Goal: Task Accomplishment & Management: Complete application form

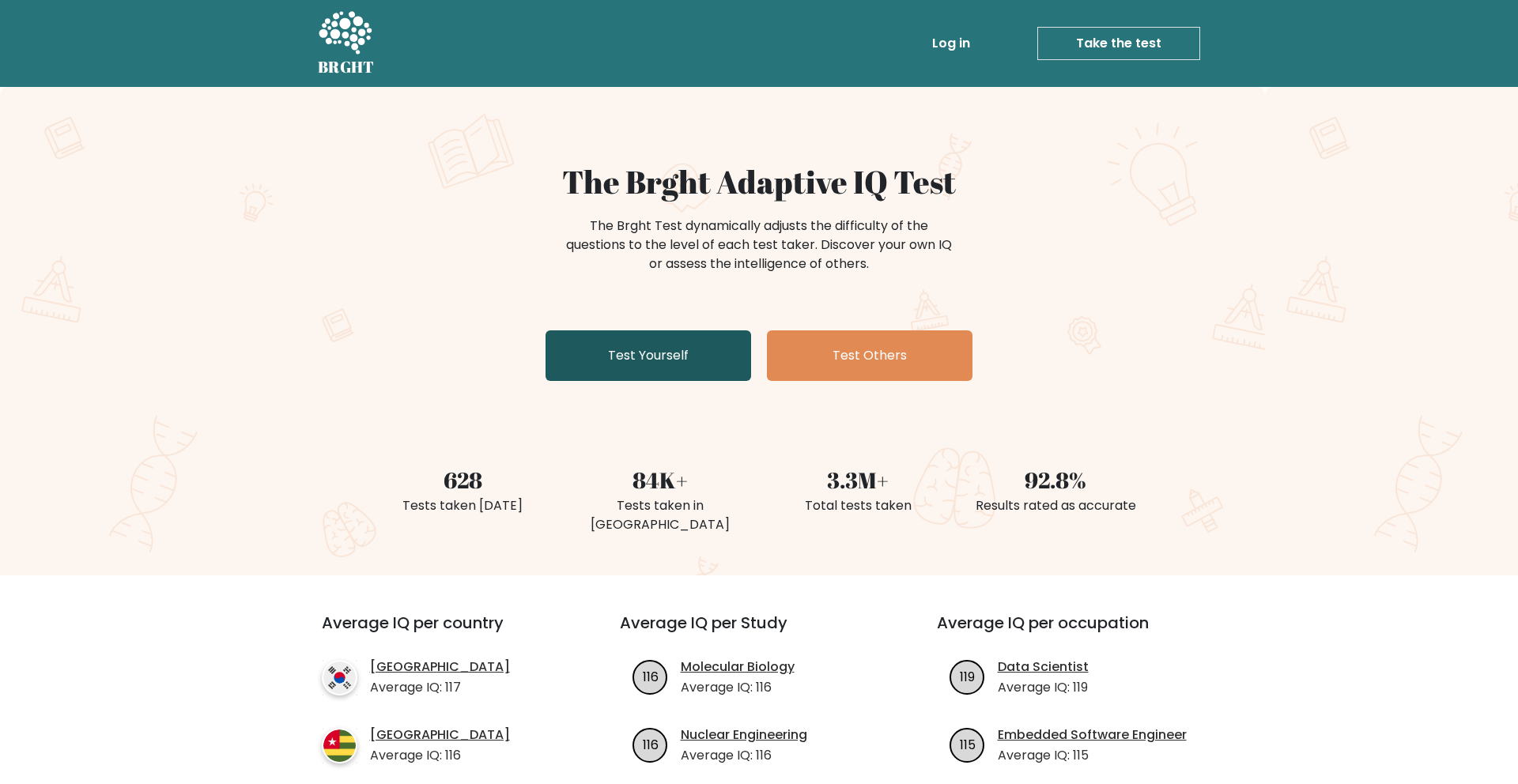
click at [634, 358] on link "Test Yourself" at bounding box center [648, 356] width 205 height 50
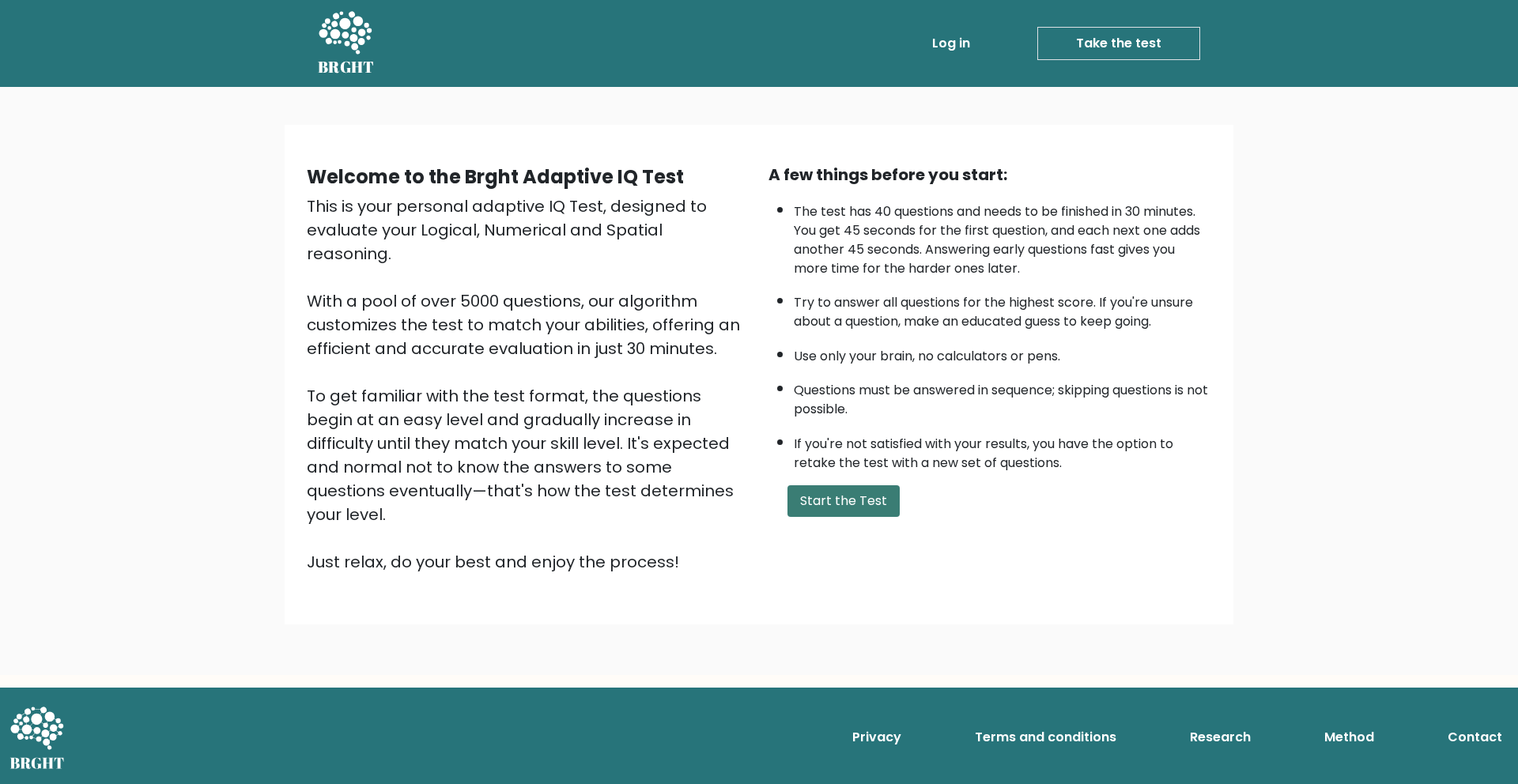
click at [870, 509] on button "Start the Test" at bounding box center [843, 501] width 112 height 31
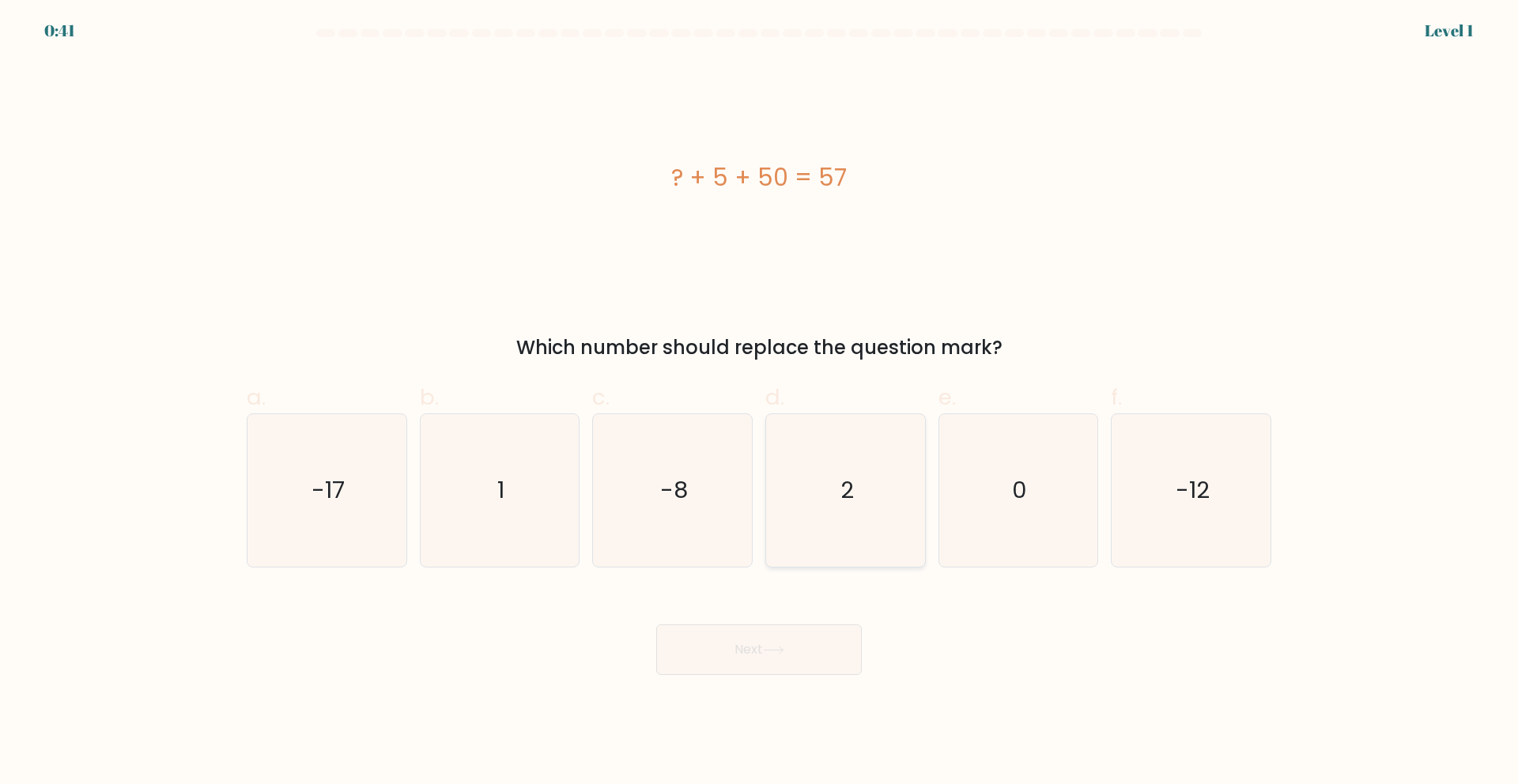
click at [840, 490] on icon "2" at bounding box center [845, 490] width 152 height 152
click at [760, 402] on input "d. 2" at bounding box center [759, 397] width 1 height 10
radio input "true"
click at [802, 661] on button "Next" at bounding box center [758, 650] width 205 height 50
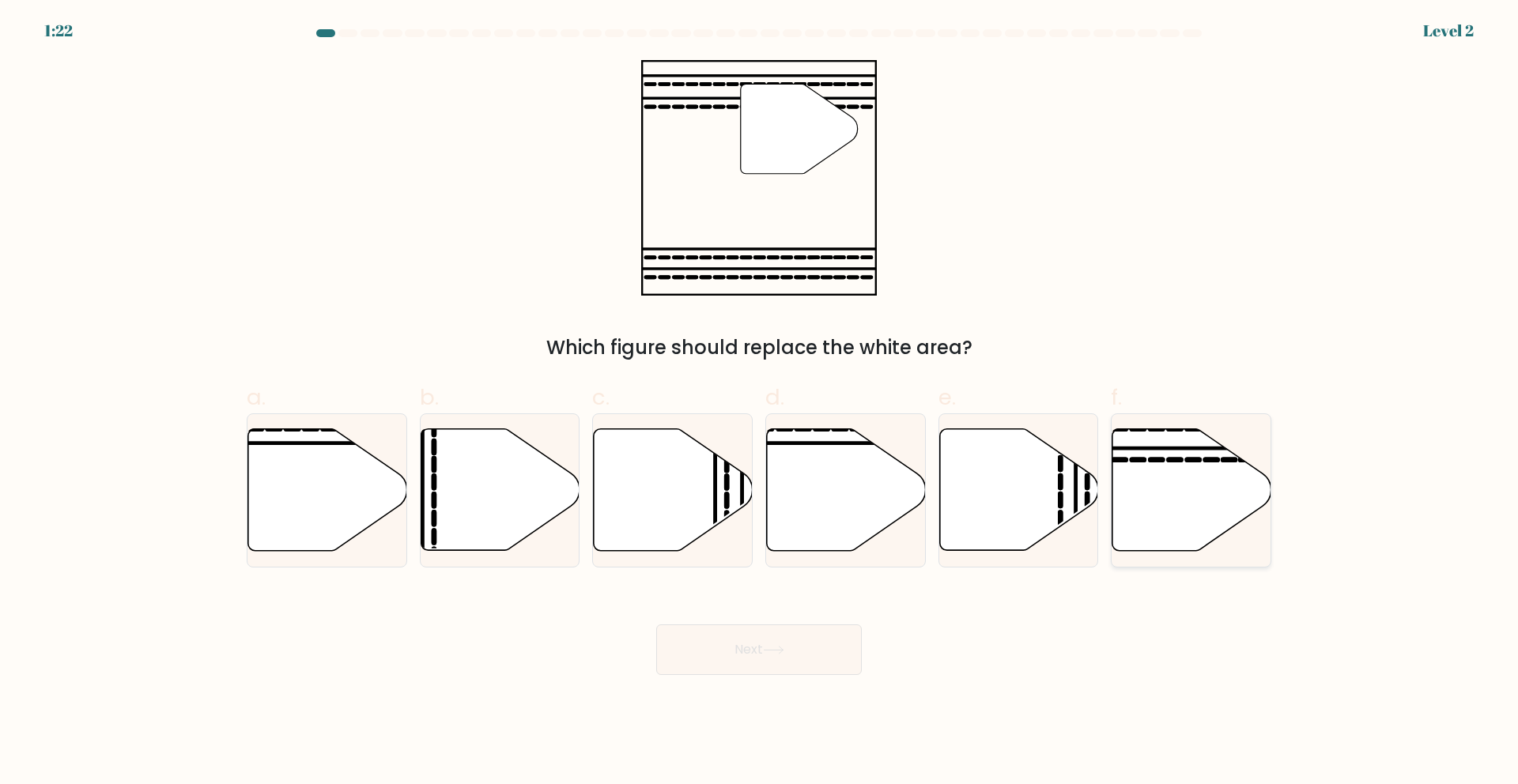
click at [1160, 495] on icon at bounding box center [1191, 490] width 159 height 122
click at [760, 402] on input "f." at bounding box center [759, 397] width 1 height 10
radio input "true"
click at [791, 659] on button "Next" at bounding box center [758, 650] width 205 height 50
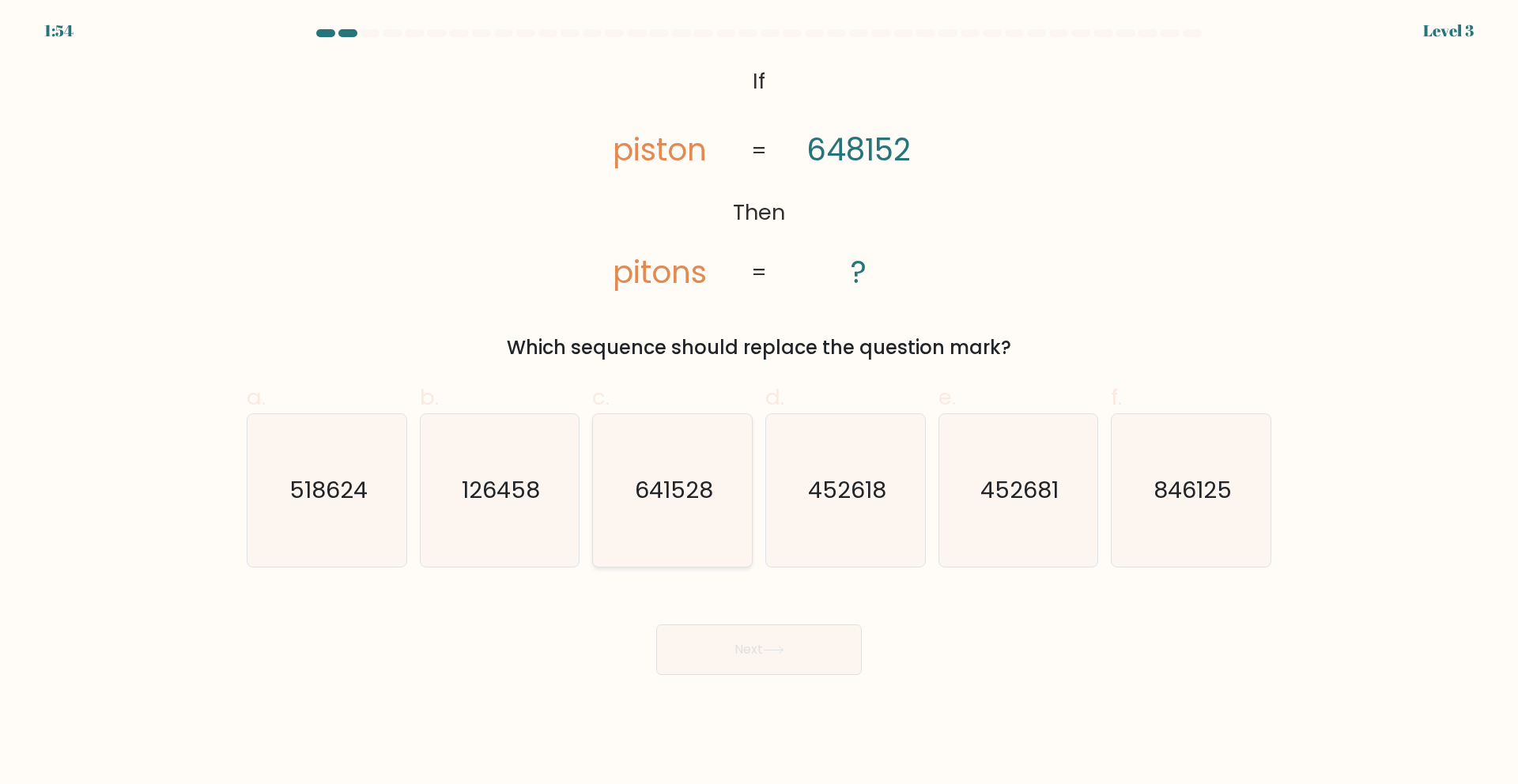
click at [644, 523] on icon "641528" at bounding box center [672, 490] width 152 height 152
click at [759, 402] on input "c. 641528" at bounding box center [759, 397] width 1 height 10
radio input "true"
click at [719, 634] on button "Next" at bounding box center [758, 650] width 205 height 50
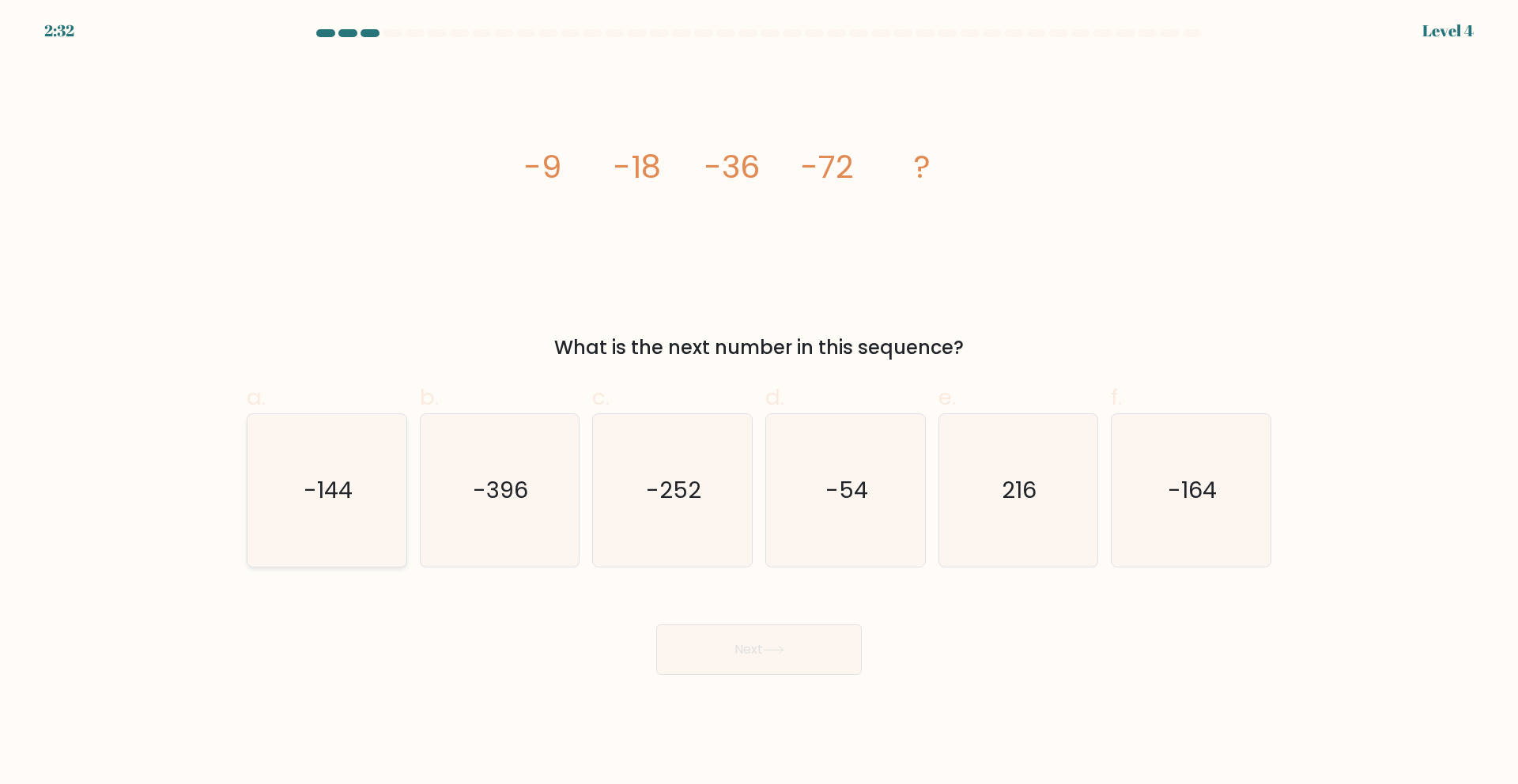
click at [331, 513] on icon "-144" at bounding box center [327, 490] width 152 height 152
click at [759, 402] on input "a. -144" at bounding box center [759, 397] width 1 height 10
radio input "true"
click at [829, 656] on button "Next" at bounding box center [758, 650] width 205 height 50
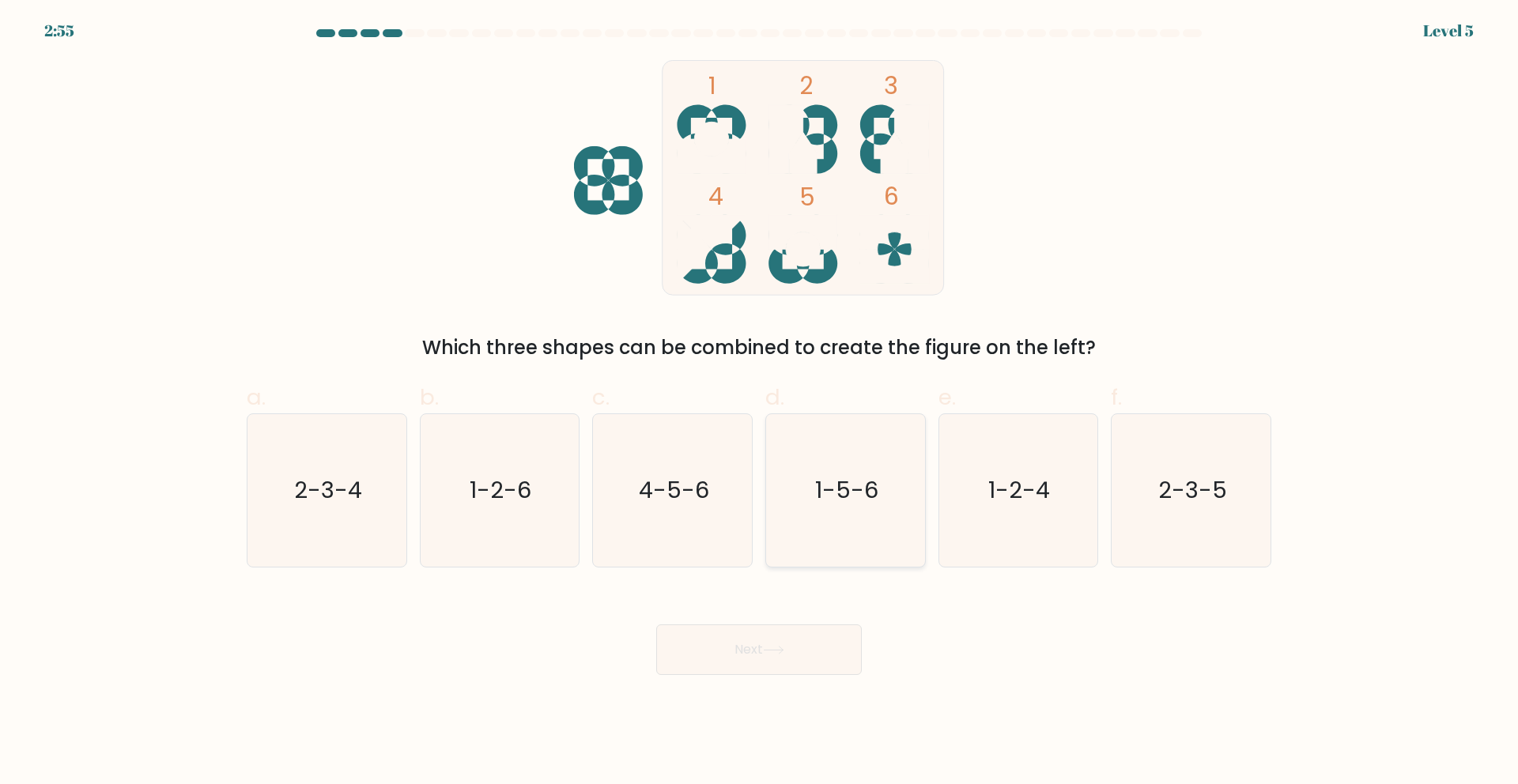
click at [842, 513] on icon "1-5-6" at bounding box center [845, 490] width 152 height 152
click at [760, 402] on input "d. 1-5-6" at bounding box center [759, 397] width 1 height 10
radio input "true"
click at [803, 668] on button "Next" at bounding box center [758, 650] width 205 height 50
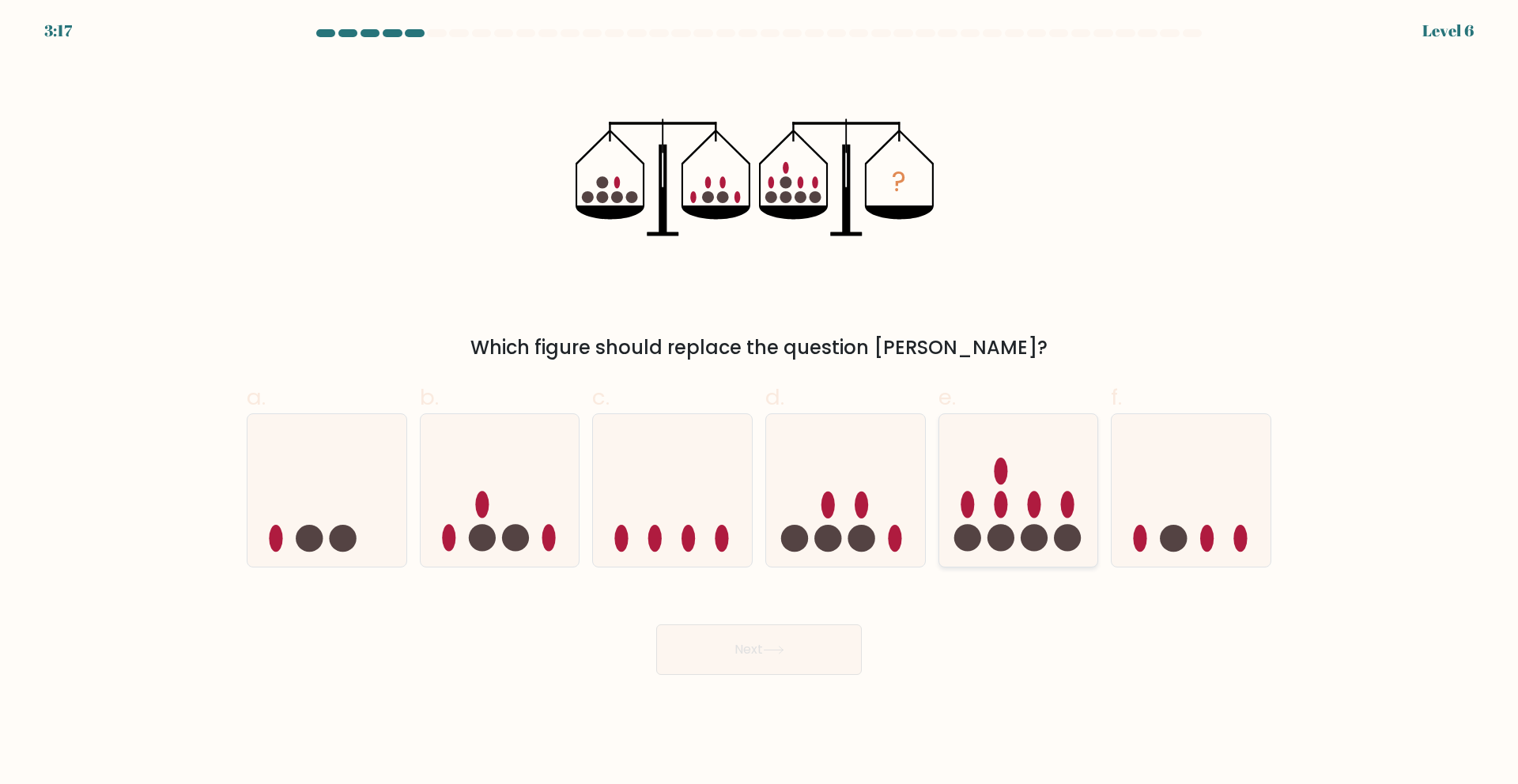
click at [1001, 539] on circle at bounding box center [1001, 538] width 27 height 27
click at [760, 402] on input "e." at bounding box center [759, 397] width 1 height 10
radio input "true"
click at [763, 645] on button "Next" at bounding box center [758, 650] width 205 height 50
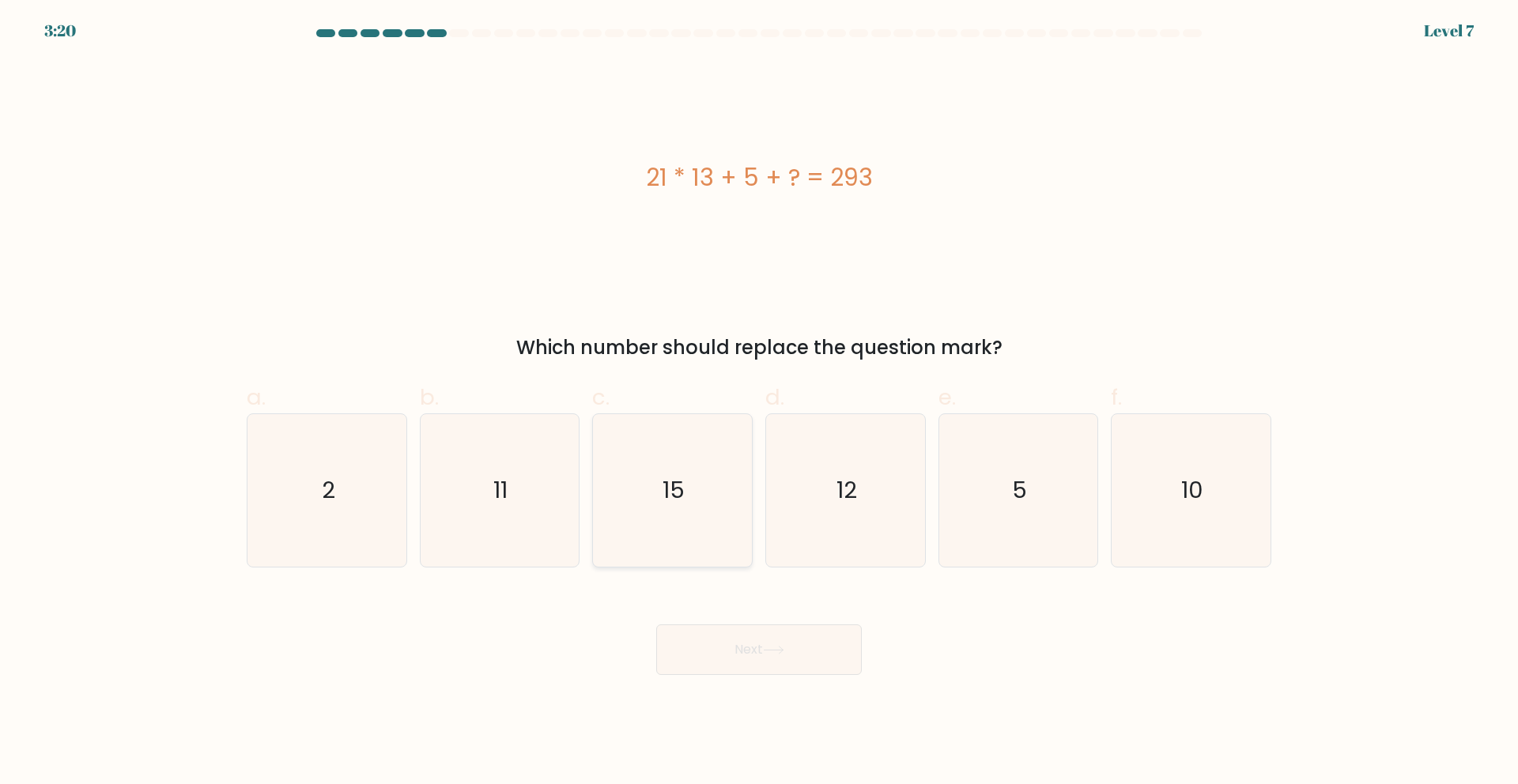
click at [675, 515] on icon "15" at bounding box center [672, 490] width 152 height 152
click at [759, 402] on input "c. 15" at bounding box center [759, 397] width 1 height 10
radio input "true"
click at [751, 668] on button "Next" at bounding box center [758, 650] width 205 height 50
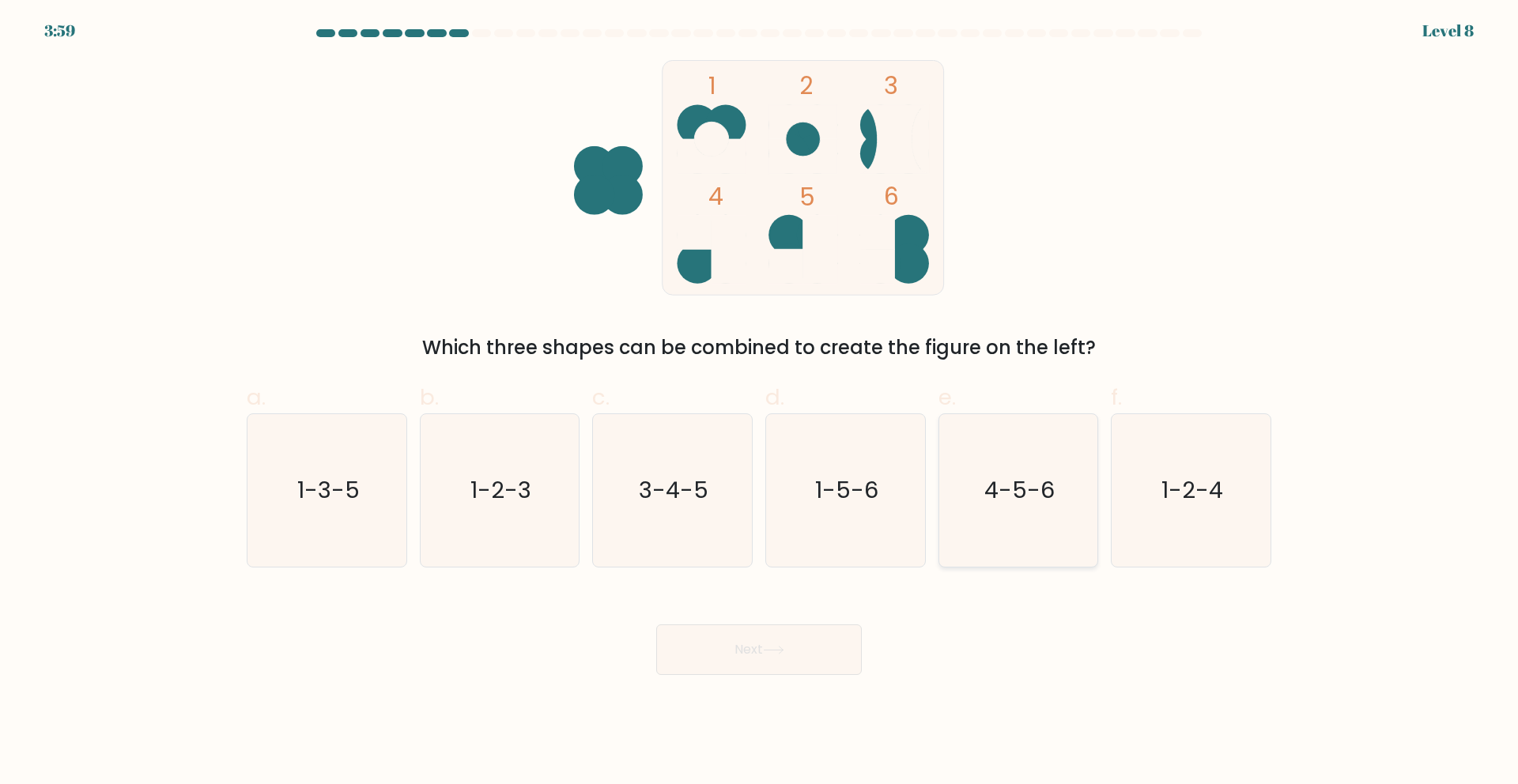
click at [1010, 495] on text "4-5-6" at bounding box center [1019, 489] width 71 height 31
click at [760, 402] on input "e. 4-5-6" at bounding box center [759, 397] width 1 height 10
radio input "true"
click at [781, 636] on button "Next" at bounding box center [758, 650] width 205 height 50
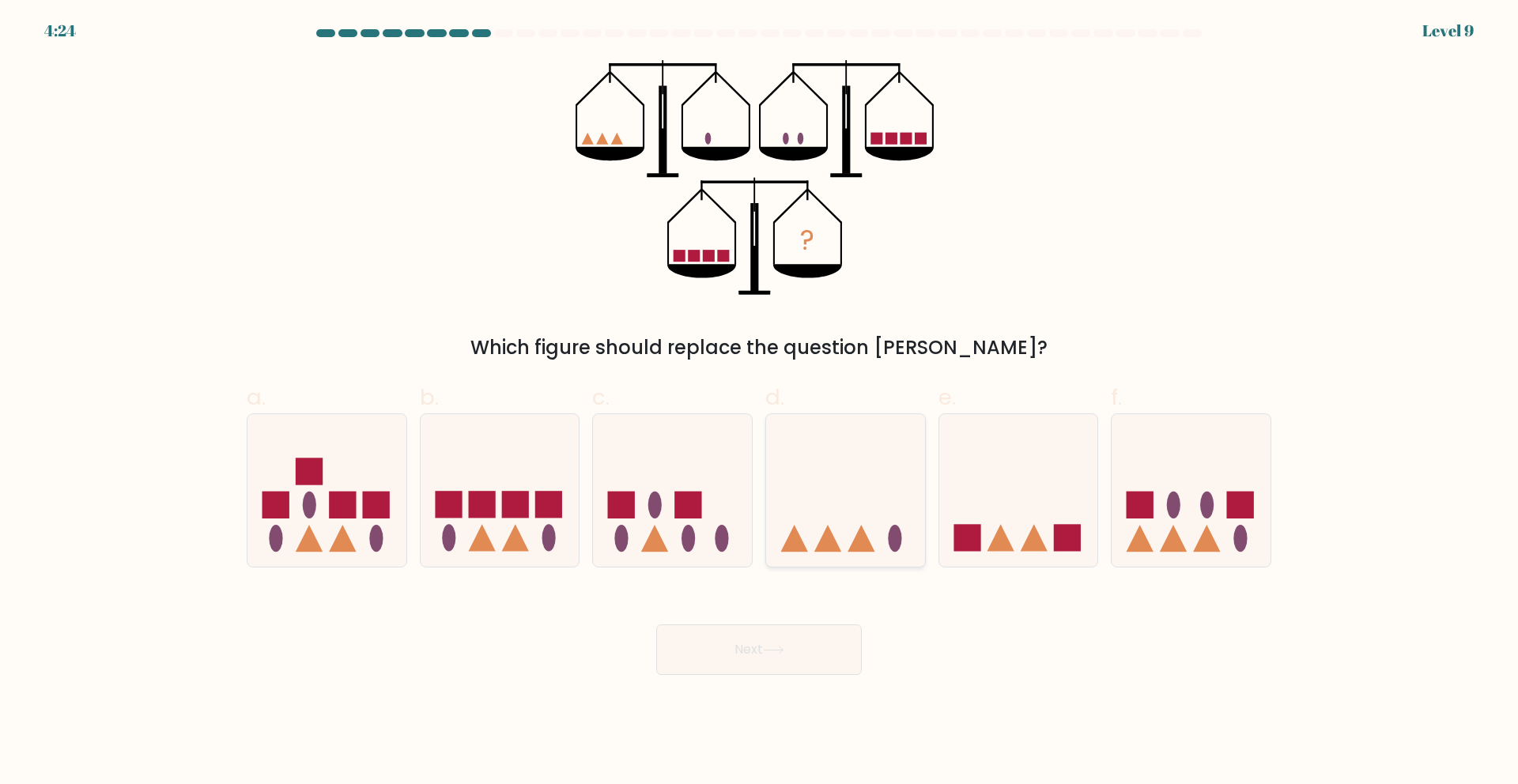
click at [856, 530] on icon at bounding box center [845, 490] width 159 height 131
click at [760, 402] on input "d." at bounding box center [759, 397] width 1 height 10
radio input "true"
click at [755, 657] on button "Next" at bounding box center [758, 650] width 205 height 50
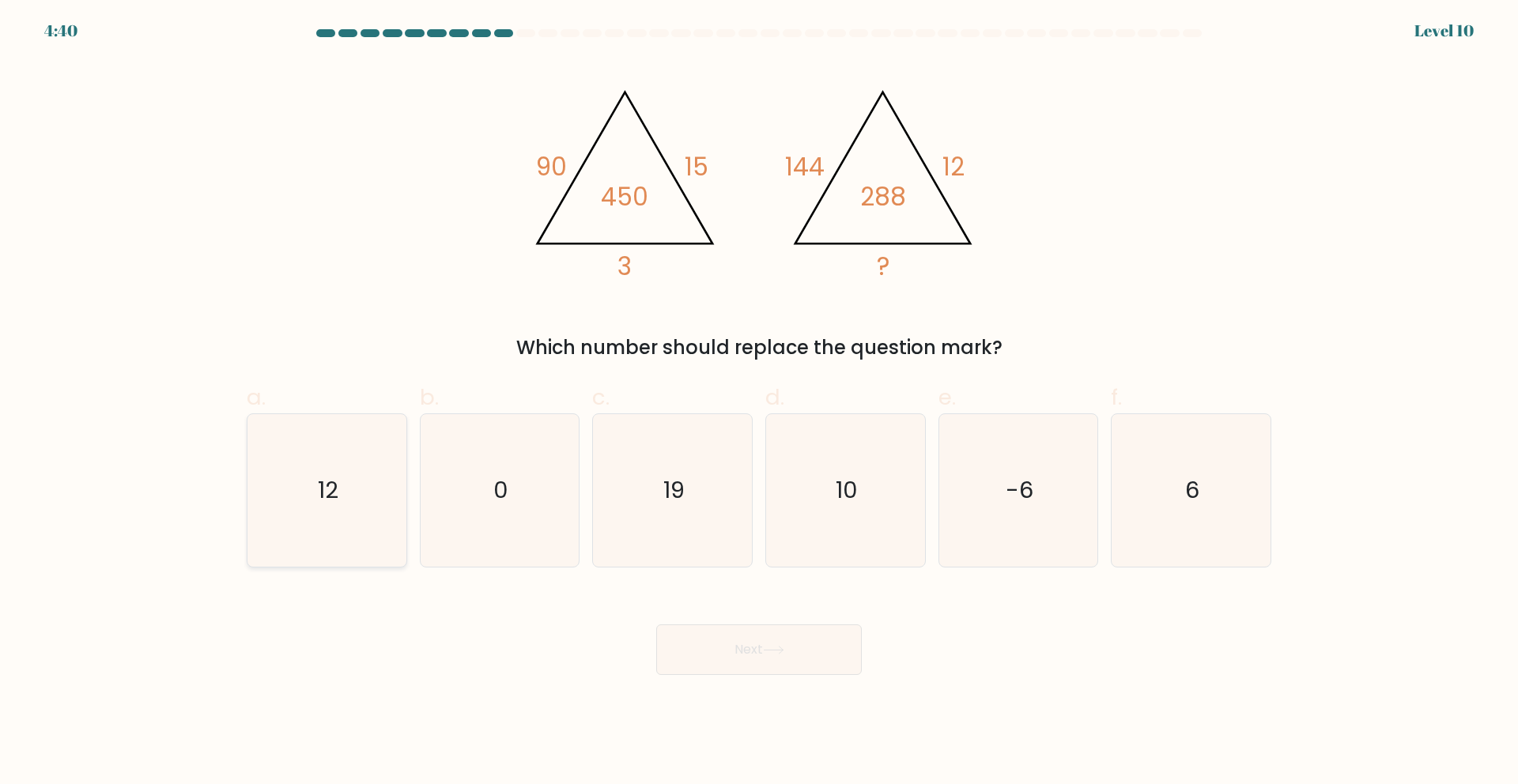
click at [365, 478] on icon "12" at bounding box center [327, 490] width 152 height 152
click at [759, 402] on input "a. 12" at bounding box center [759, 397] width 1 height 10
radio input "true"
click at [819, 666] on button "Next" at bounding box center [758, 650] width 205 height 50
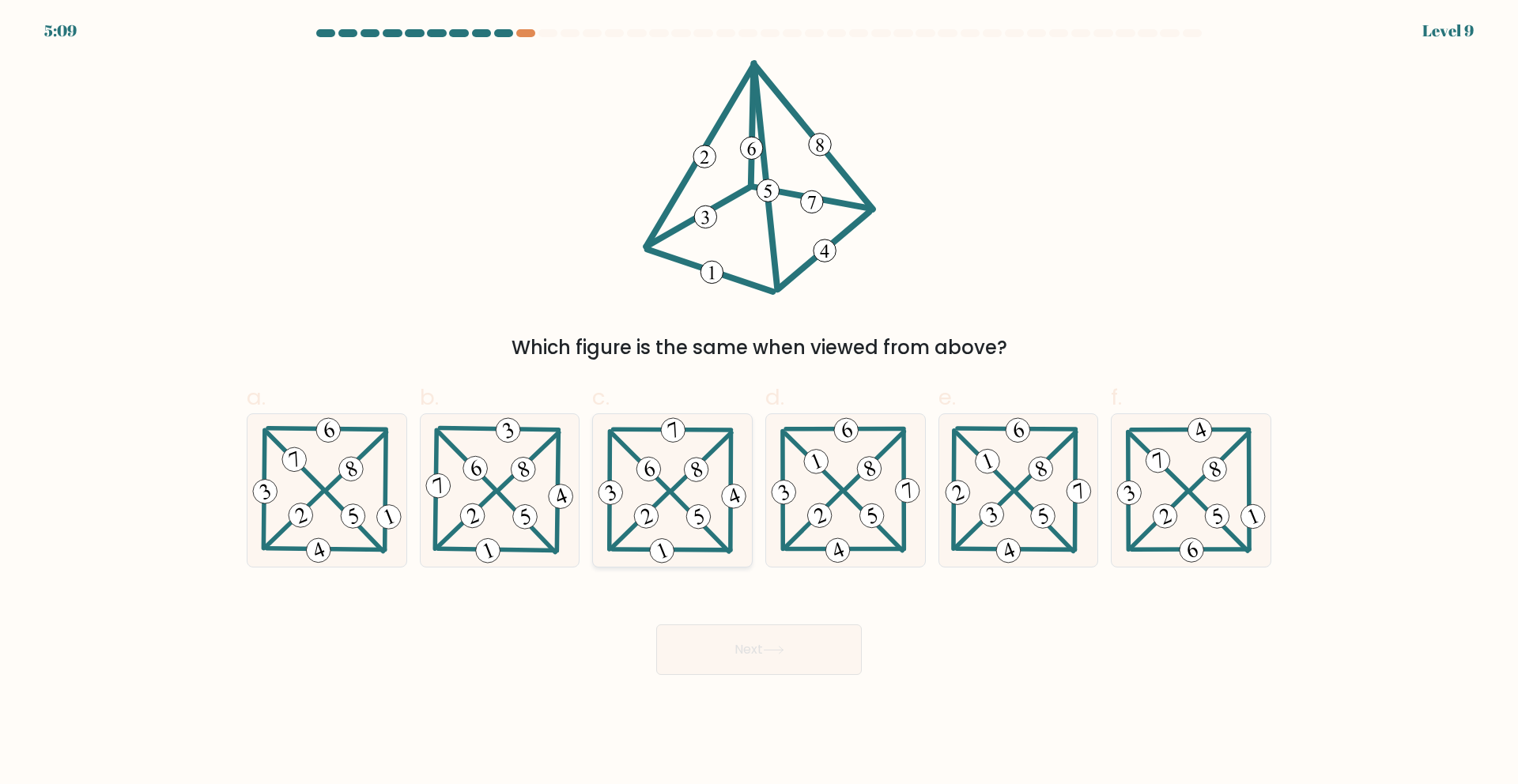
click at [675, 494] on 204 at bounding box center [701, 521] width 57 height 58
click at [759, 402] on input "c." at bounding box center [759, 397] width 1 height 10
radio input "true"
click at [780, 666] on button "Next" at bounding box center [758, 650] width 205 height 50
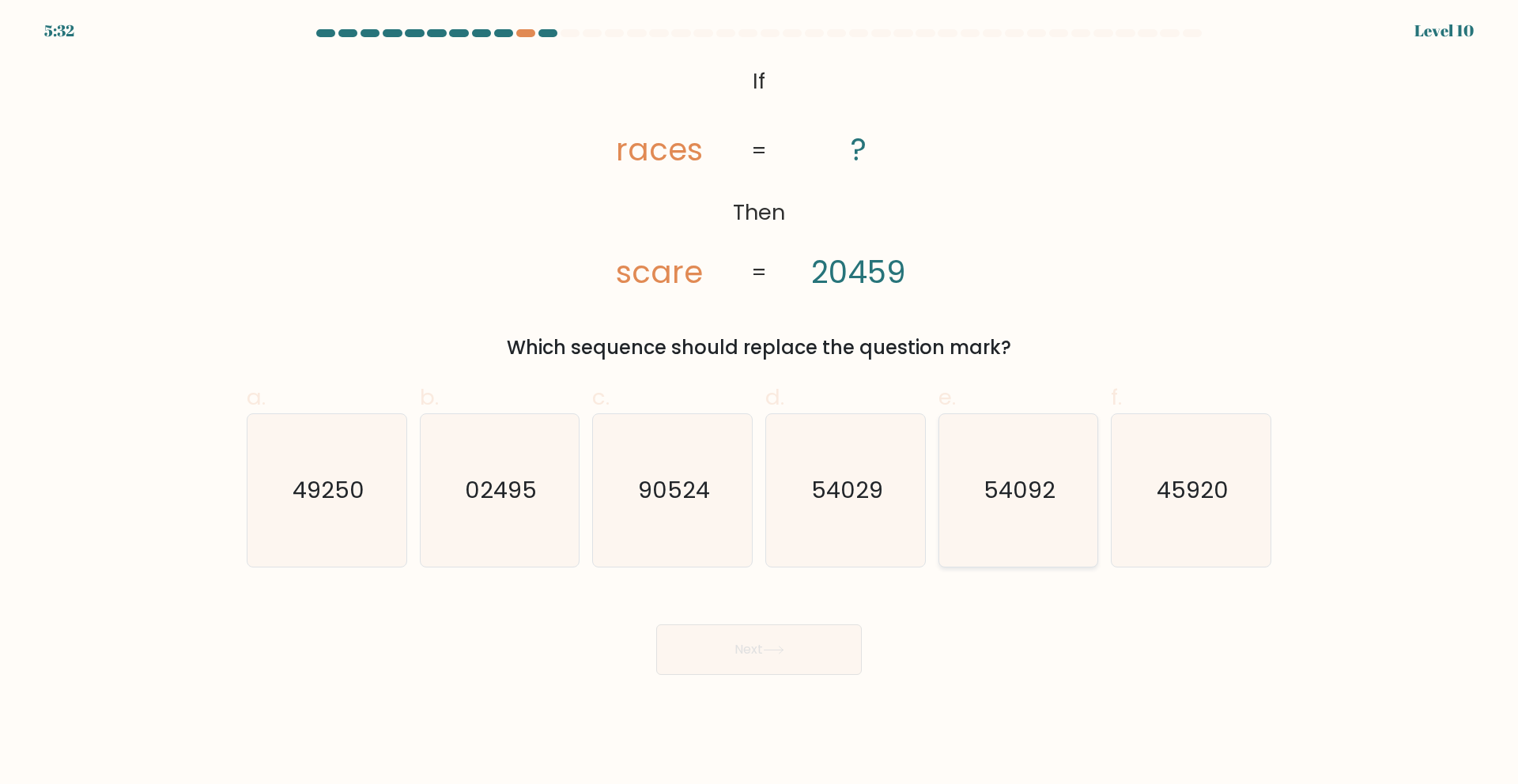
click at [1012, 501] on text "54092" at bounding box center [1019, 489] width 72 height 31
click at [760, 402] on input "e. 54092" at bounding box center [759, 397] width 1 height 10
radio input "true"
click at [725, 652] on button "Next" at bounding box center [758, 650] width 205 height 50
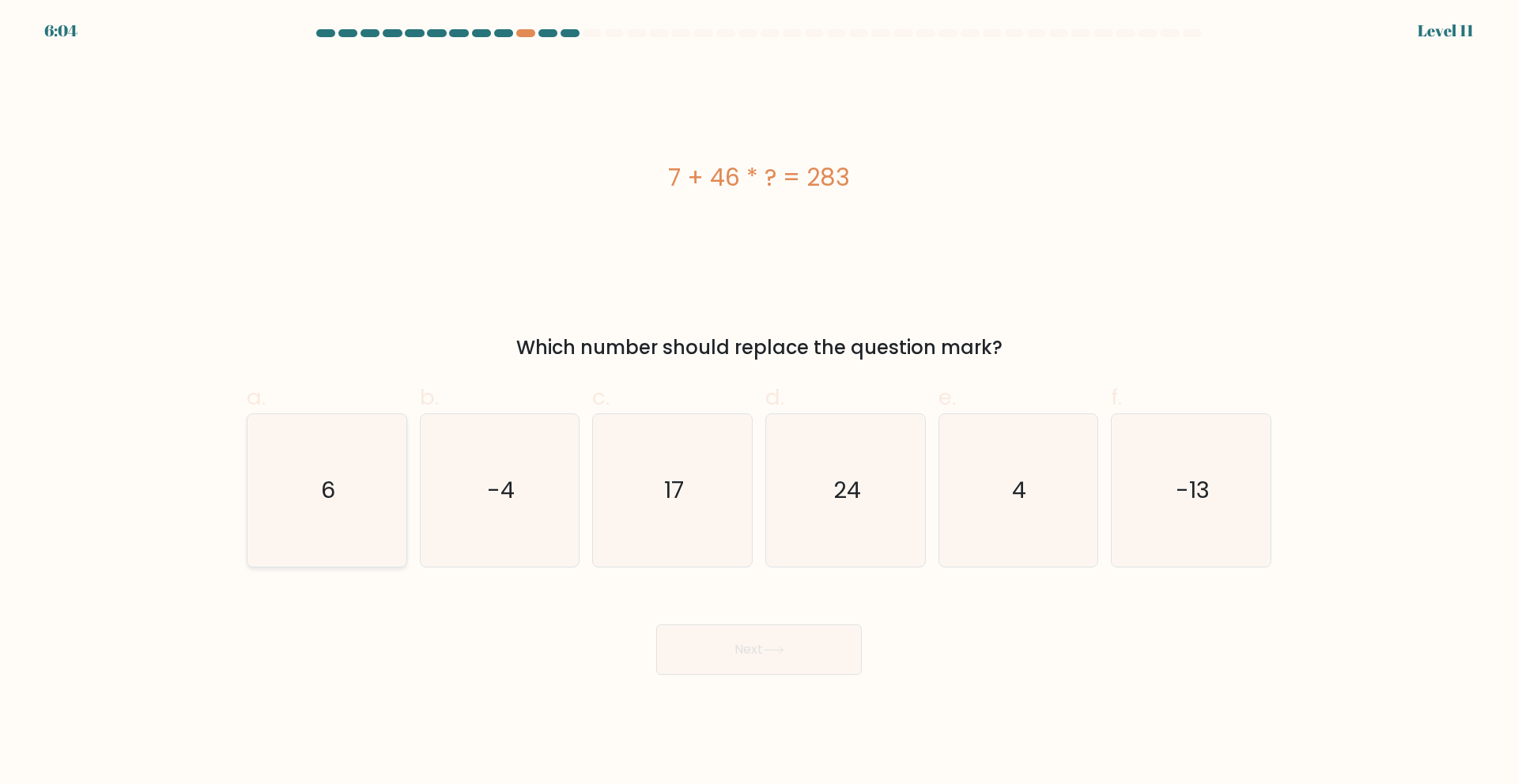
click at [368, 478] on icon "6" at bounding box center [327, 490] width 152 height 152
click at [759, 402] on input "a. 6" at bounding box center [759, 397] width 1 height 10
radio input "true"
click at [98, 322] on form "a. 6" at bounding box center [759, 352] width 1518 height 646
click at [743, 654] on button "Next" at bounding box center [758, 650] width 205 height 50
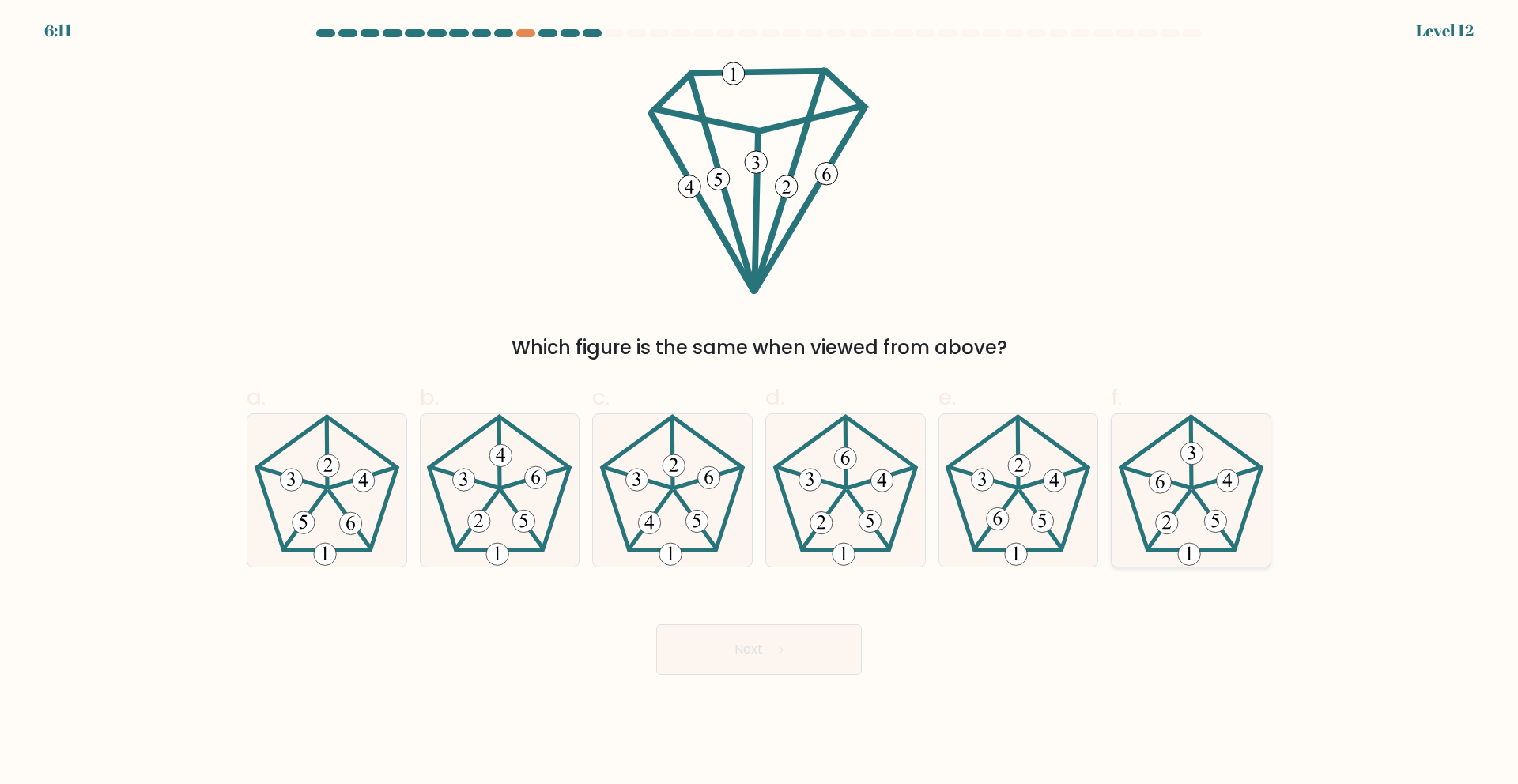
click at [1186, 504] on icon at bounding box center [1191, 490] width 152 height 152
click at [760, 402] on input "f." at bounding box center [759, 397] width 1 height 10
radio input "true"
click at [768, 658] on button "Next" at bounding box center [758, 650] width 205 height 50
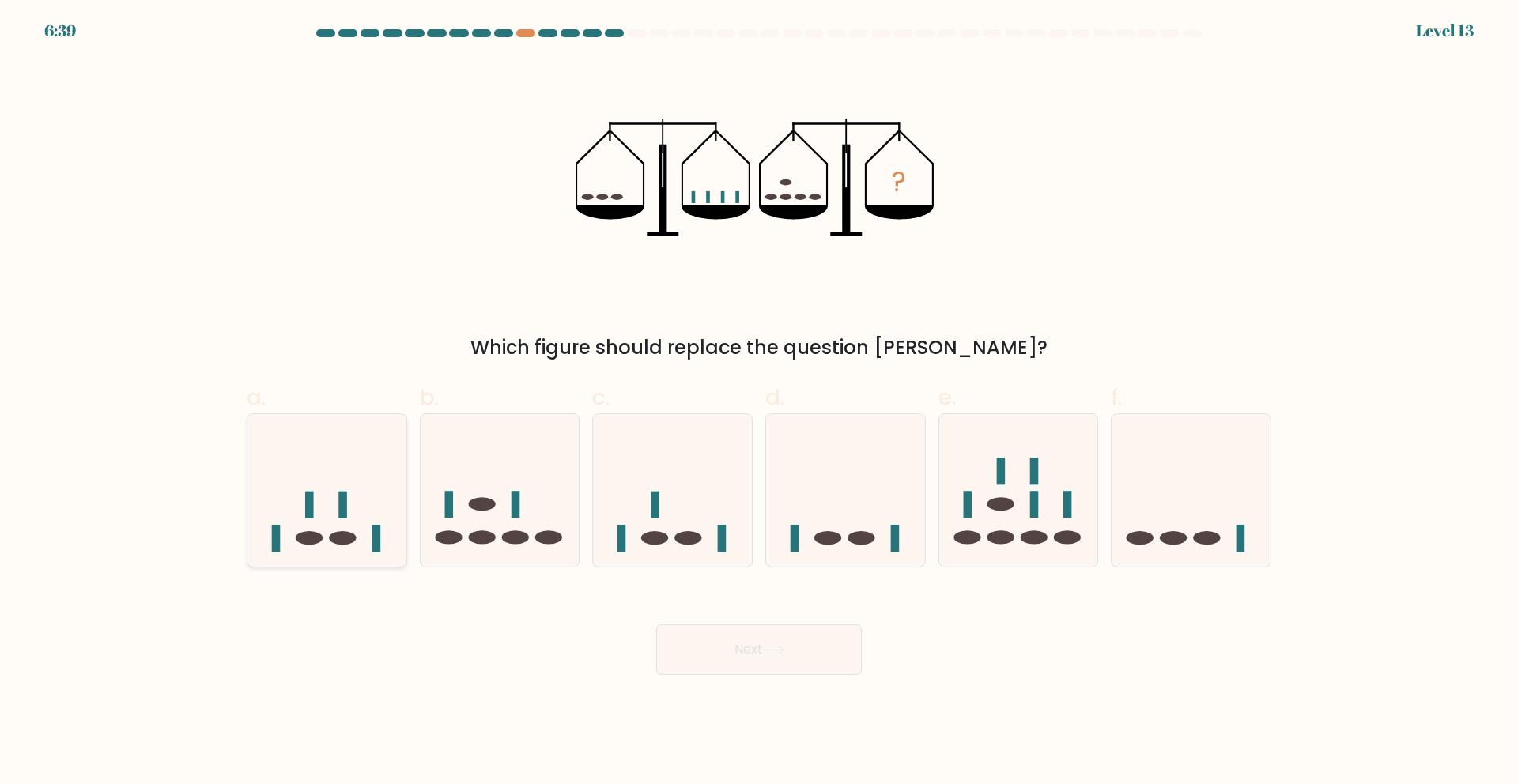
click at [333, 527] on icon at bounding box center [326, 490] width 159 height 131
click at [759, 402] on input "a." at bounding box center [759, 397] width 1 height 10
radio input "true"
click at [718, 650] on button "Next" at bounding box center [758, 650] width 205 height 50
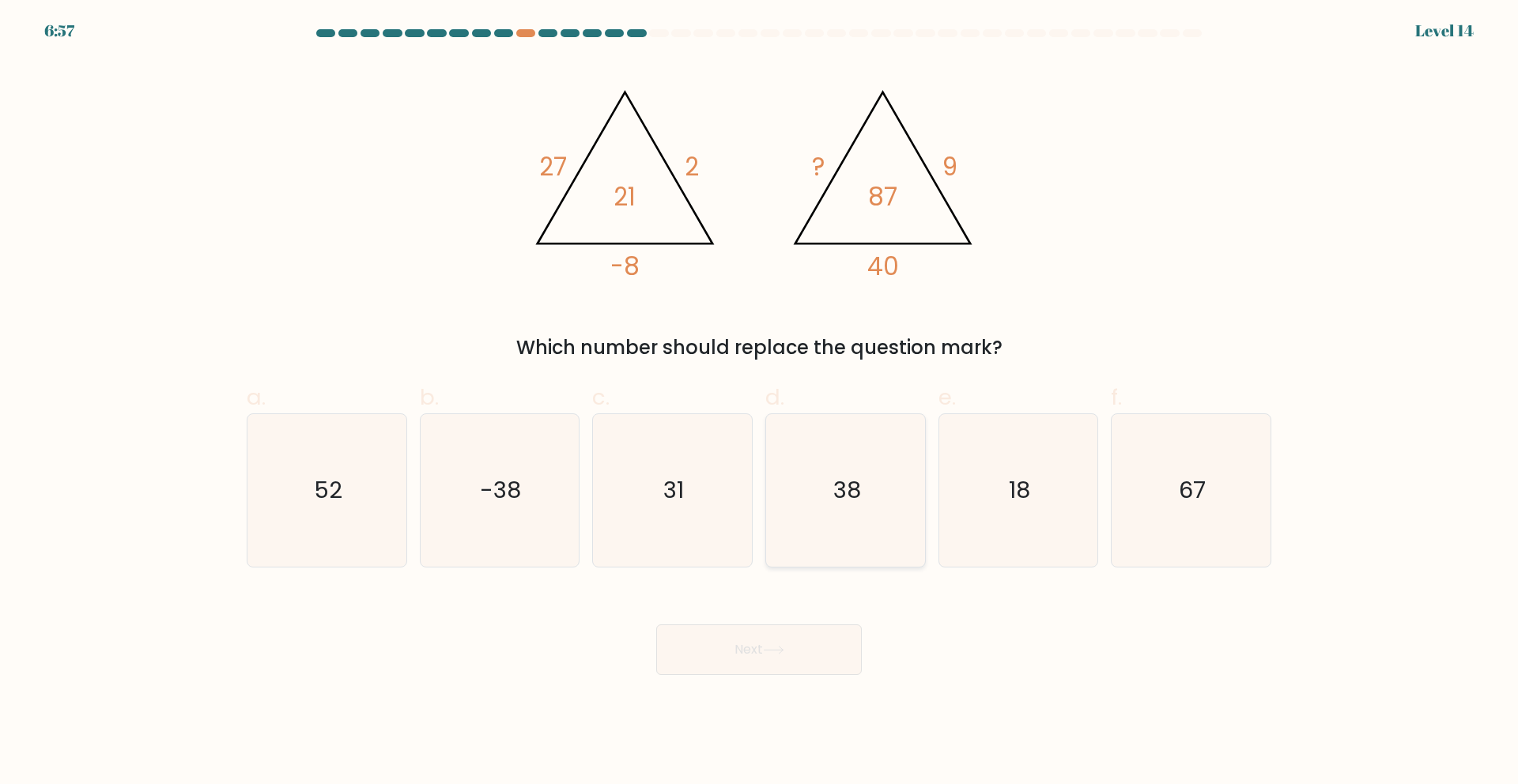
click at [849, 513] on icon "38" at bounding box center [845, 490] width 152 height 152
click at [760, 402] on input "d. 38" at bounding box center [759, 397] width 1 height 10
radio input "true"
click at [784, 652] on icon at bounding box center [773, 650] width 22 height 9
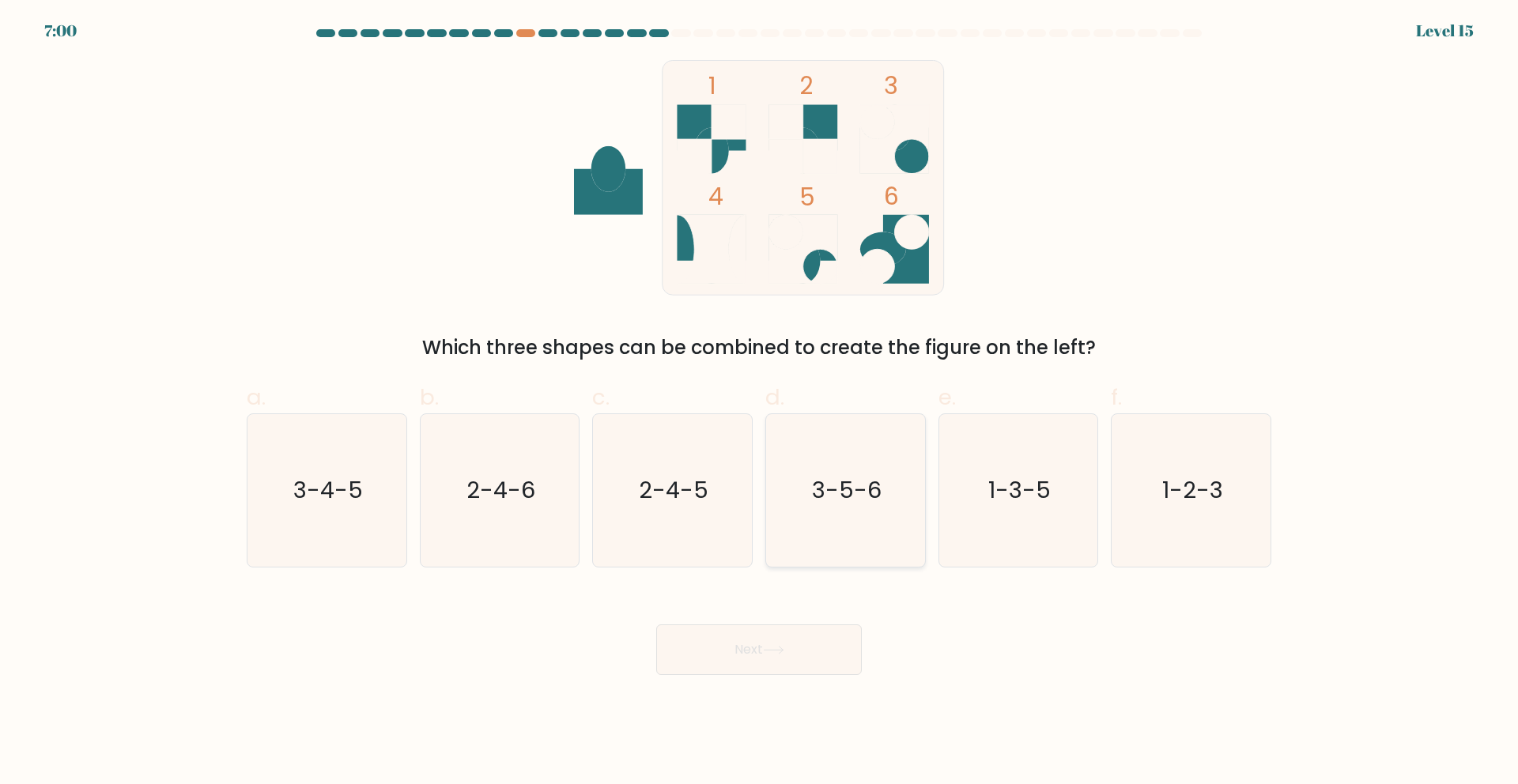
click at [835, 513] on icon "3-5-6" at bounding box center [845, 490] width 152 height 152
click at [760, 402] on input "d. 3-5-6" at bounding box center [759, 397] width 1 height 10
radio input "true"
click at [815, 650] on button "Next" at bounding box center [758, 650] width 205 height 50
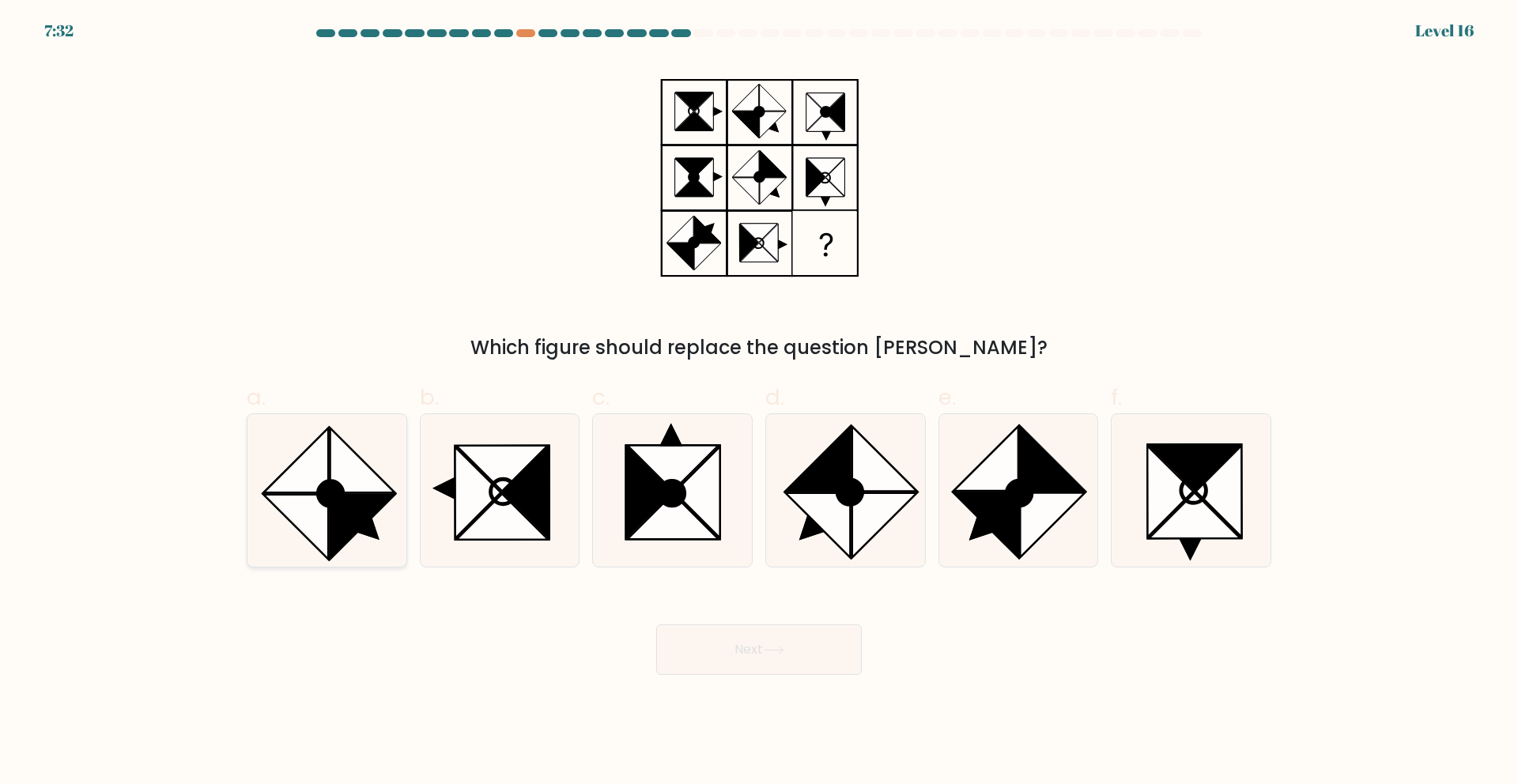
click at [339, 493] on circle at bounding box center [331, 494] width 36 height 36
click at [759, 402] on input "a." at bounding box center [759, 397] width 1 height 10
radio input "true"
click at [767, 628] on button "Next" at bounding box center [758, 650] width 205 height 50
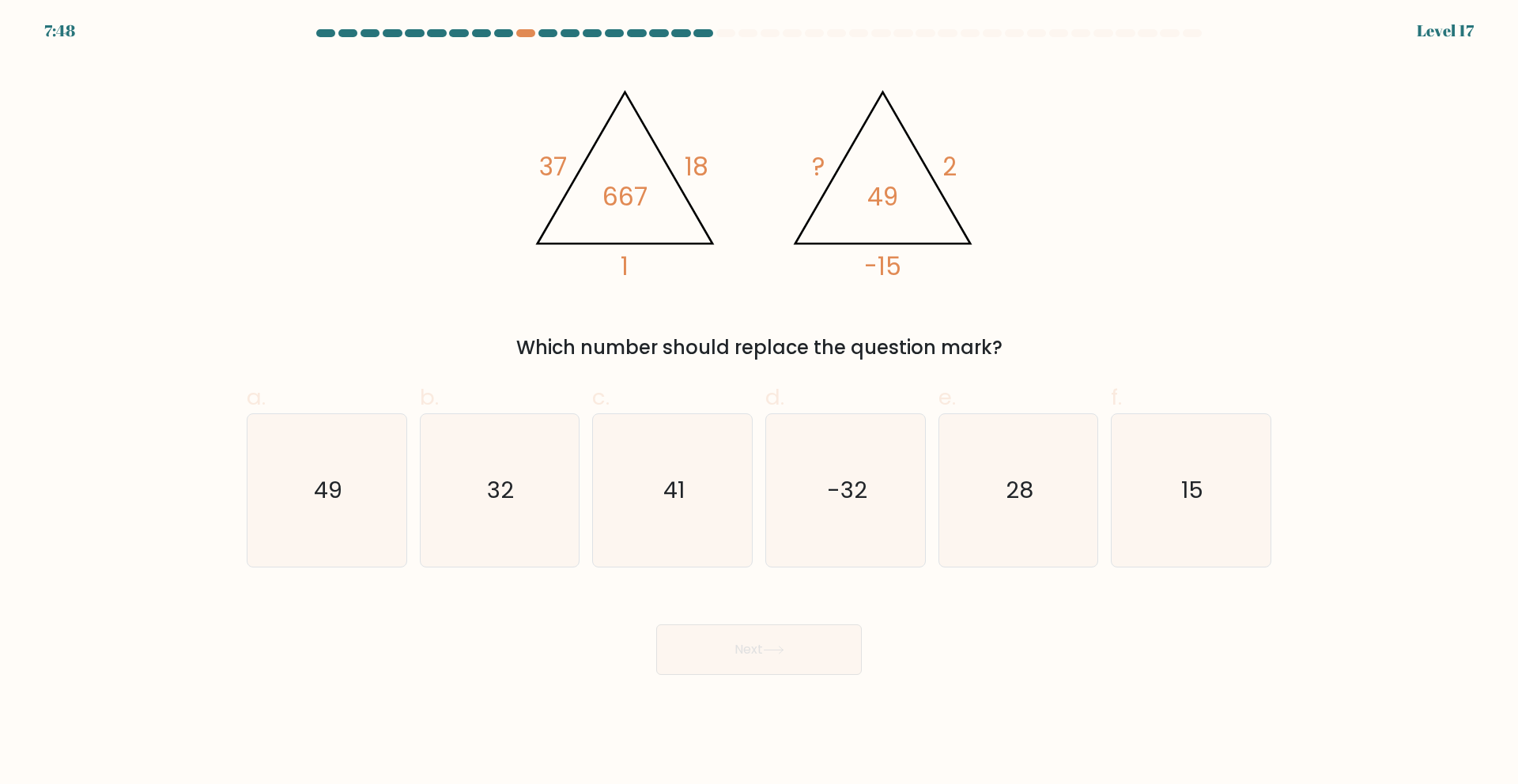
click at [28, 166] on form at bounding box center [759, 352] width 1518 height 646
click at [539, 511] on icon "32" at bounding box center [499, 490] width 152 height 152
click at [759, 402] on input "b. 32" at bounding box center [759, 397] width 1 height 10
radio input "true"
click at [794, 649] on button "Next" at bounding box center [758, 650] width 205 height 50
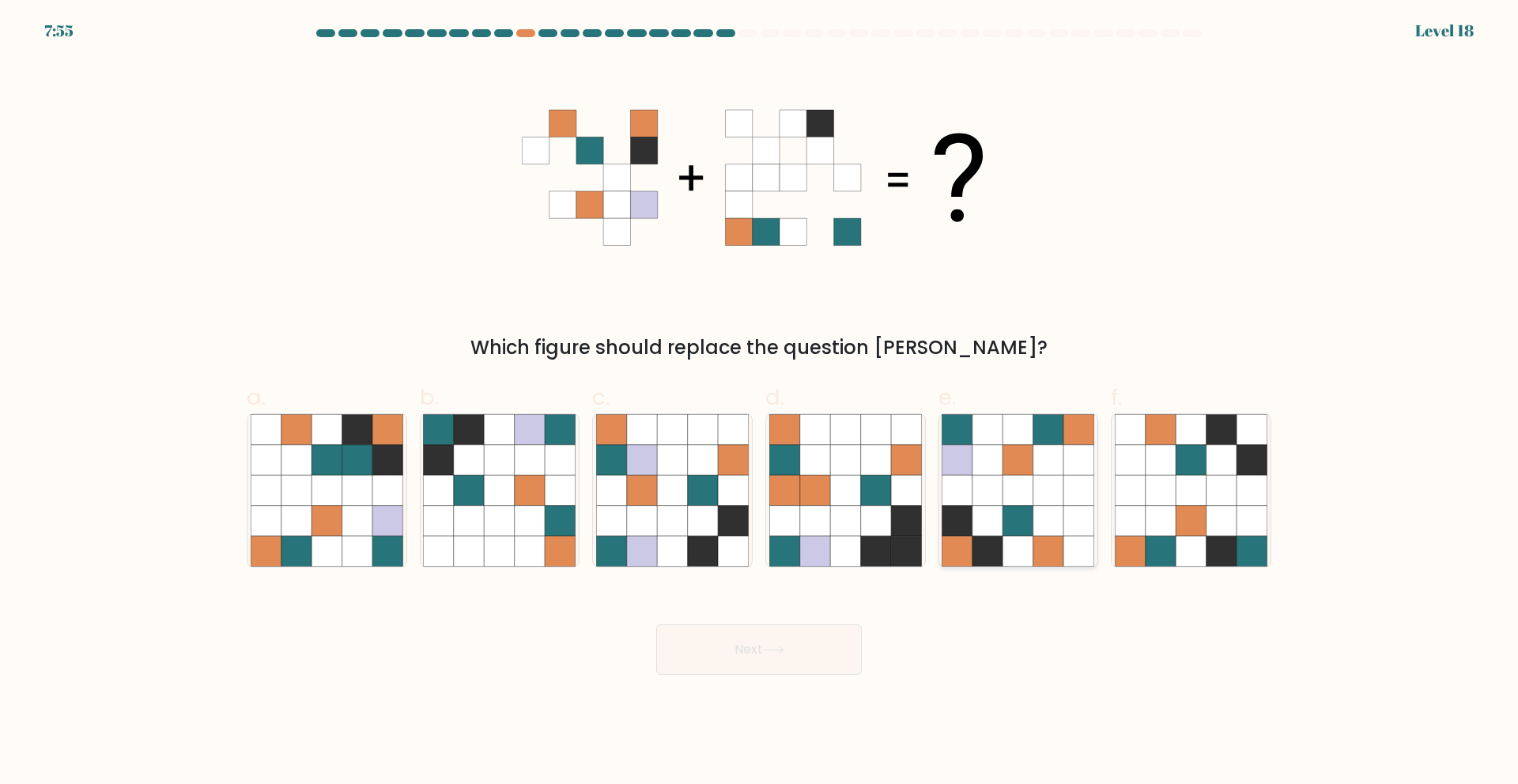
click at [983, 530] on icon at bounding box center [988, 521] width 30 height 30
click at [760, 402] on input "e." at bounding box center [759, 397] width 1 height 10
radio input "true"
click at [829, 660] on button "Next" at bounding box center [758, 650] width 205 height 50
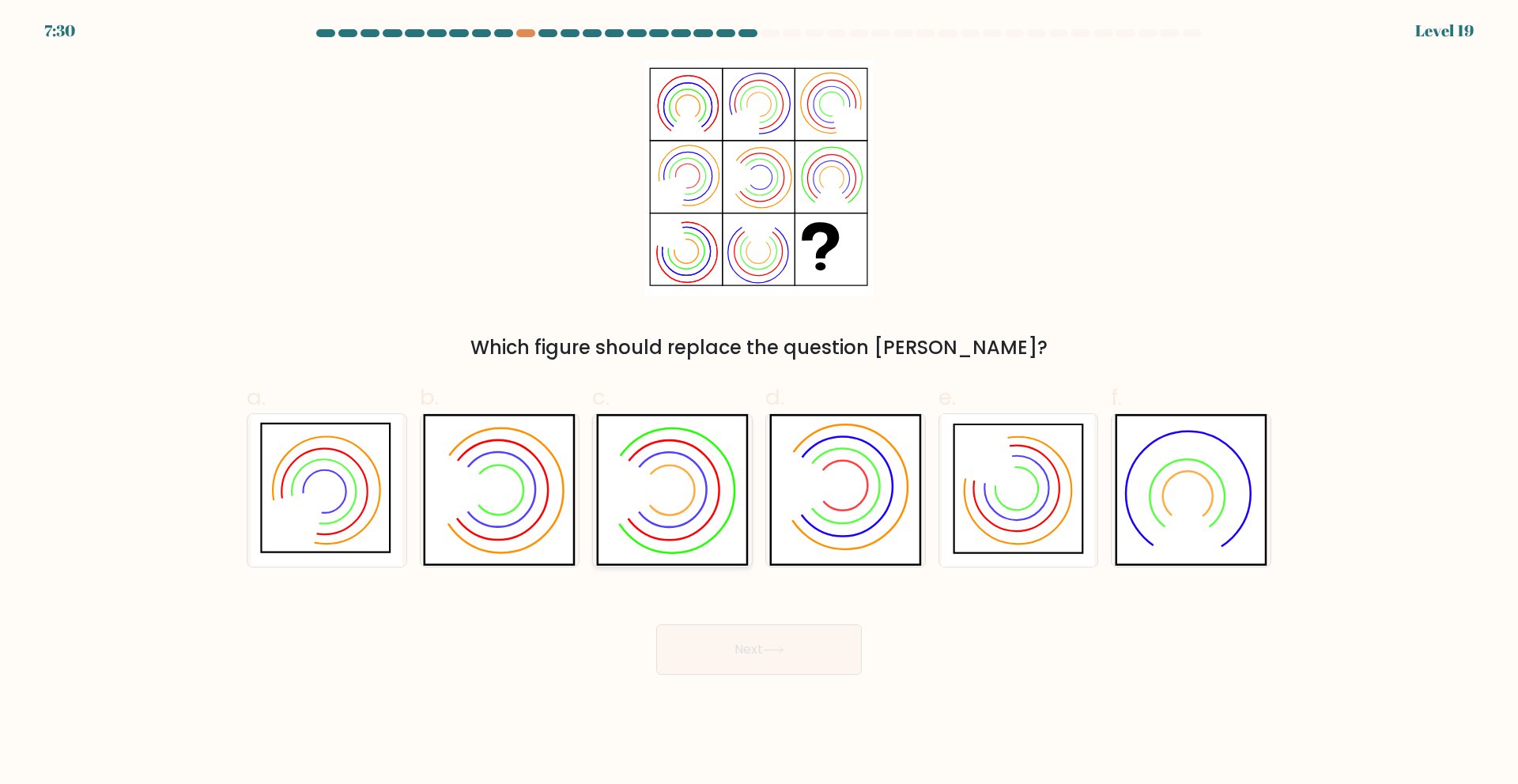
click at [676, 499] on icon at bounding box center [672, 490] width 152 height 152
click at [759, 402] on input "c." at bounding box center [759, 397] width 1 height 10
radio input "true"
click at [755, 653] on button "Next" at bounding box center [758, 650] width 205 height 50
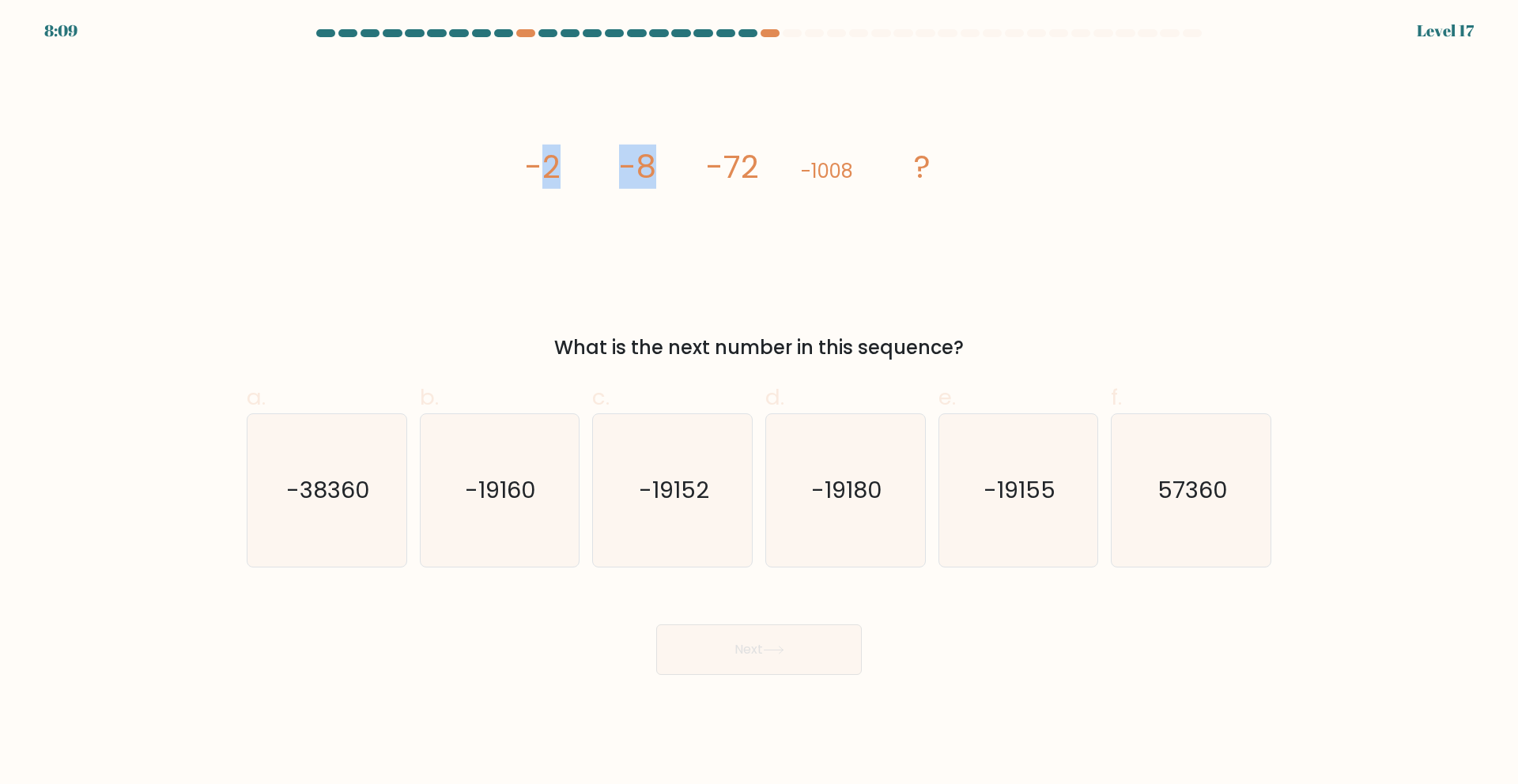
drag, startPoint x: 547, startPoint y: 173, endPoint x: 656, endPoint y: 168, distance: 109.1
click at [656, 168] on icon "image/svg+xml -2 -8 -72 -1008 ?" at bounding box center [758, 177] width 474 height 236
click at [737, 164] on tspan "-72" at bounding box center [732, 166] width 53 height 44
click at [650, 165] on g "-2 -8 -72 -1008 ?" at bounding box center [728, 166] width 406 height 44
drag, startPoint x: 547, startPoint y: 171, endPoint x: 646, endPoint y: 168, distance: 99.0
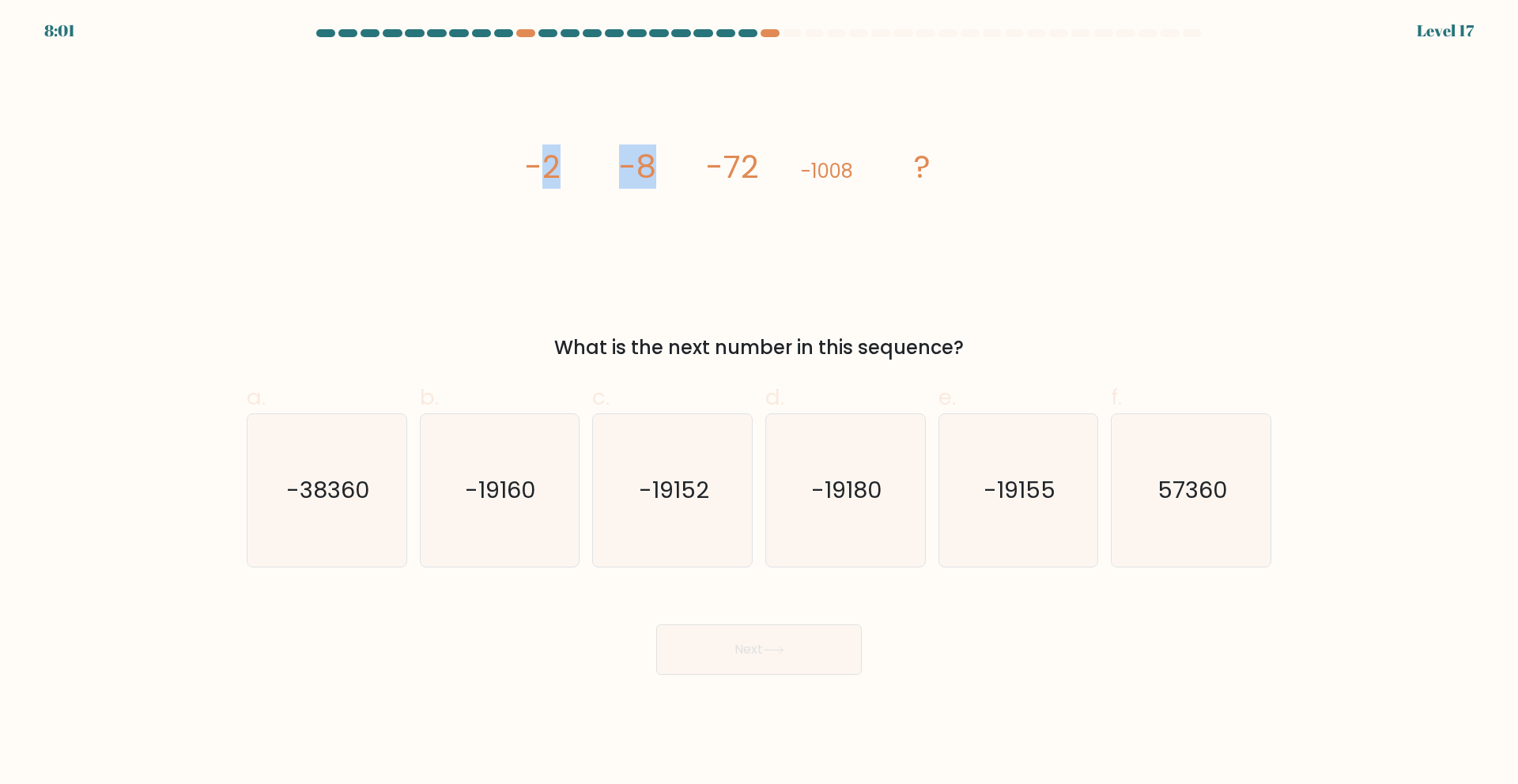
click at [657, 167] on icon "image/svg+xml -2 -8 -72 -1008 ?" at bounding box center [758, 177] width 474 height 236
click at [556, 169] on tspan "-2" at bounding box center [543, 166] width 36 height 44
drag, startPoint x: 539, startPoint y: 170, endPoint x: 696, endPoint y: 171, distance: 157.0
click at [661, 168] on icon "image/svg+xml -2 -8 -72 -1008 ?" at bounding box center [758, 177] width 474 height 236
click at [562, 167] on icon "image/svg+xml -2 -8 -72 -1008 ?" at bounding box center [758, 177] width 474 height 236
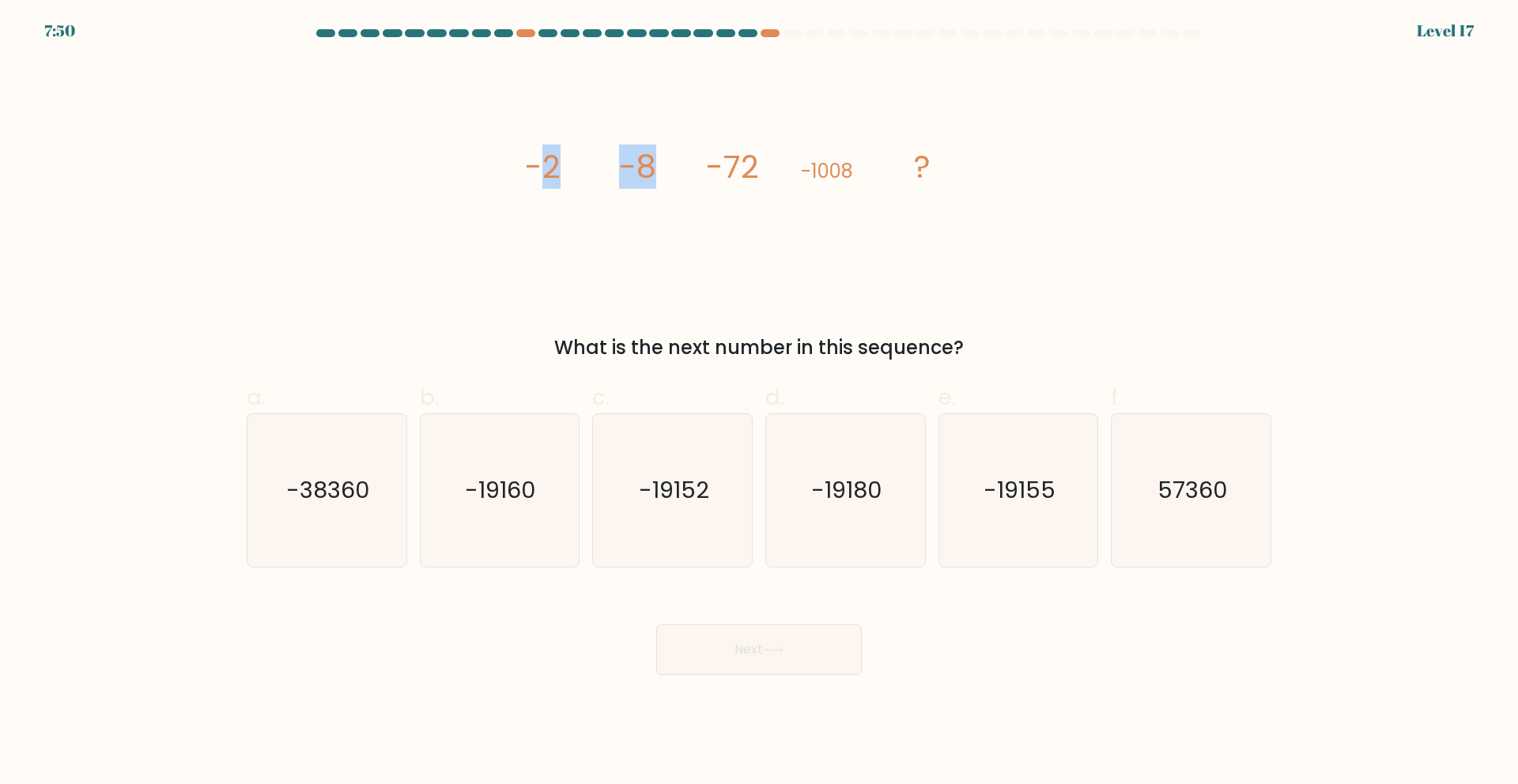
drag, startPoint x: 543, startPoint y: 170, endPoint x: 664, endPoint y: 170, distance: 121.0
click at [664, 170] on icon "image/svg+xml -2 -8 -72 -1008 ?" at bounding box center [758, 177] width 474 height 236
click at [542, 174] on tspan "-2" at bounding box center [543, 166] width 36 height 44
drag, startPoint x: 556, startPoint y: 167, endPoint x: 654, endPoint y: 172, distance: 98.1
click at [584, 169] on icon "image/svg+xml -2 -8 -72 -1008 ?" at bounding box center [758, 177] width 474 height 236
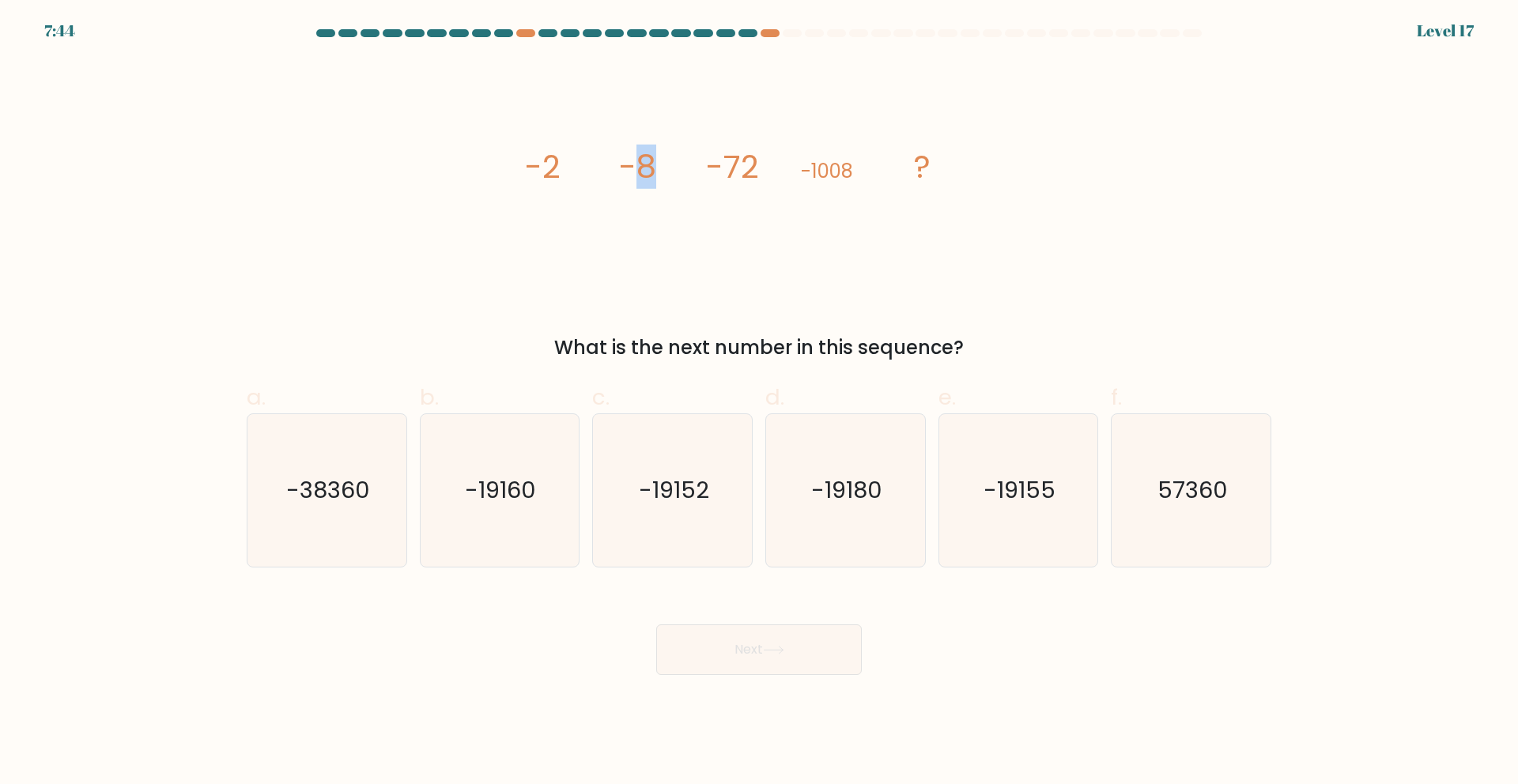
drag, startPoint x: 644, startPoint y: 171, endPoint x: 662, endPoint y: 172, distance: 18.0
click at [652, 171] on tspan "-8" at bounding box center [637, 166] width 37 height 44
click at [278, 271] on div "image/svg+xml -2 -8 -72 -1008 ? What is the next number in this sequence?" at bounding box center [759, 211] width 1044 height 302
drag, startPoint x: 547, startPoint y: 172, endPoint x: 815, endPoint y: 151, distance: 268.8
click at [815, 151] on icon "image/svg+xml -2 -8 -72 -1008 ?" at bounding box center [758, 177] width 474 height 236
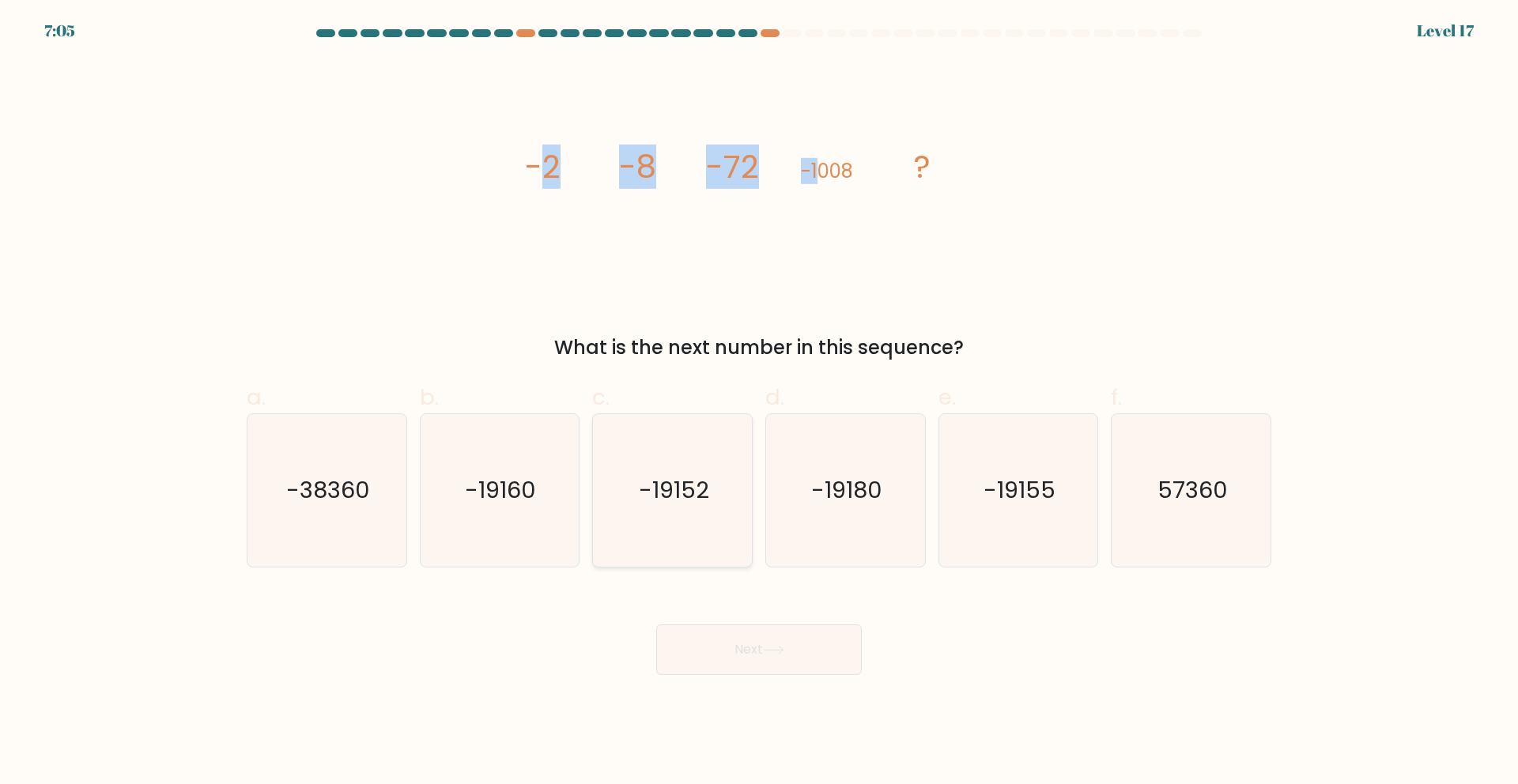
click at [661, 508] on icon "-19152" at bounding box center [672, 490] width 152 height 152
click at [759, 402] on input "c. -19152" at bounding box center [759, 397] width 1 height 10
radio input "true"
click at [776, 654] on button "Next" at bounding box center [758, 650] width 205 height 50
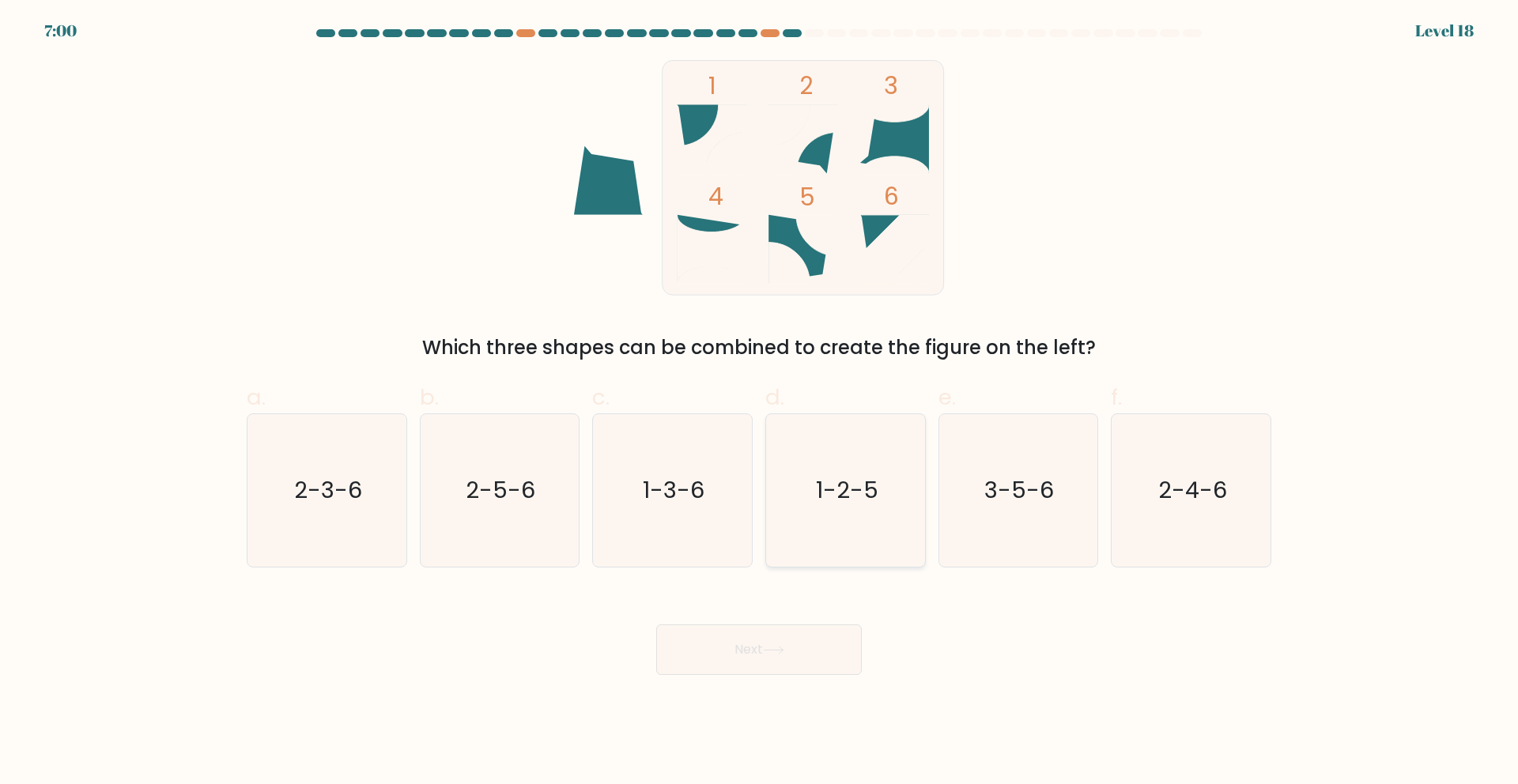
click at [876, 499] on icon "1-2-5" at bounding box center [845, 490] width 152 height 152
click at [760, 402] on input "d. 1-2-5" at bounding box center [759, 397] width 1 height 10
radio input "true"
click at [741, 651] on button "Next" at bounding box center [758, 650] width 205 height 50
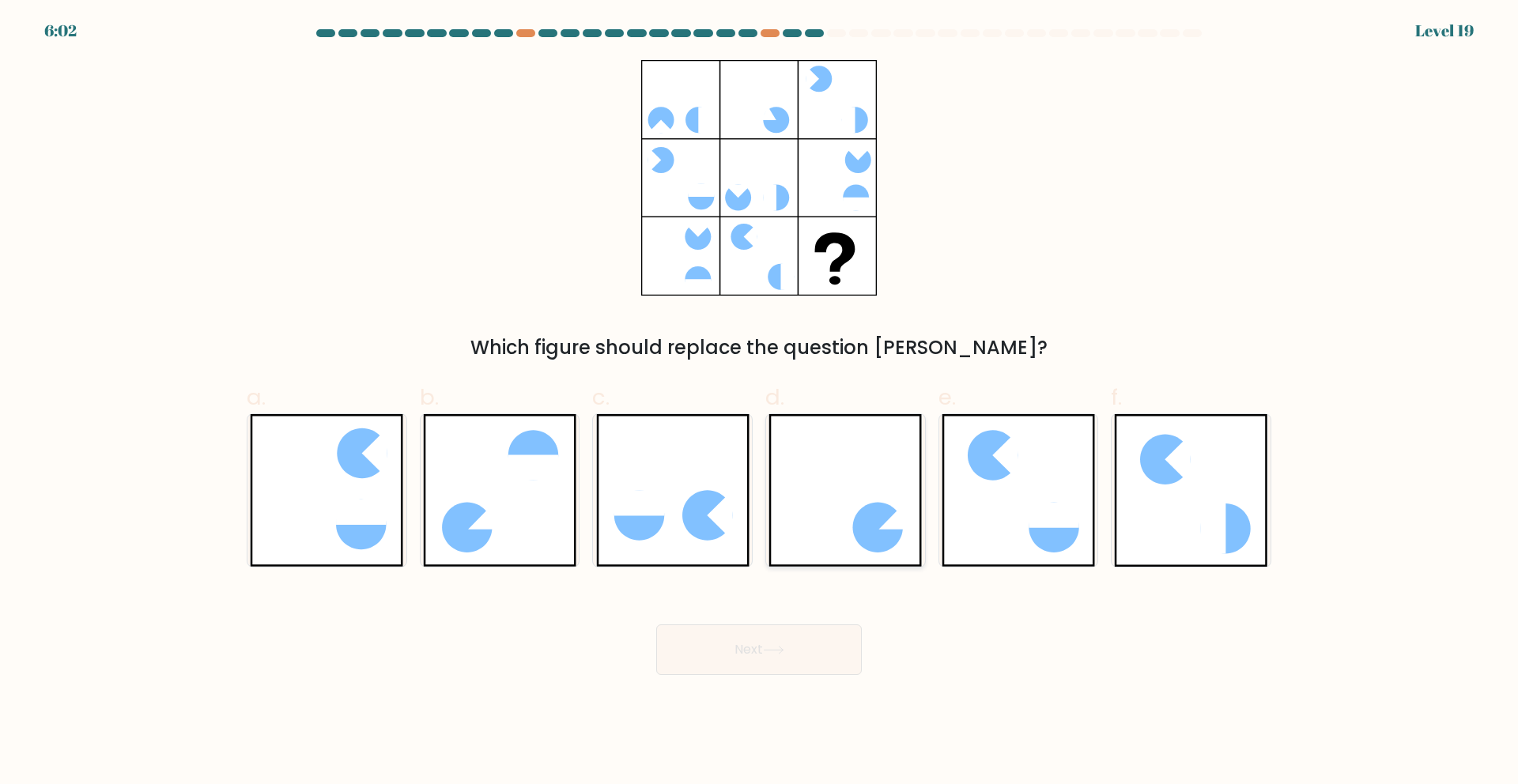
click at [879, 496] on icon at bounding box center [845, 490] width 153 height 152
click at [760, 402] on input "d." at bounding box center [759, 397] width 1 height 10
radio input "true"
click at [823, 641] on button "Next" at bounding box center [758, 650] width 205 height 50
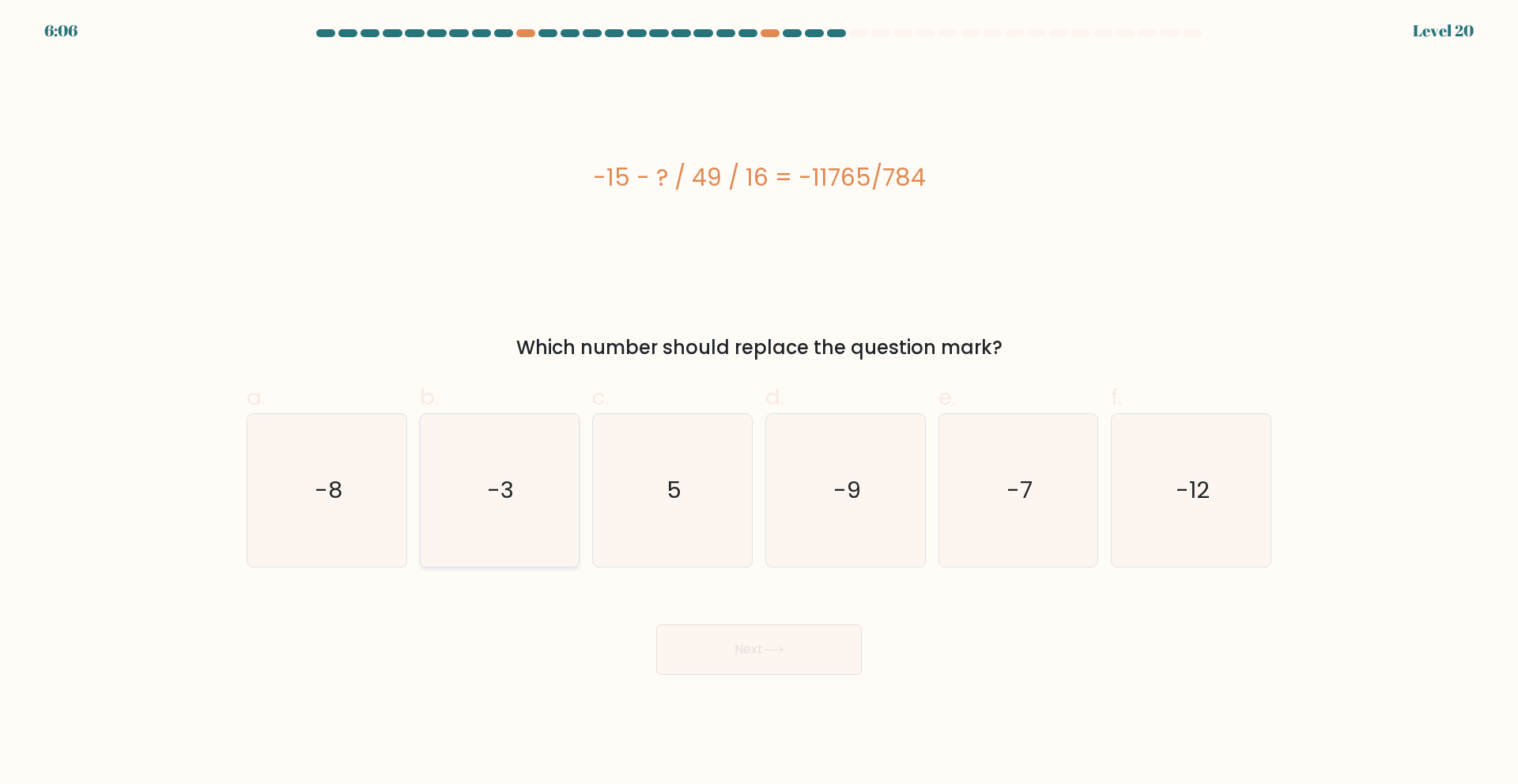
click at [560, 460] on icon "-3" at bounding box center [499, 490] width 152 height 152
click at [759, 402] on input "b. -3" at bounding box center [759, 397] width 1 height 10
radio input "true"
click at [685, 498] on icon "5" at bounding box center [672, 490] width 152 height 152
click at [759, 402] on input "c. 5" at bounding box center [759, 397] width 1 height 10
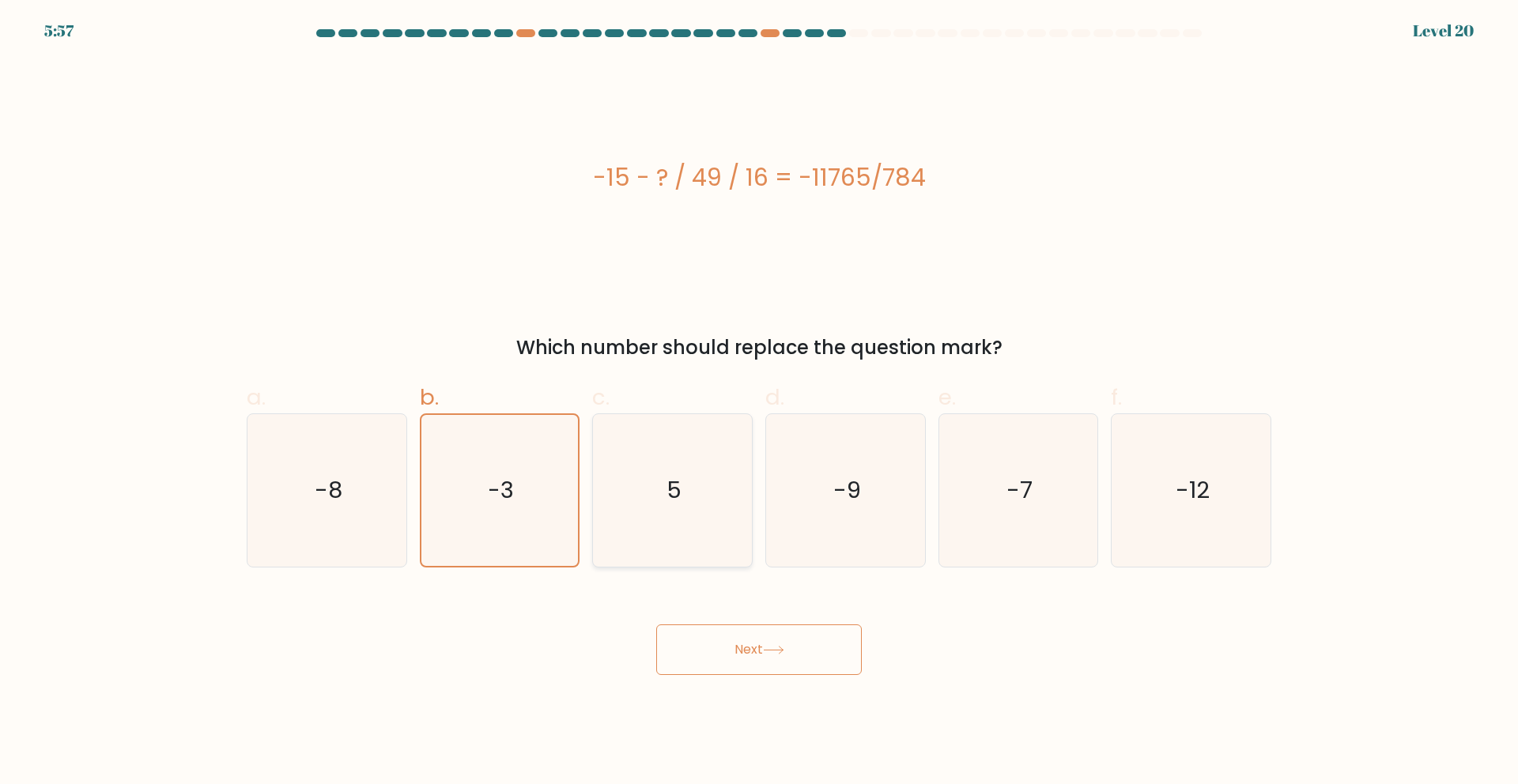
radio input "true"
click at [780, 647] on icon at bounding box center [773, 650] width 22 height 9
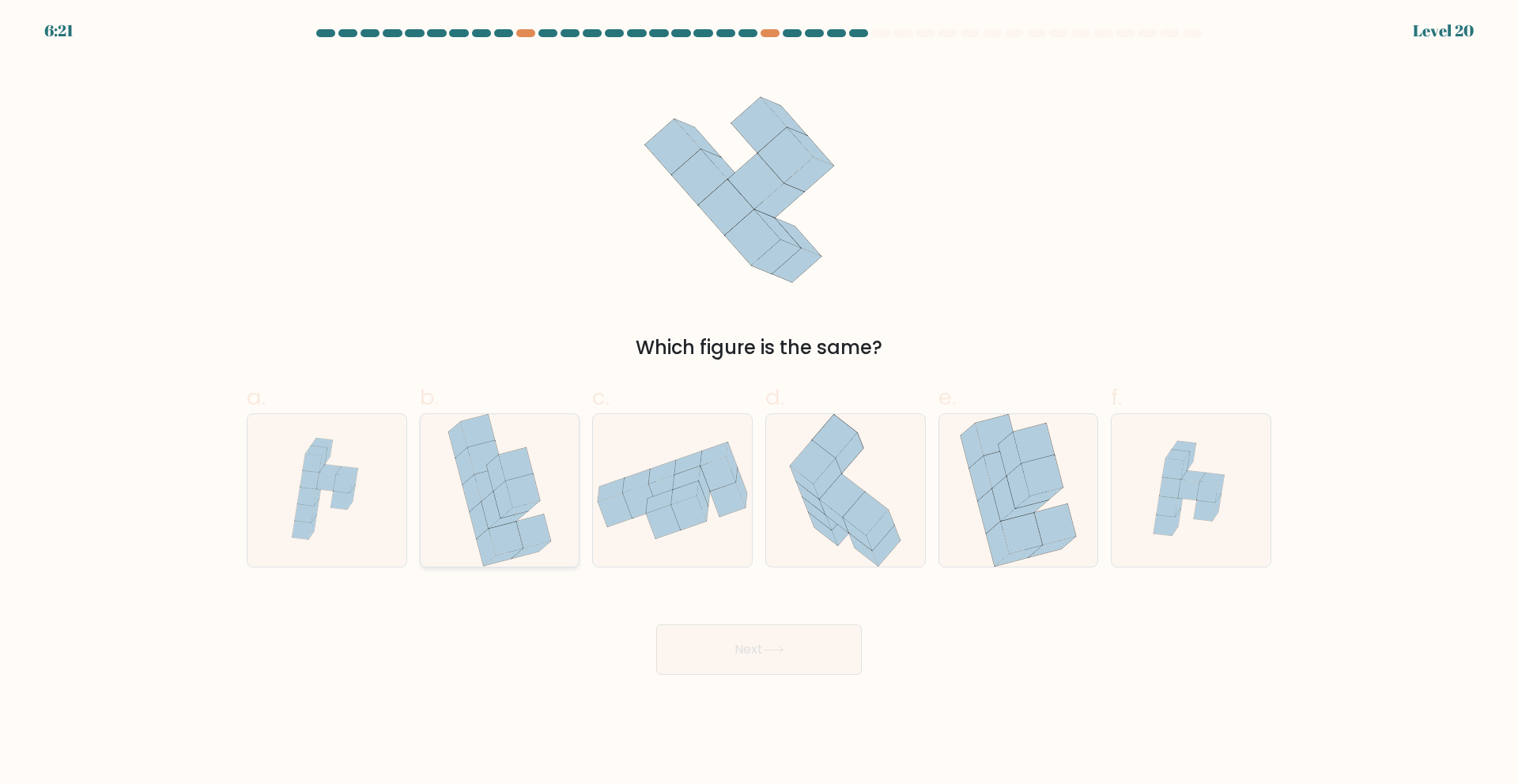
click at [521, 538] on icon at bounding box center [533, 531] width 34 height 34
click at [759, 402] on input "b." at bounding box center [759, 397] width 1 height 10
radio input "true"
click at [710, 641] on button "Next" at bounding box center [758, 650] width 205 height 50
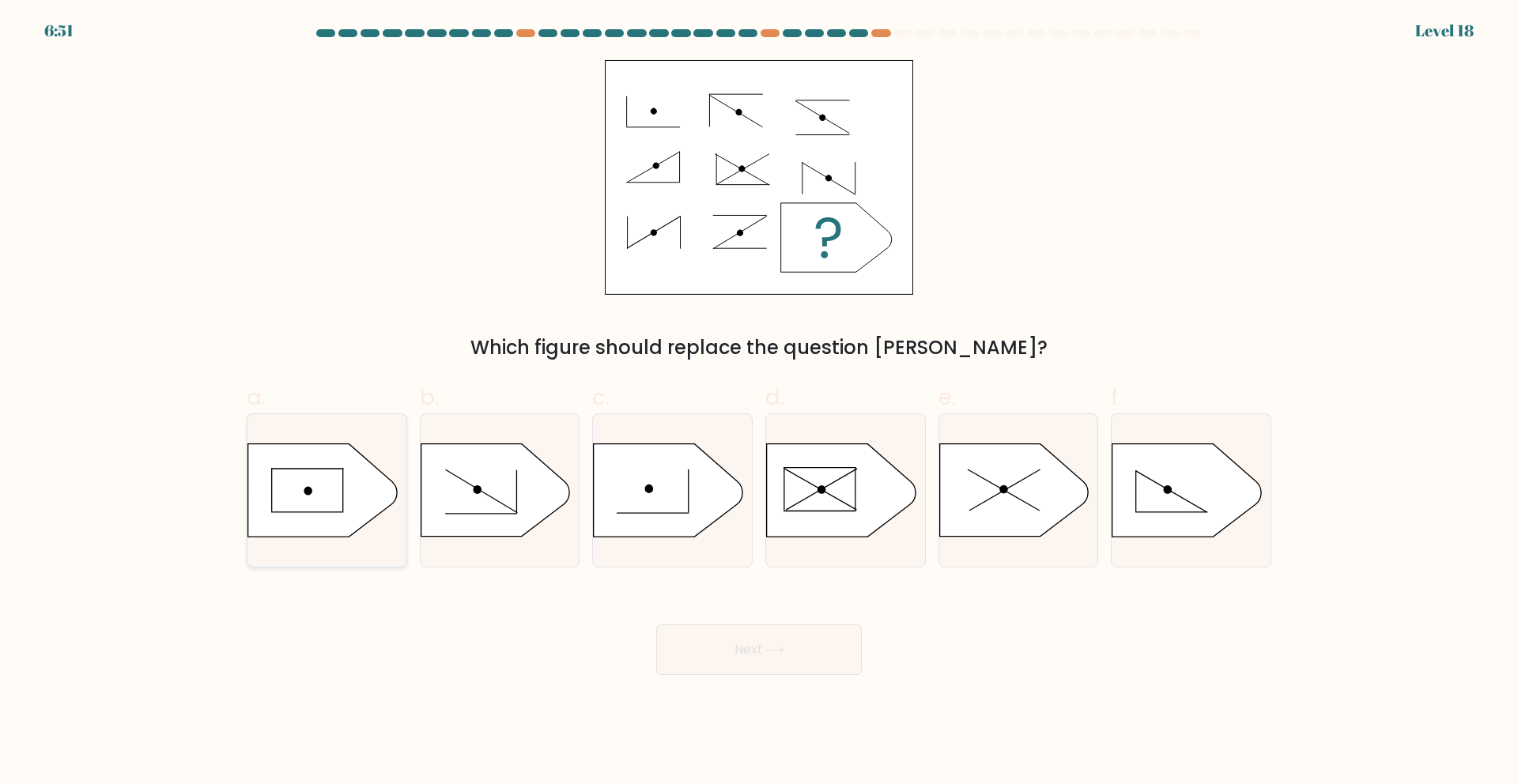
click at [349, 489] on icon at bounding box center [323, 490] width 149 height 92
click at [759, 402] on input "a." at bounding box center [759, 397] width 1 height 10
radio input "true"
click at [818, 642] on button "Next" at bounding box center [758, 650] width 205 height 50
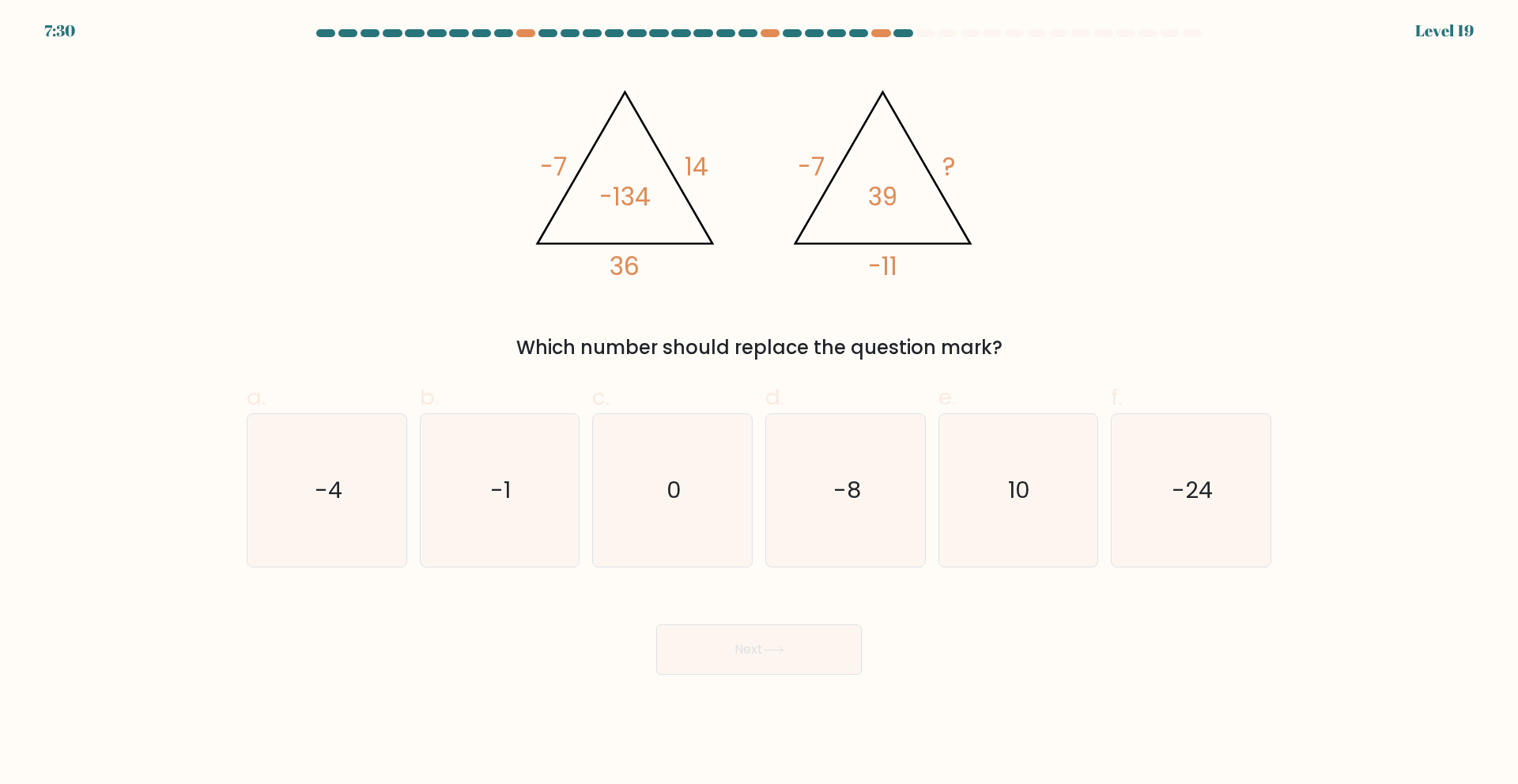
click at [576, 162] on icon "@import url('https://fonts.googleapis.com/css?family=Abril+Fatface:400,100,100i…" at bounding box center [758, 177] width 474 height 236
drag, startPoint x: 554, startPoint y: 167, endPoint x: 712, endPoint y: 174, distance: 158.2
click at [704, 170] on icon "@import url('https://fonts.googleapis.com/css?family=Abril+Fatface:400,100,100i…" at bounding box center [625, 180] width 204 height 209
click at [755, 182] on icon "@import url('https://fonts.googleapis.com/css?family=Abril+Fatface:400,100,100i…" at bounding box center [758, 177] width 474 height 236
drag, startPoint x: 550, startPoint y: 169, endPoint x: 735, endPoint y: 176, distance: 185.1
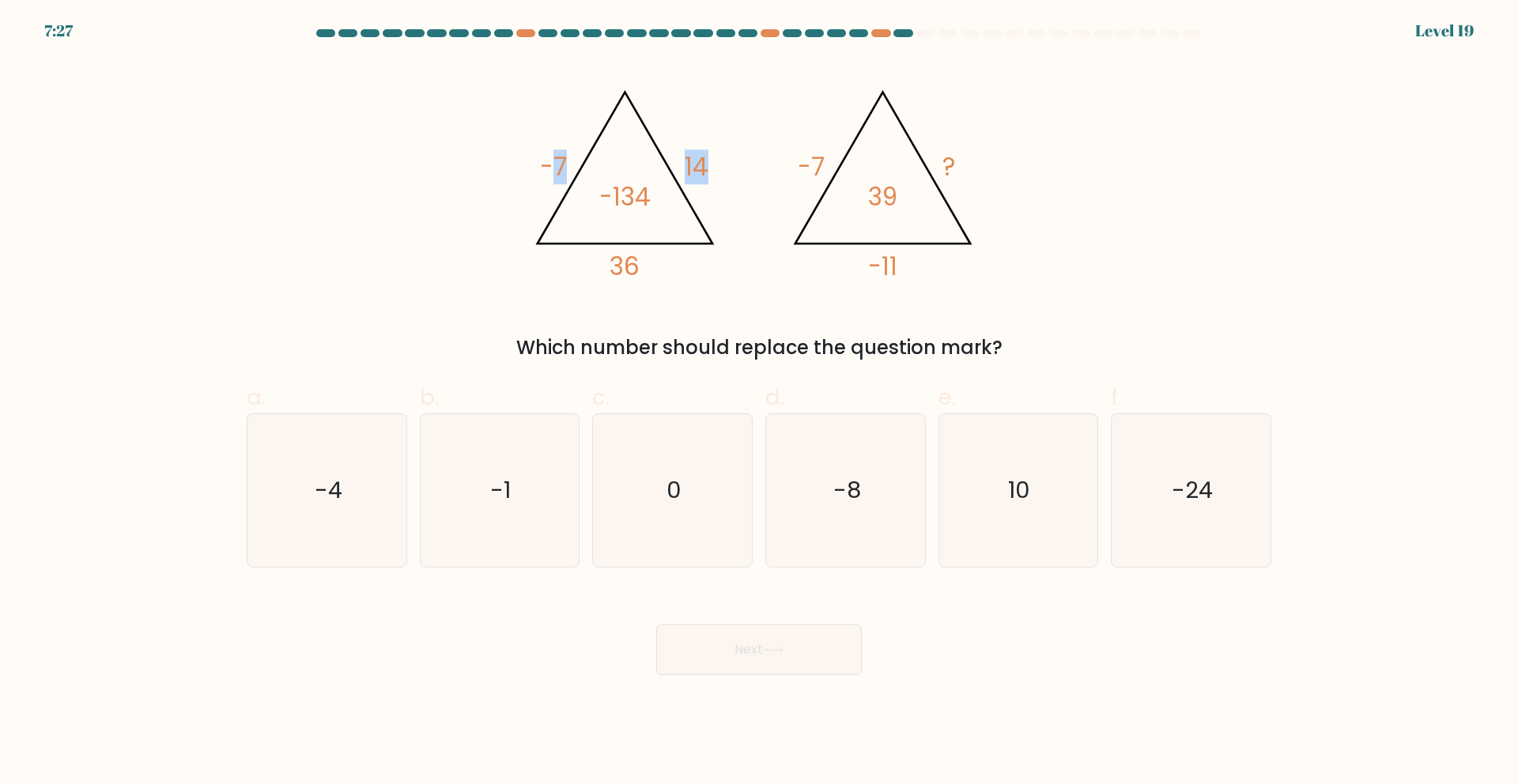
click at [735, 176] on icon "@import url('https://fonts.googleapis.com/css?family=Abril+Fatface:400,100,100i…" at bounding box center [758, 177] width 474 height 236
drag, startPoint x: 735, startPoint y: 176, endPoint x: 671, endPoint y: 179, distance: 64.1
click at [734, 176] on icon "@import url('https://fonts.googleapis.com/css?family=Abril+Fatface:400,100,100i…" at bounding box center [758, 177] width 474 height 236
click at [74, 472] on form at bounding box center [759, 352] width 1518 height 646
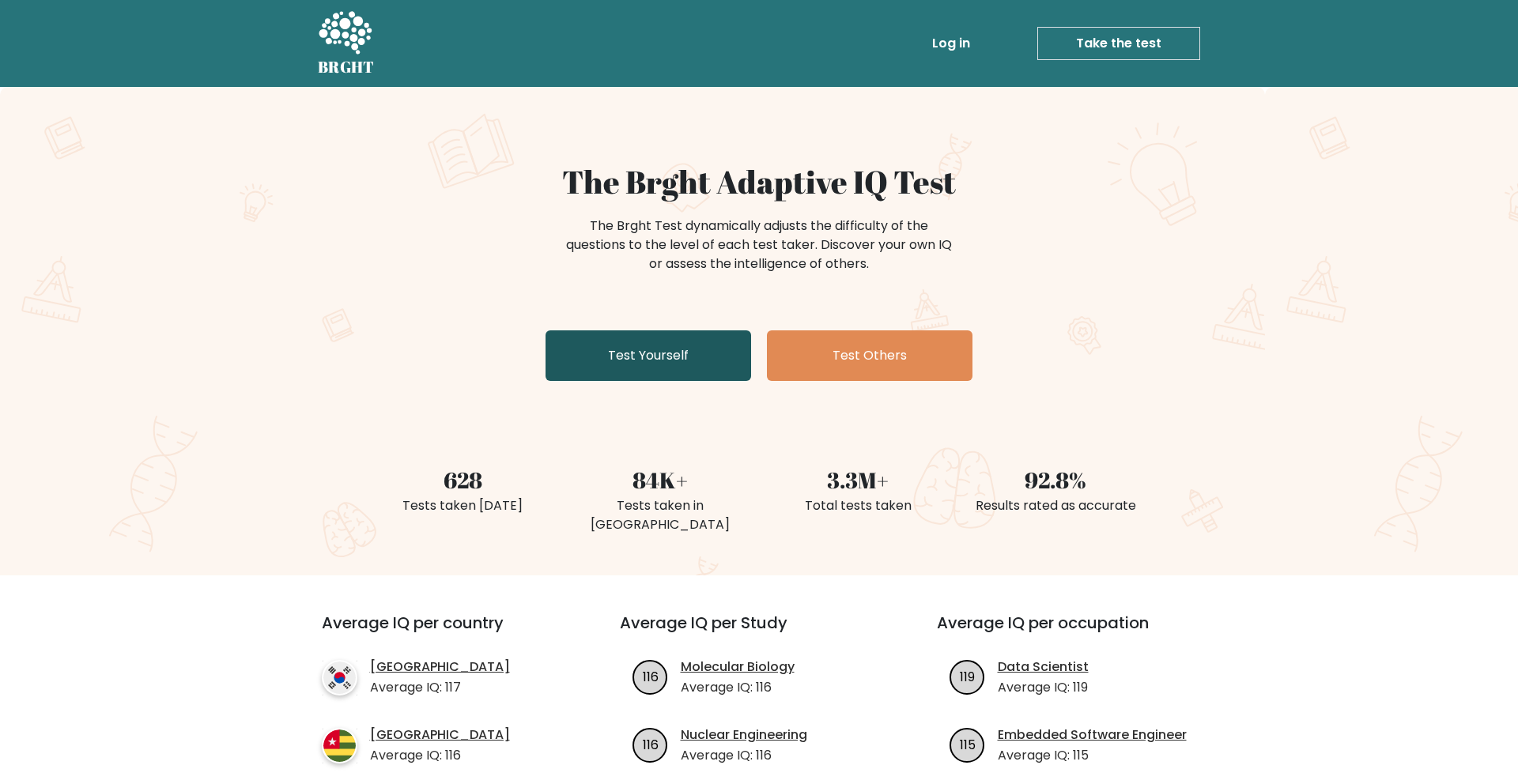
click at [715, 352] on link "Test Yourself" at bounding box center [648, 356] width 205 height 50
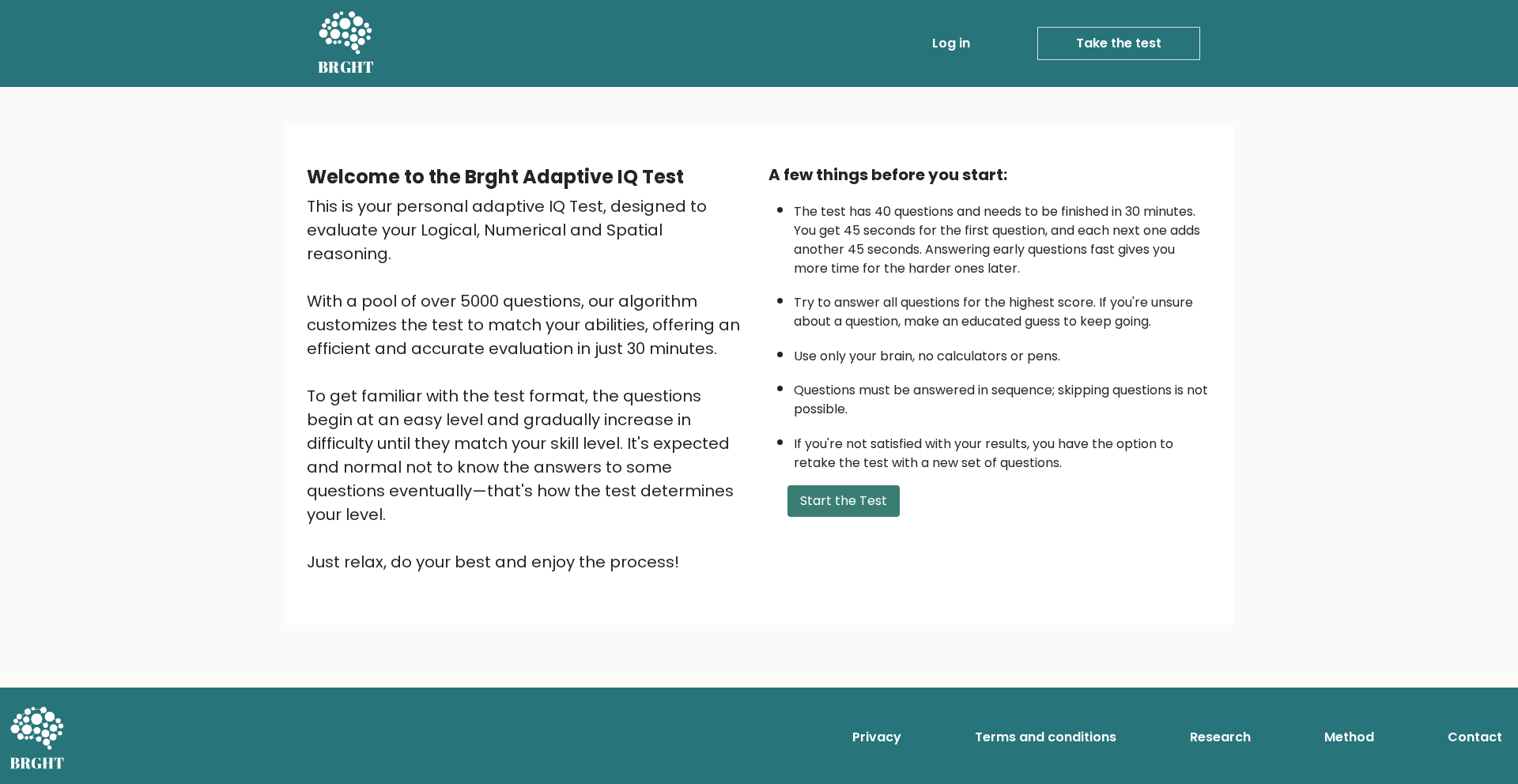
click at [845, 494] on button "Start the Test" at bounding box center [843, 501] width 112 height 31
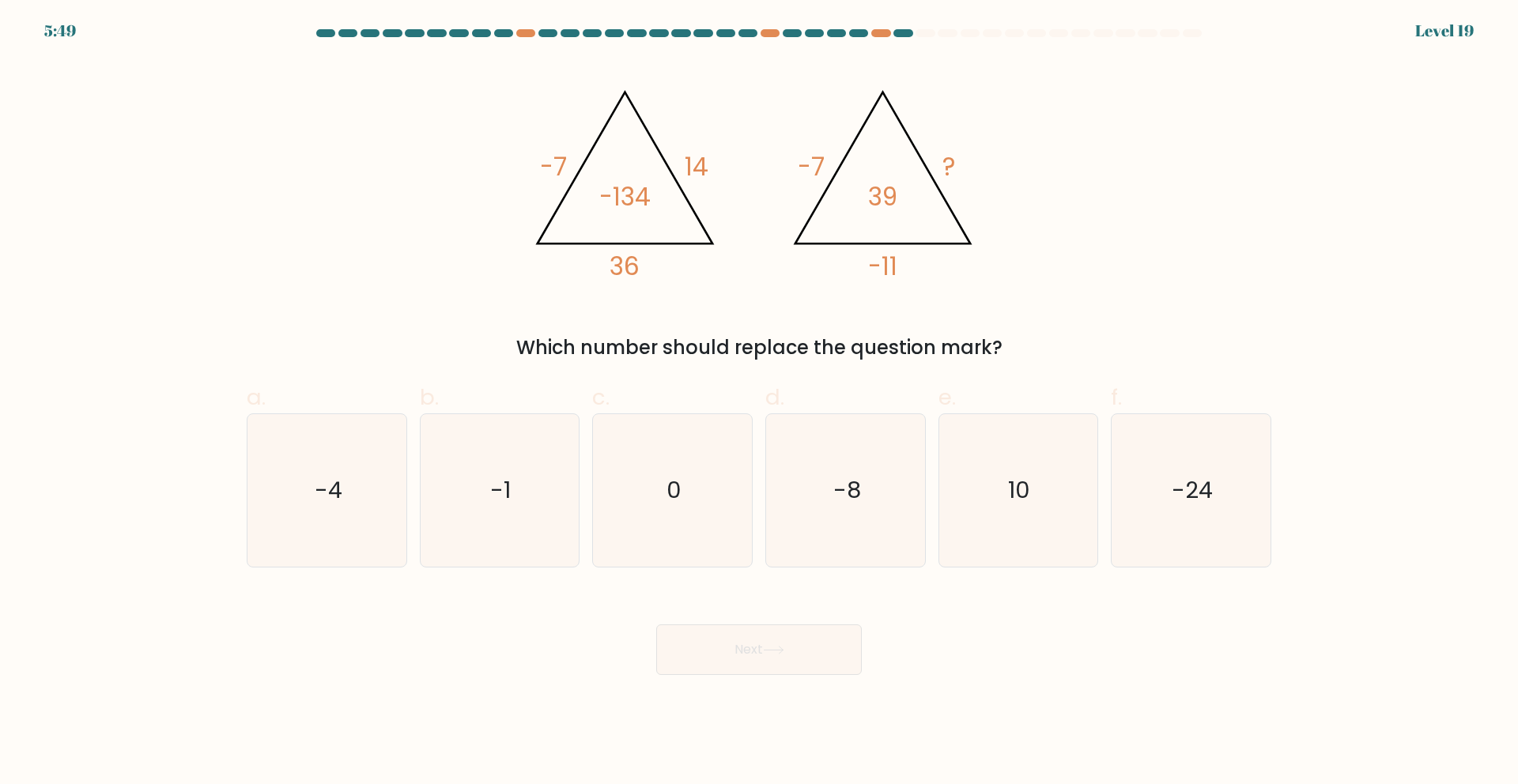
click at [1050, 332] on div "@import url('https://fonts.googleapis.com/css?family=Abril+Fatface:400,100,100i…" at bounding box center [759, 211] width 1044 height 302
click at [341, 479] on icon "-4" at bounding box center [327, 490] width 152 height 152
click at [759, 402] on input "a. -4" at bounding box center [759, 397] width 1 height 10
radio input "true"
click at [715, 669] on button "Next" at bounding box center [758, 650] width 205 height 50
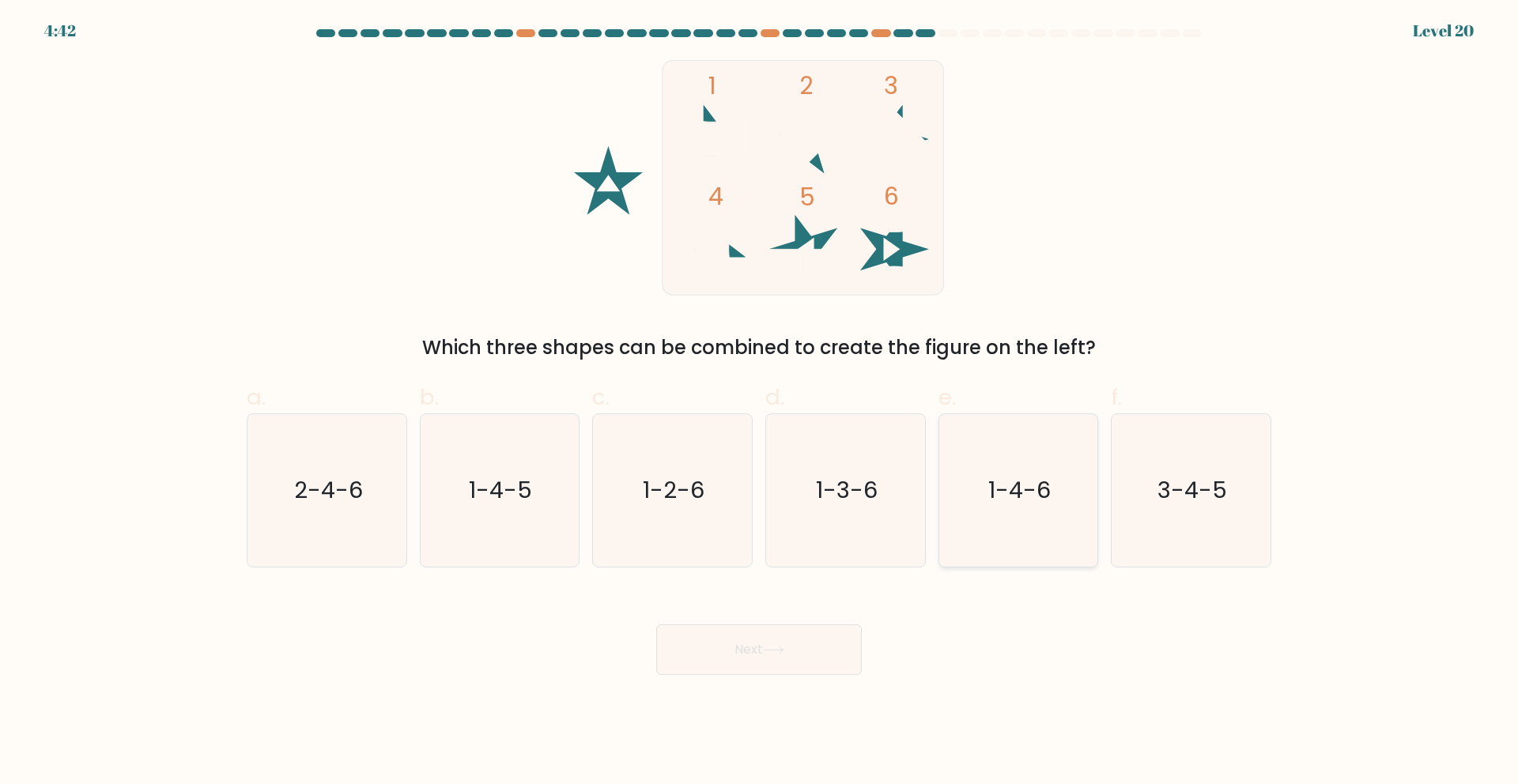
click at [992, 484] on text "1-4-6" at bounding box center [1020, 489] width 63 height 31
click at [760, 402] on input "e. 1-4-6" at bounding box center [759, 397] width 1 height 10
radio input "true"
click at [793, 648] on button "Next" at bounding box center [758, 650] width 205 height 50
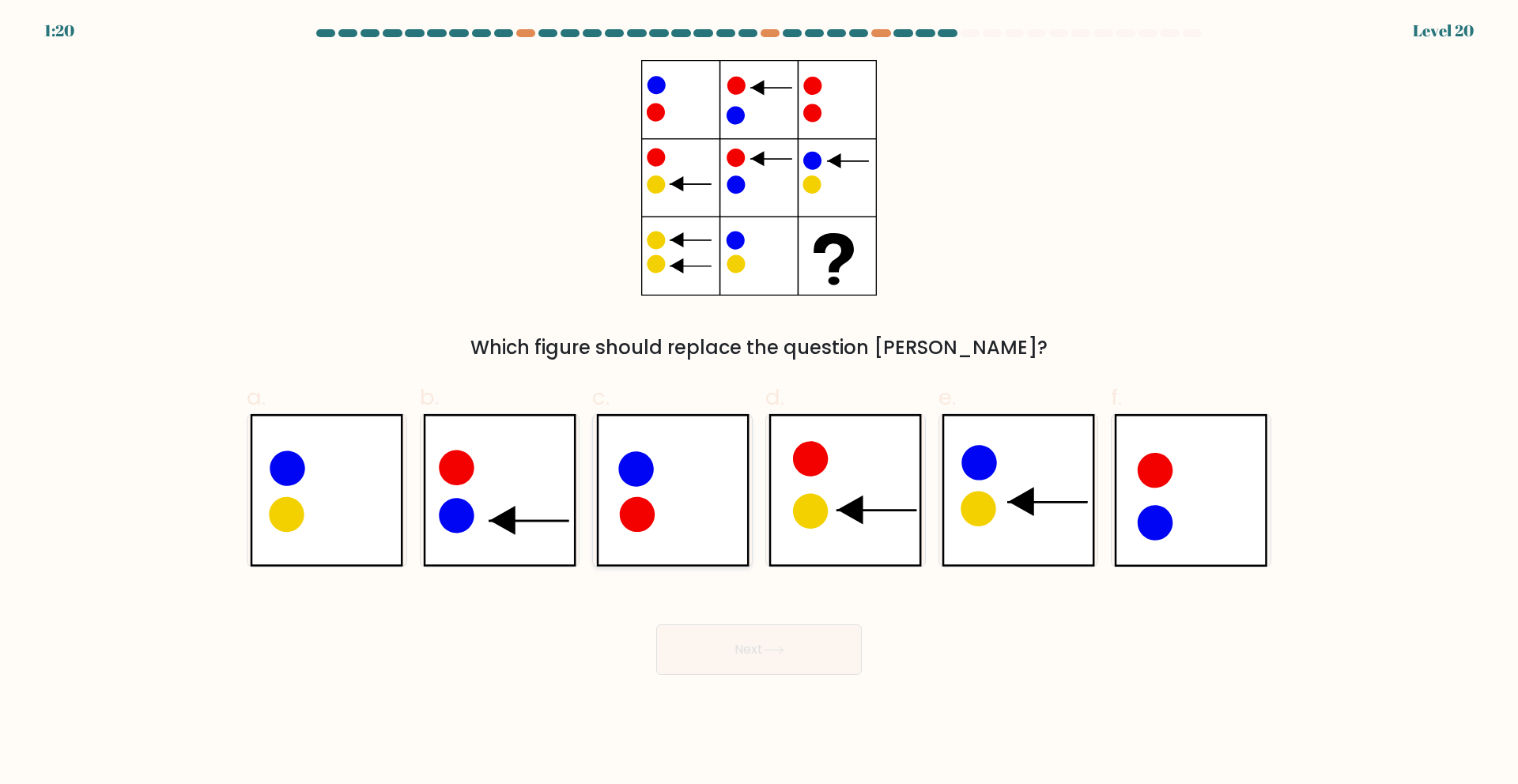
click at [668, 483] on icon at bounding box center [672, 490] width 153 height 152
click at [759, 402] on input "c." at bounding box center [759, 397] width 1 height 10
radio input "true"
click at [789, 665] on button "Next" at bounding box center [758, 650] width 205 height 50
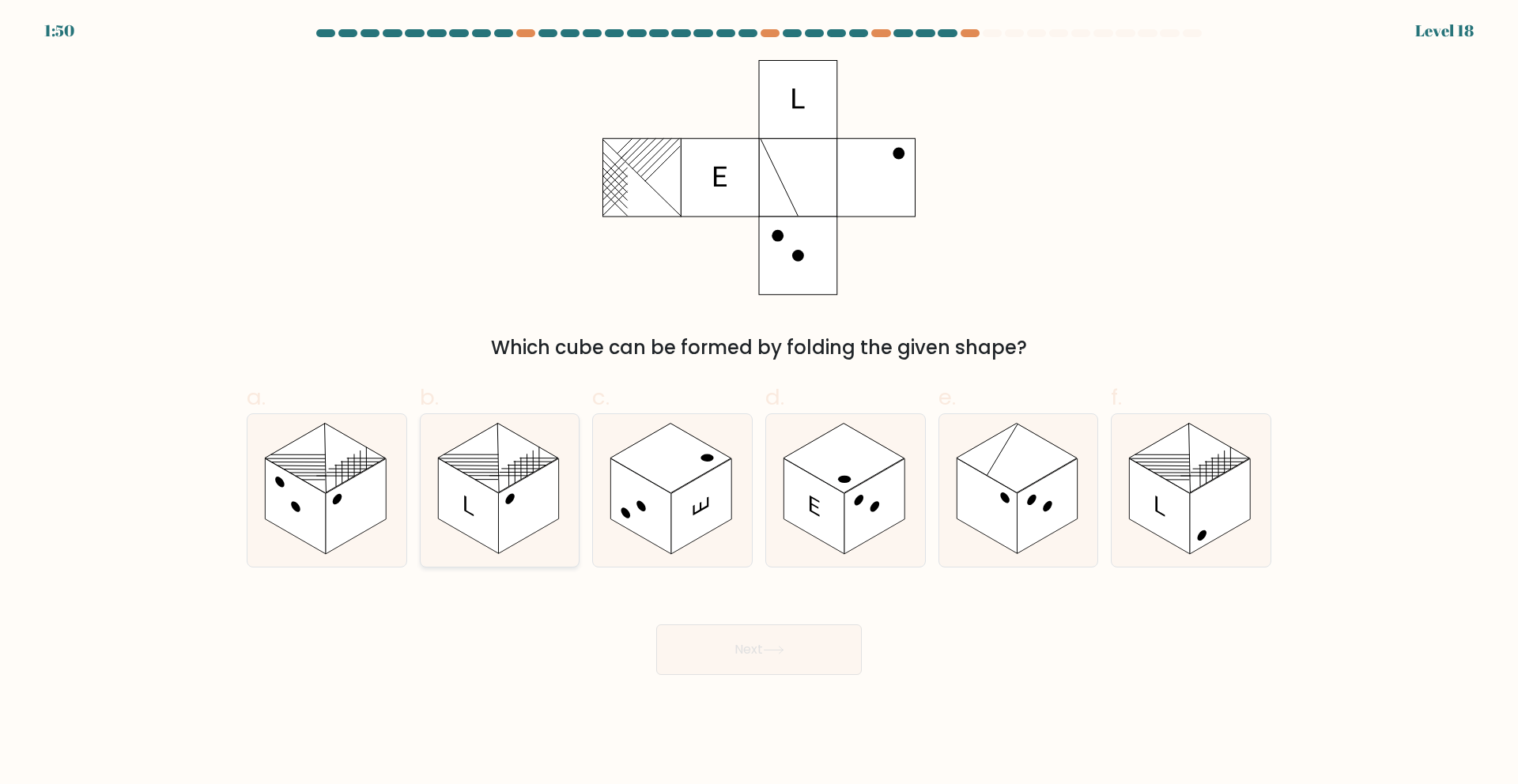
click at [531, 468] on rect at bounding box center [498, 459] width 121 height 70
click at [759, 402] on input "b." at bounding box center [759, 397] width 1 height 10
radio input "true"
click at [808, 638] on button "Next" at bounding box center [758, 650] width 205 height 50
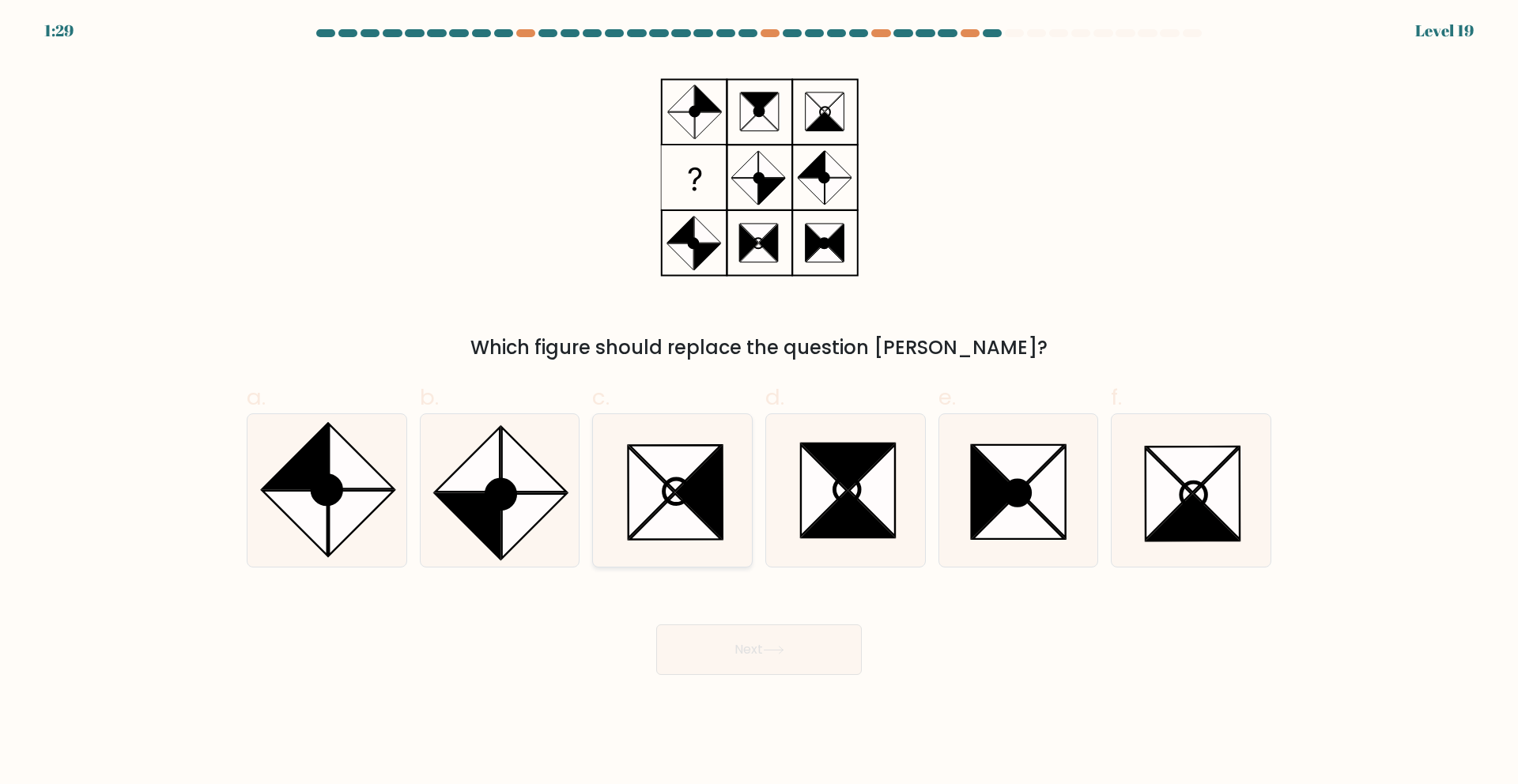
click at [701, 500] on icon at bounding box center [699, 492] width 46 height 91
click at [759, 402] on input "c." at bounding box center [759, 397] width 1 height 10
radio input "true"
click at [736, 621] on div "Next" at bounding box center [759, 631] width 1044 height 89
click at [739, 635] on button "Next" at bounding box center [758, 650] width 205 height 50
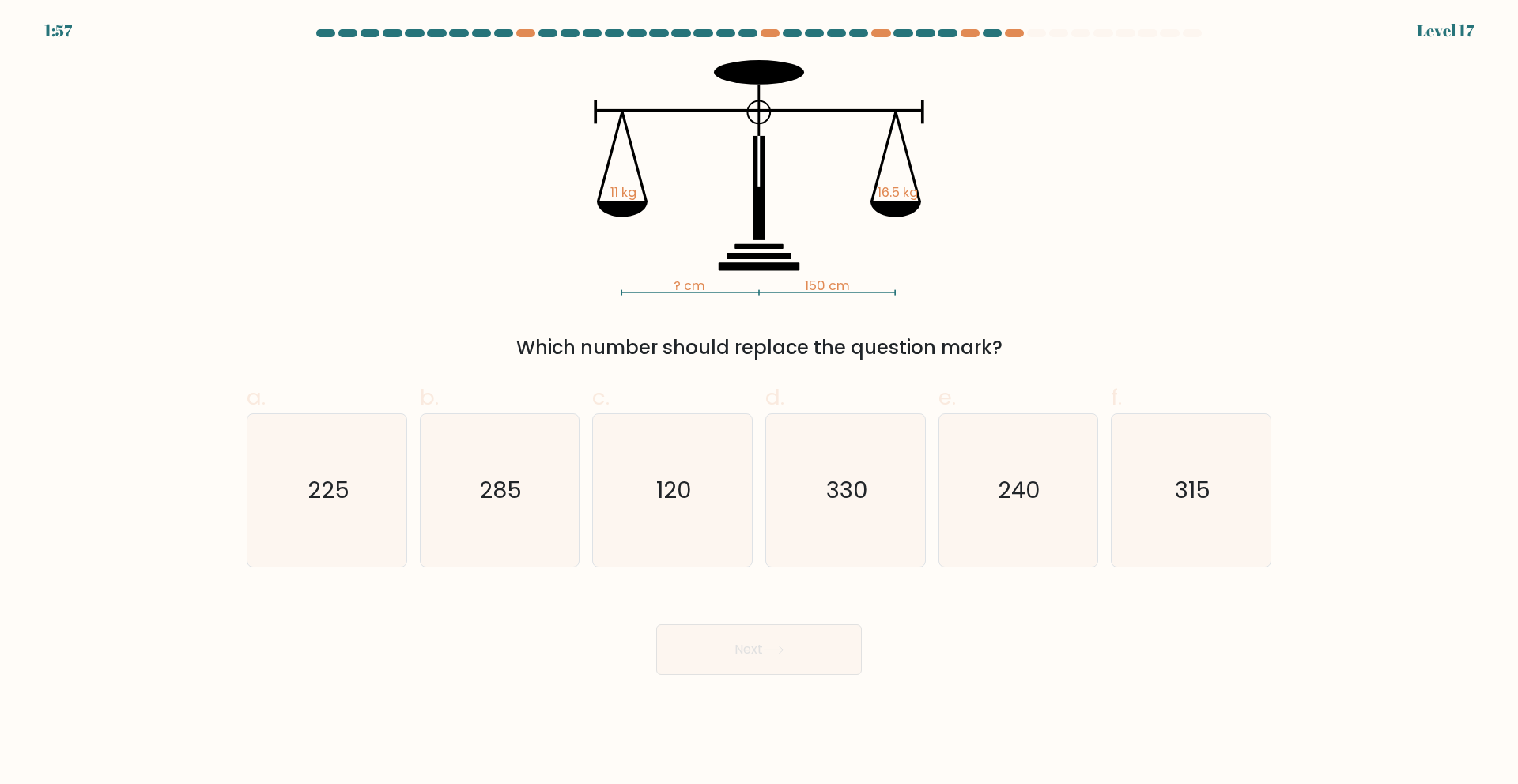
drag, startPoint x: 312, startPoint y: 280, endPoint x: 292, endPoint y: 277, distance: 20.2
click at [310, 280] on div "? cm 150 cm 11 kg 16.5 kg Which number should replace the question mark?" at bounding box center [759, 211] width 1044 height 302
click at [290, 506] on icon "225" at bounding box center [327, 490] width 152 height 152
click at [759, 402] on input "a. 225" at bounding box center [759, 397] width 1 height 10
radio input "true"
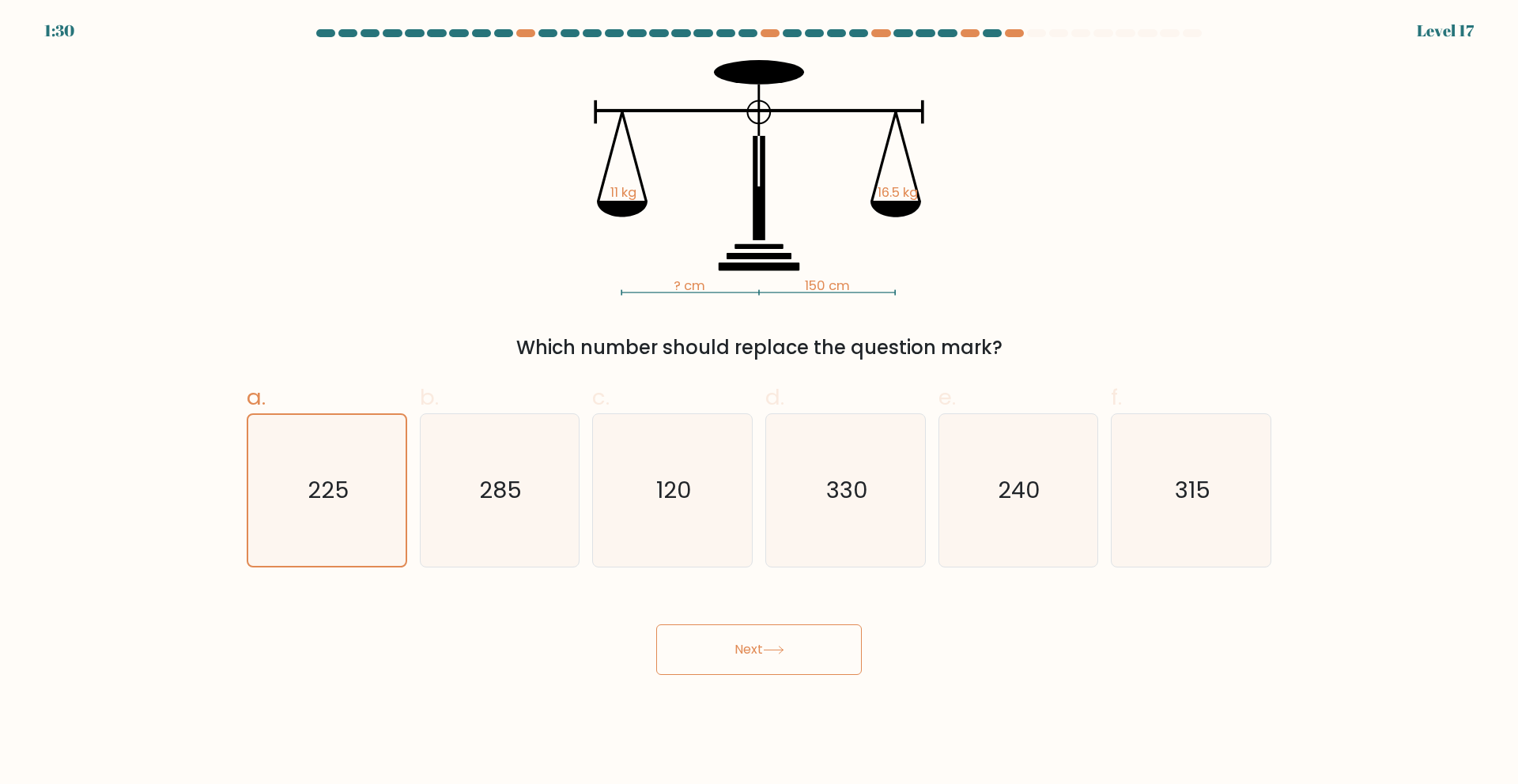
drag, startPoint x: 342, startPoint y: 273, endPoint x: 296, endPoint y: 155, distance: 126.6
click at [341, 273] on div "? cm 150 cm 11 kg 16.5 kg Which number should replace the question mark?" at bounding box center [759, 211] width 1044 height 302
click at [713, 642] on button "Next" at bounding box center [758, 650] width 205 height 50
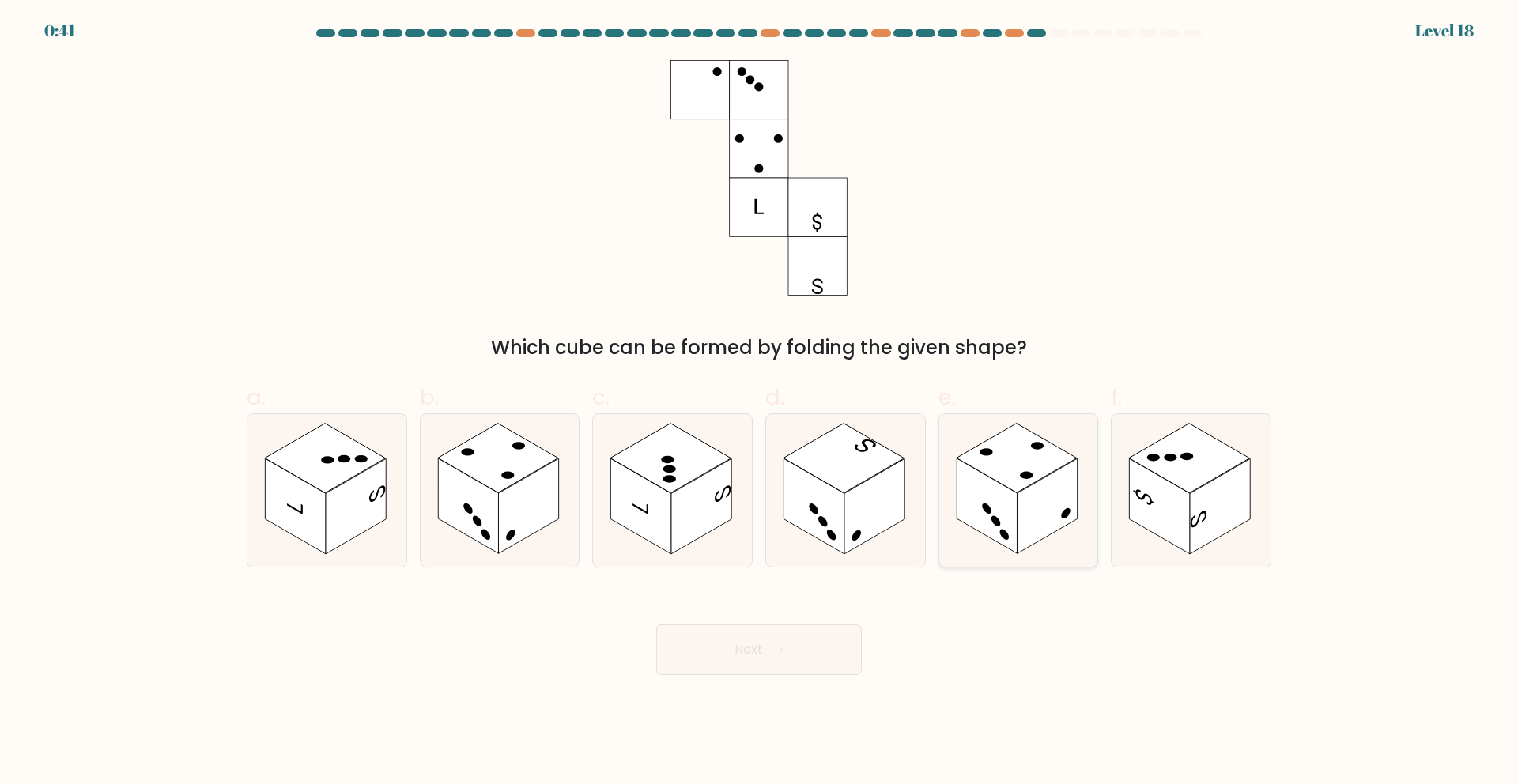
click at [1022, 521] on rect at bounding box center [1047, 506] width 60 height 96
click at [760, 402] on input "e." at bounding box center [759, 397] width 1 height 10
radio input "true"
drag, startPoint x: 518, startPoint y: 511, endPoint x: 581, endPoint y: 567, distance: 84.3
click at [517, 511] on rect at bounding box center [528, 506] width 60 height 96
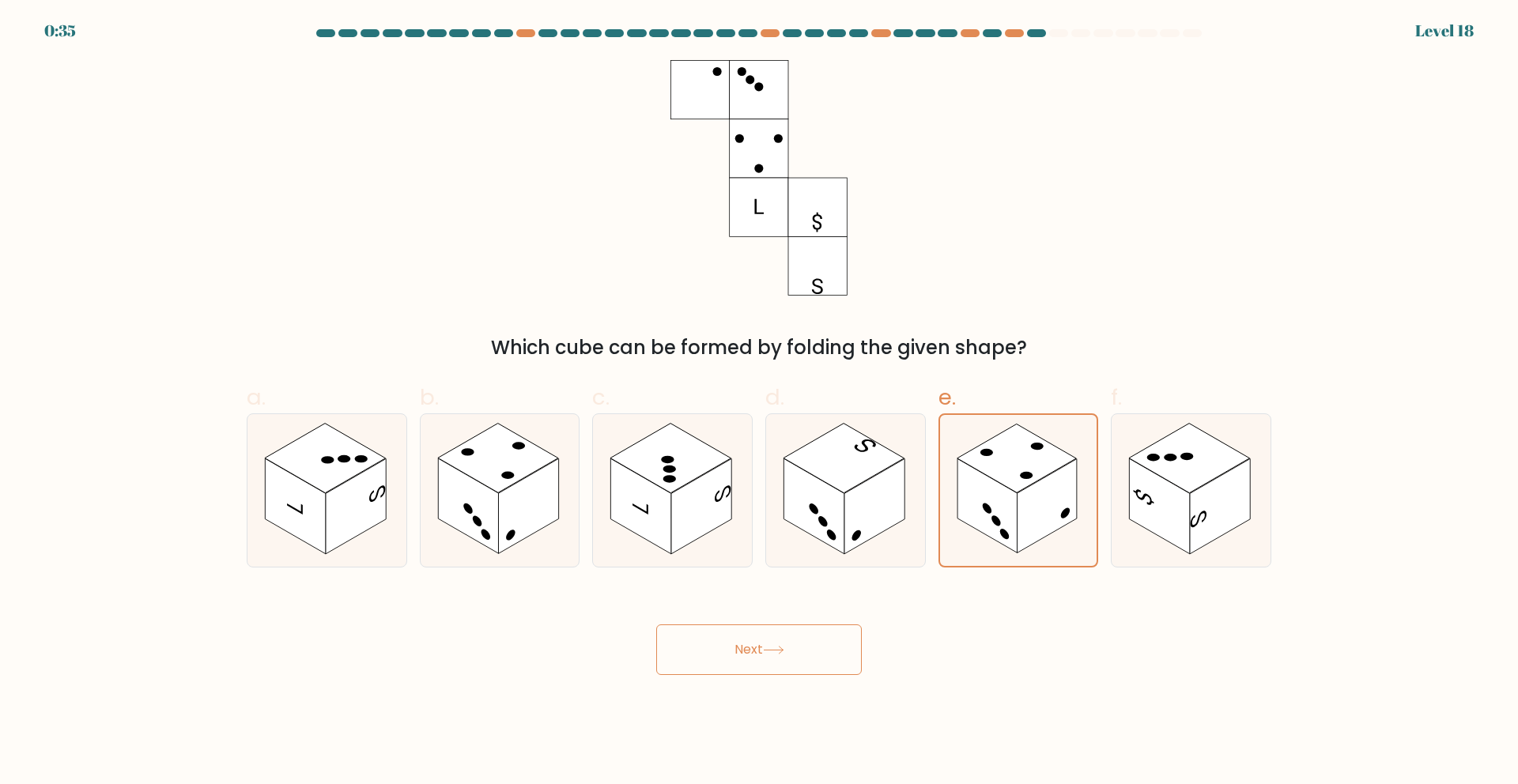
click at [759, 402] on input "b." at bounding box center [759, 397] width 1 height 10
radio input "true"
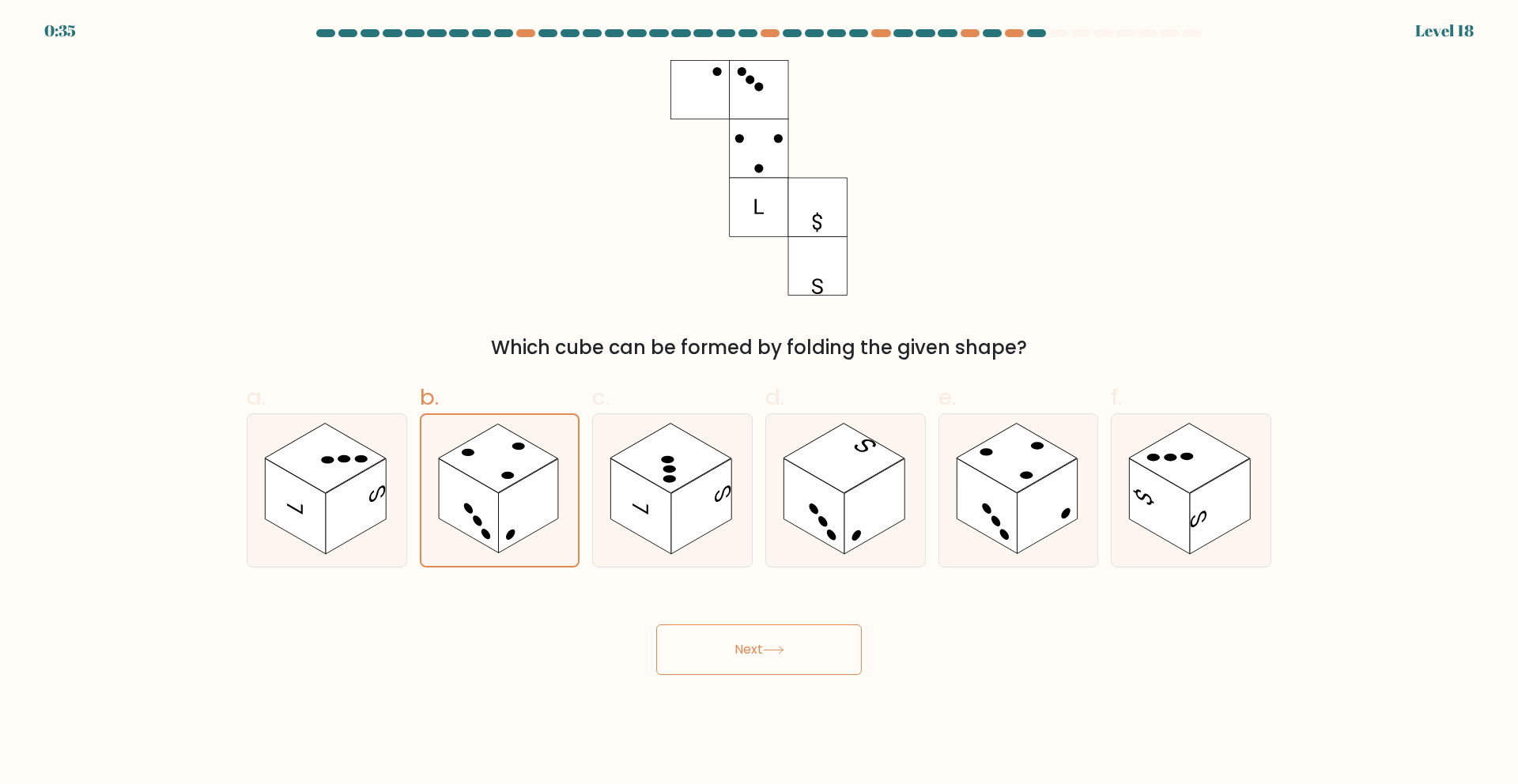
click at [811, 661] on button "Next" at bounding box center [758, 650] width 205 height 50
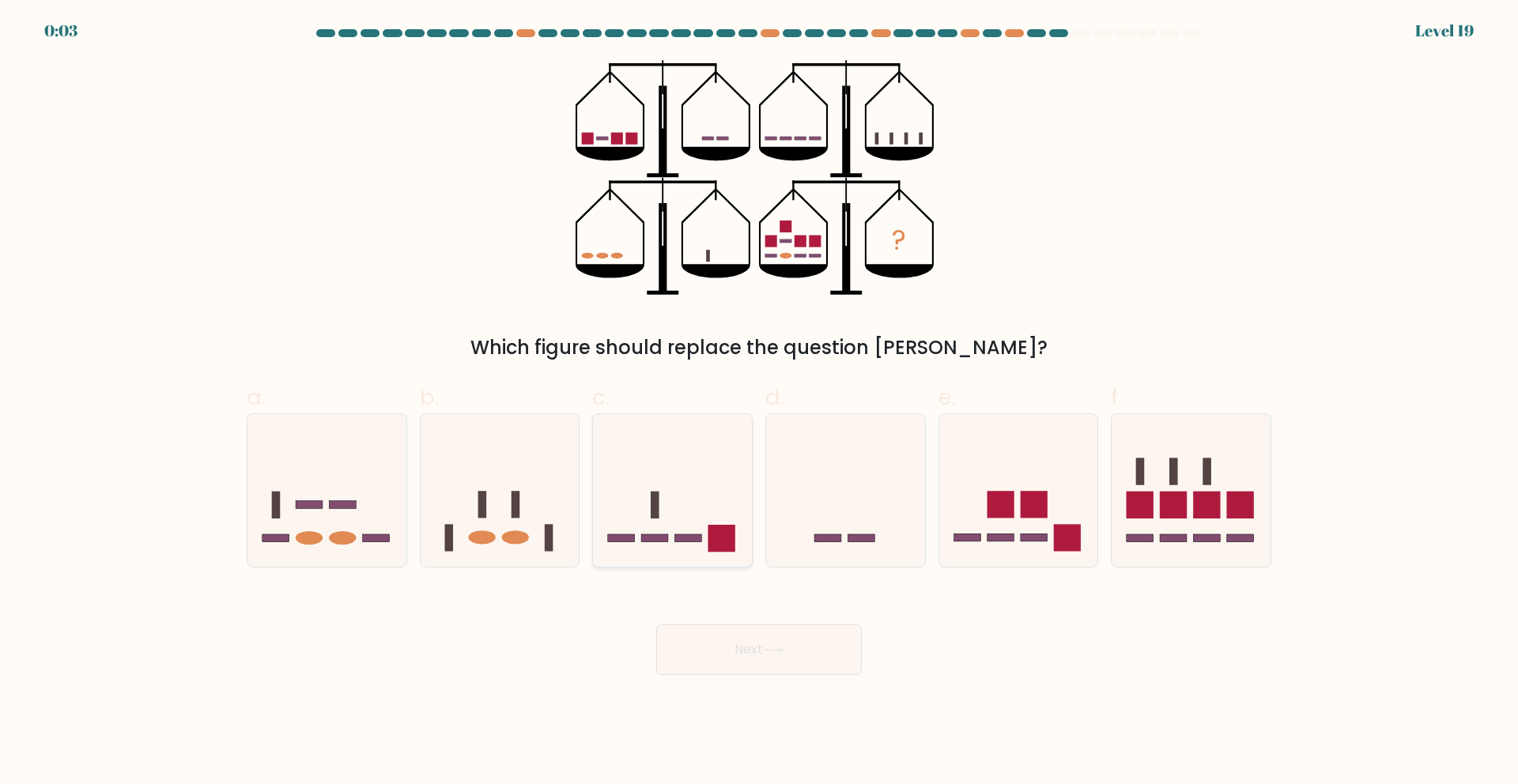
click at [644, 522] on icon at bounding box center [672, 490] width 159 height 131
click at [759, 402] on input "c." at bounding box center [759, 397] width 1 height 10
radio input "true"
click at [763, 660] on button "Next" at bounding box center [758, 650] width 205 height 50
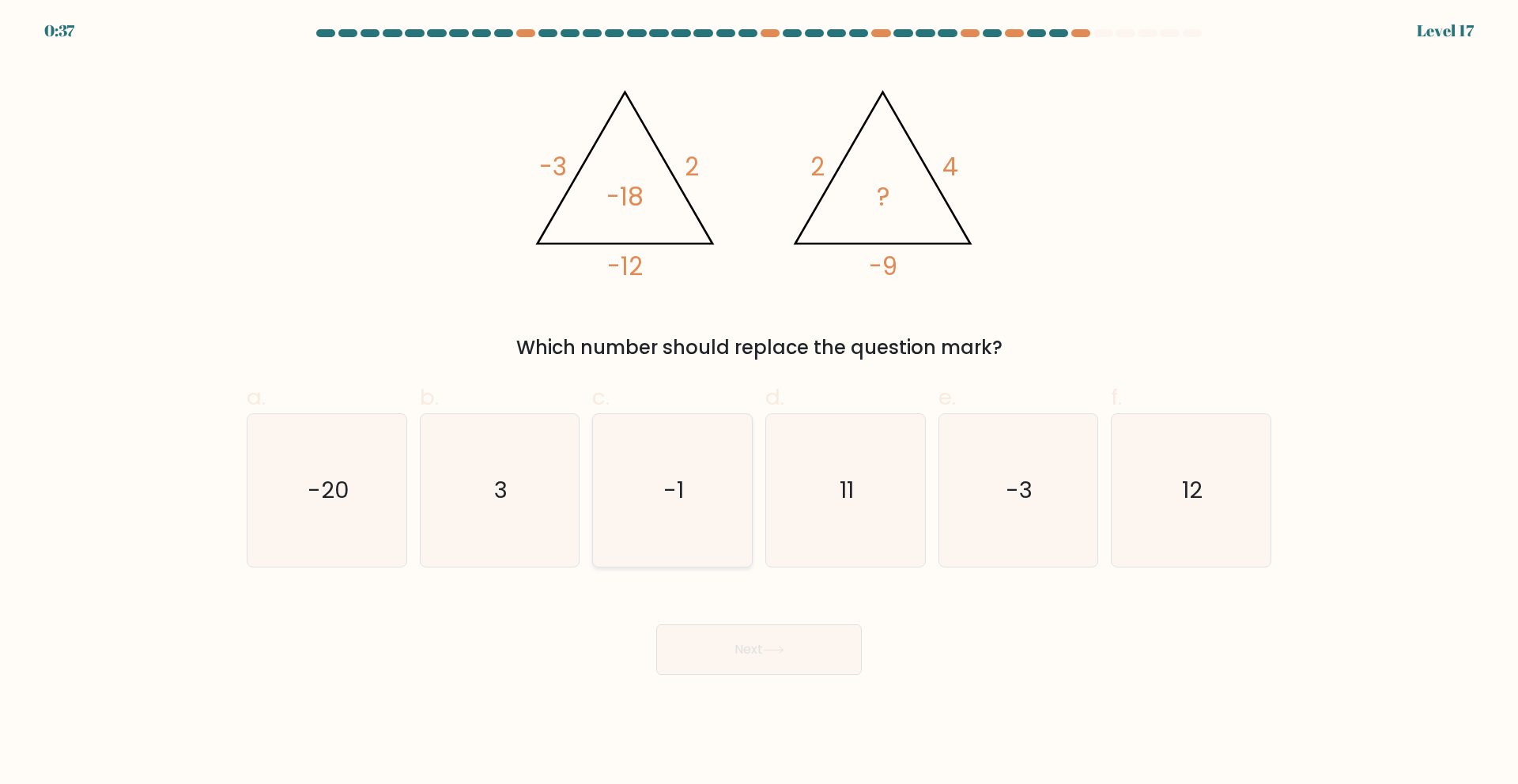
drag, startPoint x: 730, startPoint y: 465, endPoint x: 730, endPoint y: 485, distance: 20.0
click at [730, 465] on icon "-1" at bounding box center [672, 490] width 152 height 152
click at [759, 402] on input "c. -1" at bounding box center [759, 397] width 1 height 10
radio input "true"
click at [798, 662] on button "Next" at bounding box center [758, 650] width 205 height 50
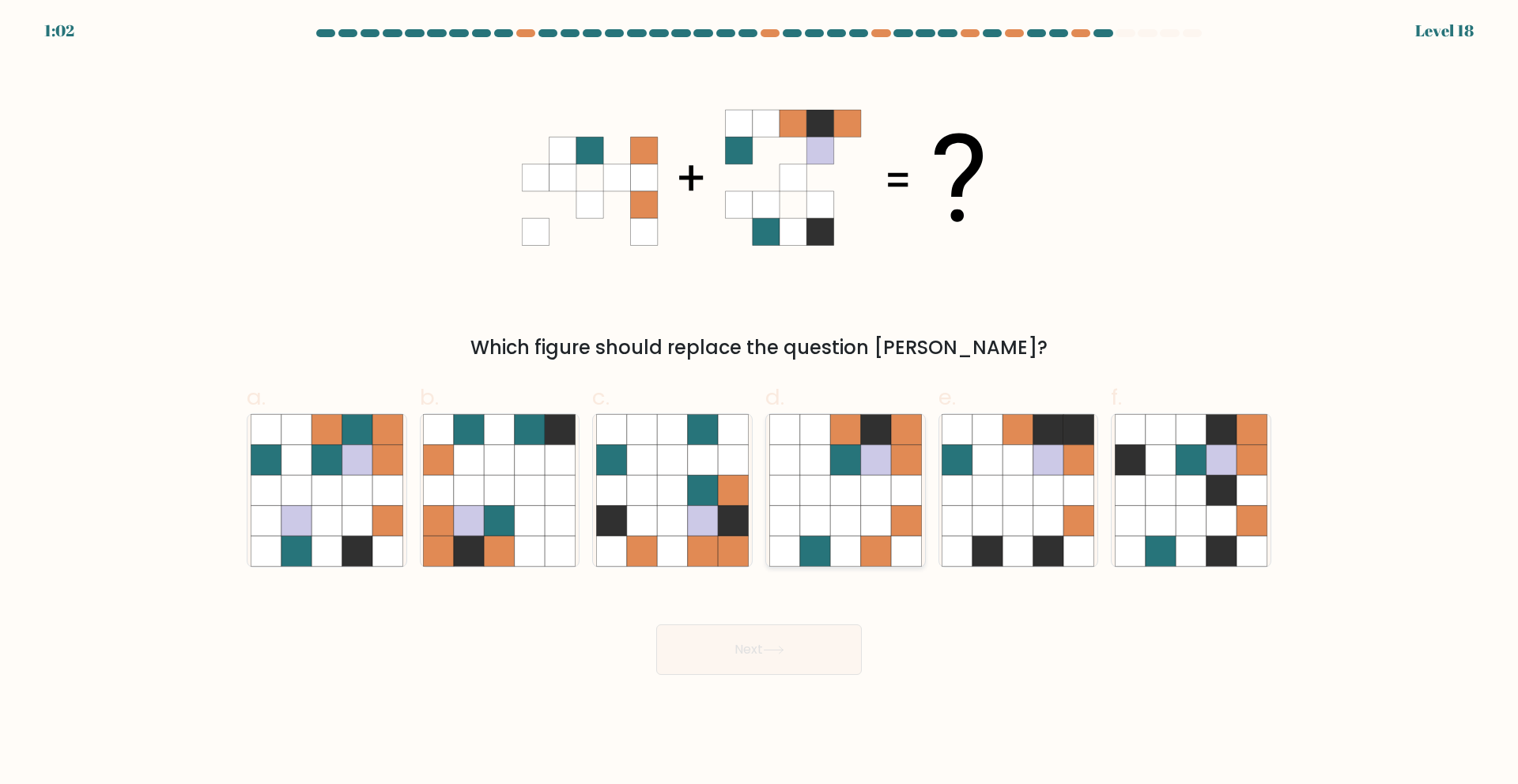
click at [845, 469] on icon at bounding box center [845, 461] width 30 height 30
click at [760, 402] on input "d." at bounding box center [759, 397] width 1 height 10
radio input "true"
click at [683, 498] on icon at bounding box center [672, 490] width 30 height 30
click at [759, 402] on input "c." at bounding box center [759, 397] width 1 height 10
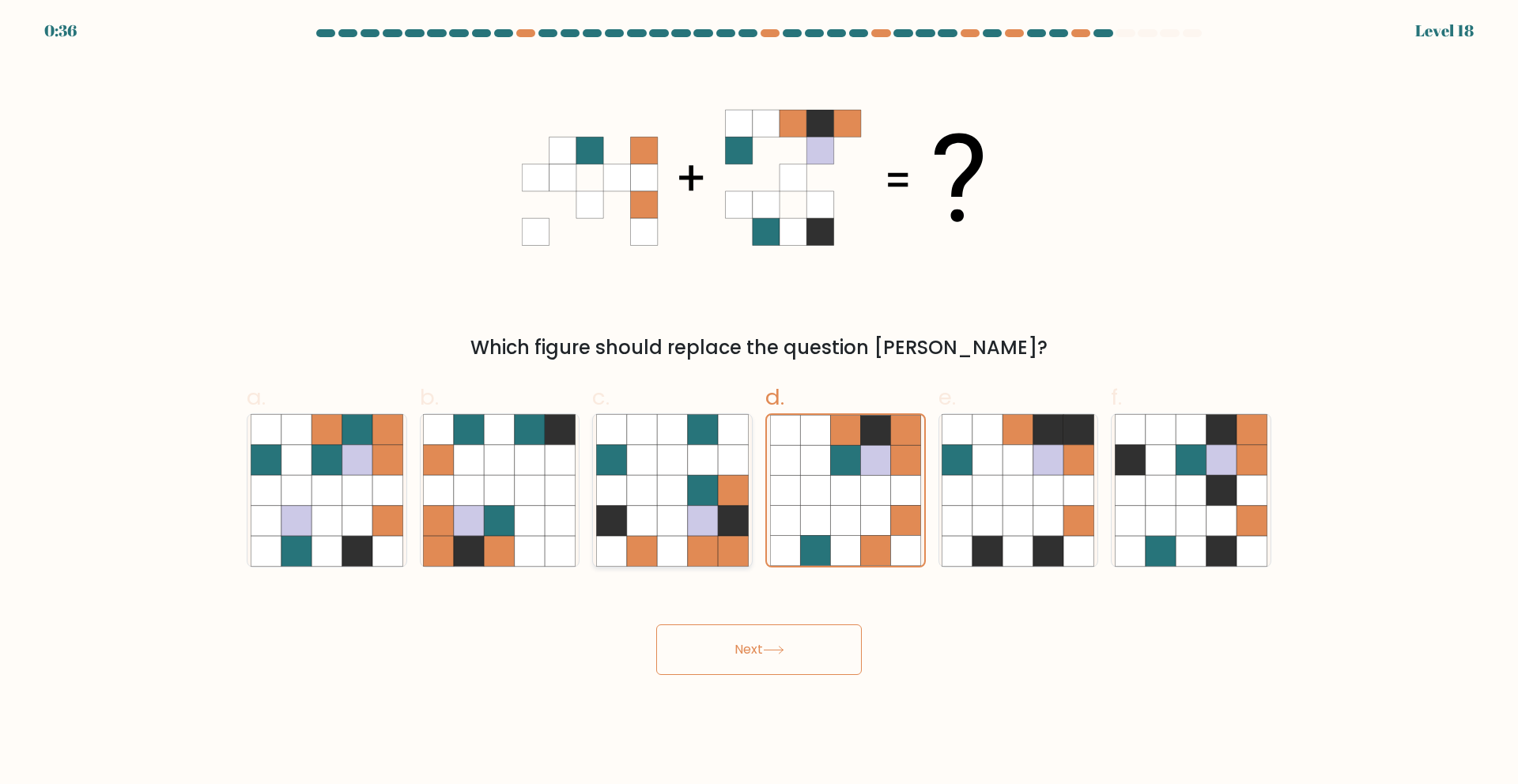
radio input "true"
click at [765, 645] on button "Next" at bounding box center [758, 650] width 205 height 50
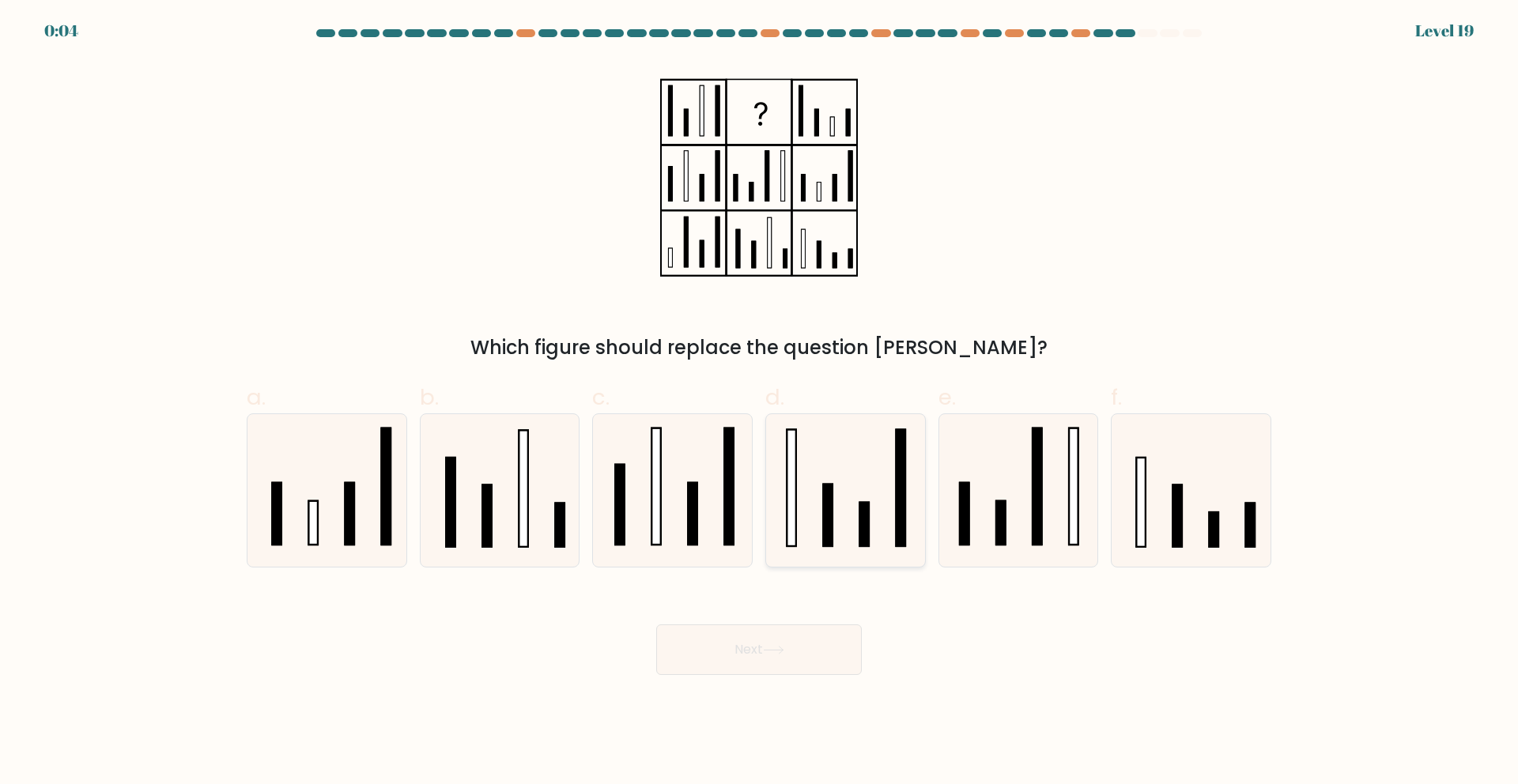
click at [807, 502] on icon at bounding box center [845, 490] width 152 height 152
click at [760, 402] on input "d." at bounding box center [759, 397] width 1 height 10
radio input "true"
click at [766, 652] on icon at bounding box center [773, 650] width 22 height 9
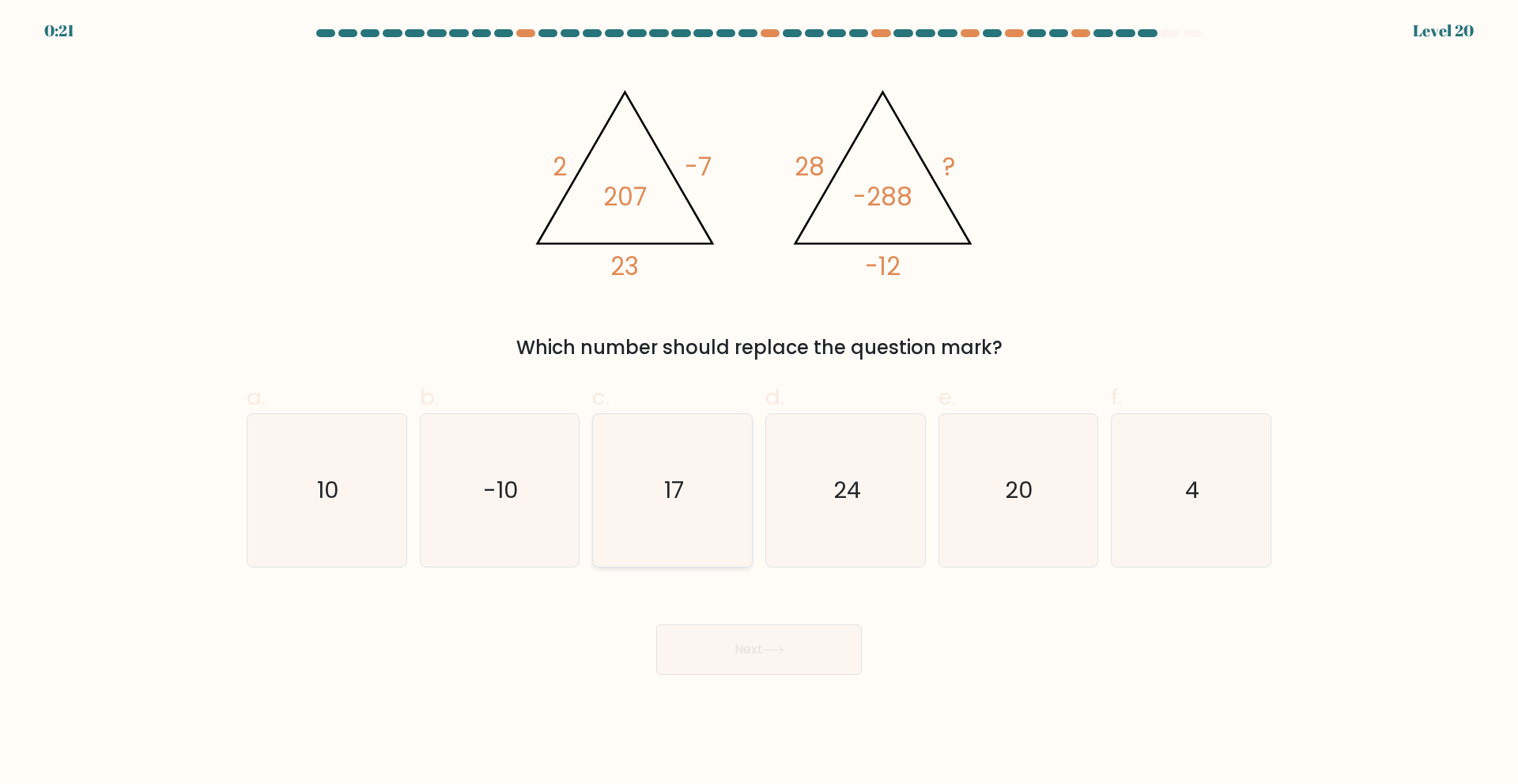
click at [646, 490] on icon "17" at bounding box center [672, 490] width 152 height 152
click at [759, 402] on input "c. 17" at bounding box center [759, 397] width 1 height 10
radio input "true"
click at [769, 663] on button "Next" at bounding box center [758, 650] width 205 height 50
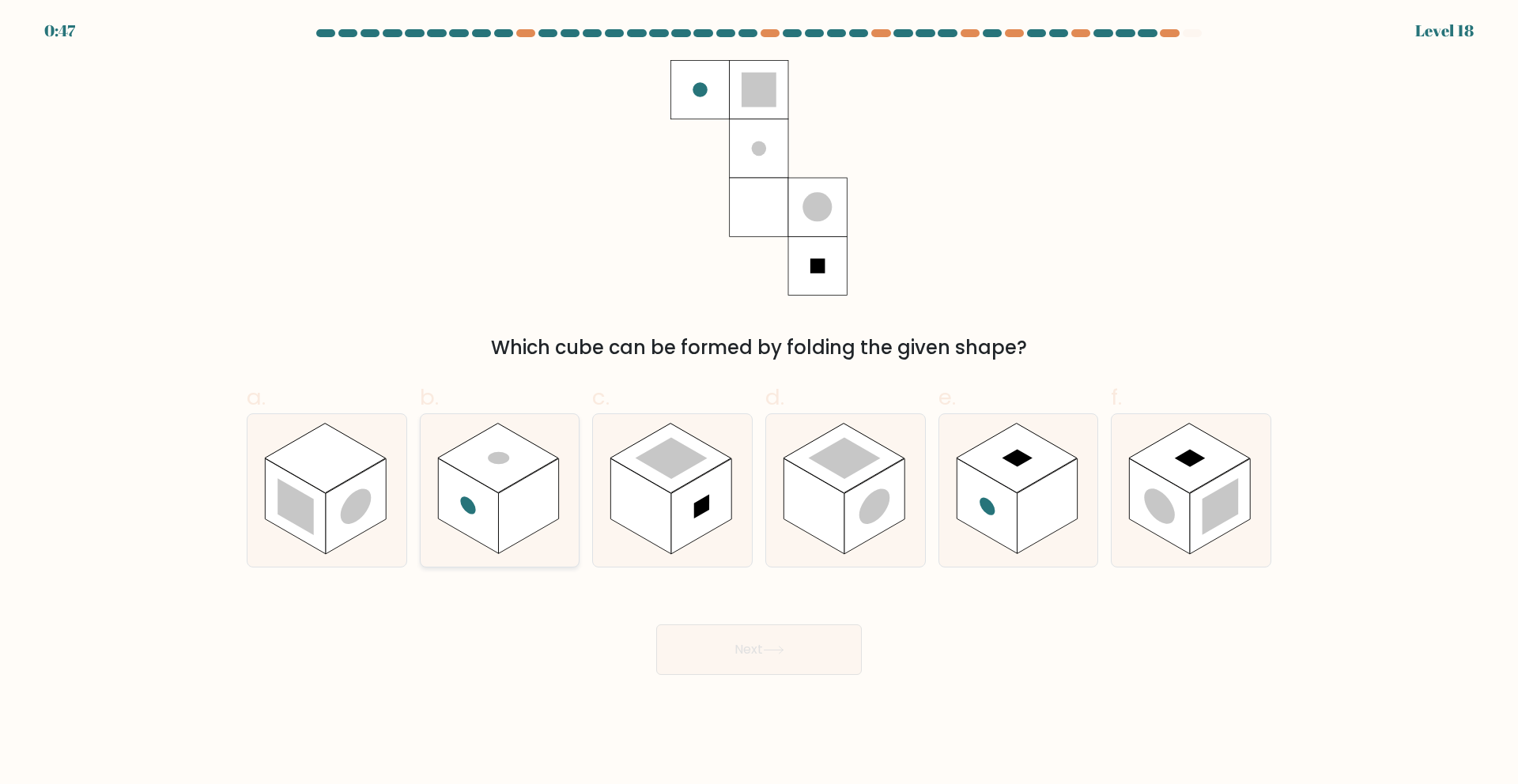
click at [451, 485] on rect at bounding box center [468, 506] width 60 height 96
click at [759, 402] on input "b." at bounding box center [759, 397] width 1 height 10
radio input "true"
click at [798, 655] on button "Next" at bounding box center [758, 650] width 205 height 50
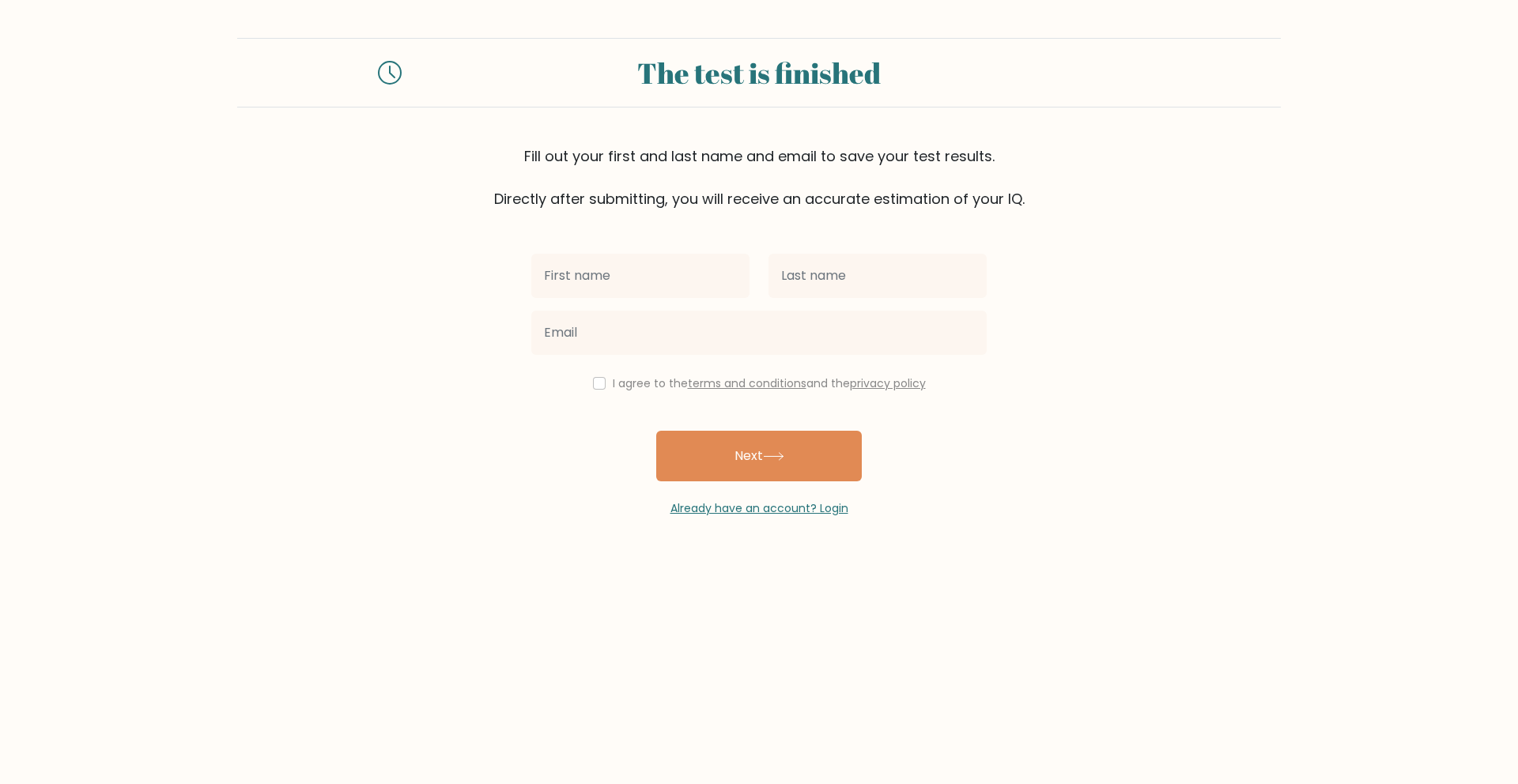
click at [614, 296] on input "text" at bounding box center [640, 275] width 218 height 44
type input "[PERSON_NAME]"
click at [796, 282] on input "text" at bounding box center [877, 275] width 218 height 44
type input "Monkerud Garreta"
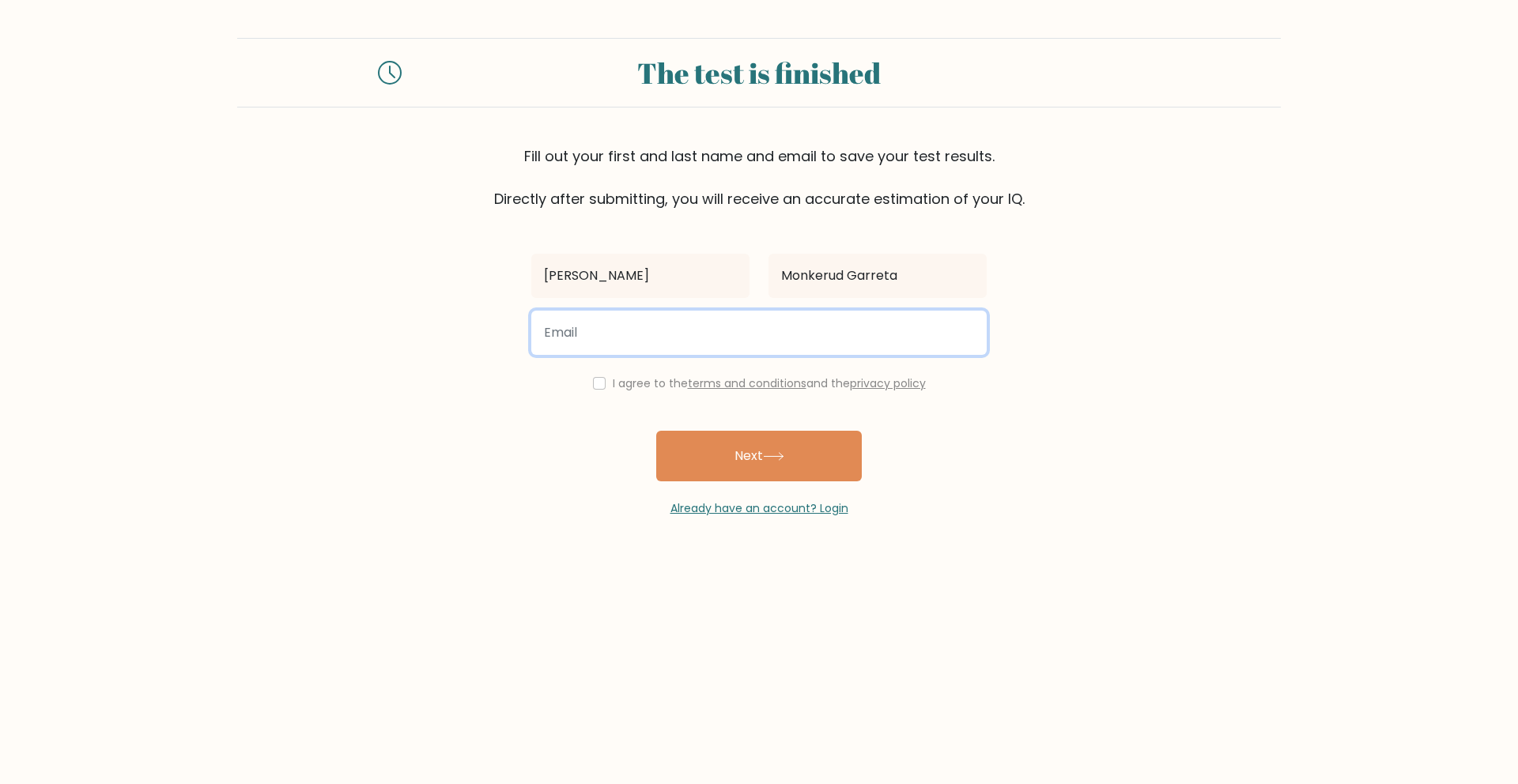
click at [712, 332] on input "email" at bounding box center [759, 332] width 455 height 44
type input "nicolasmg94@gmail.com"
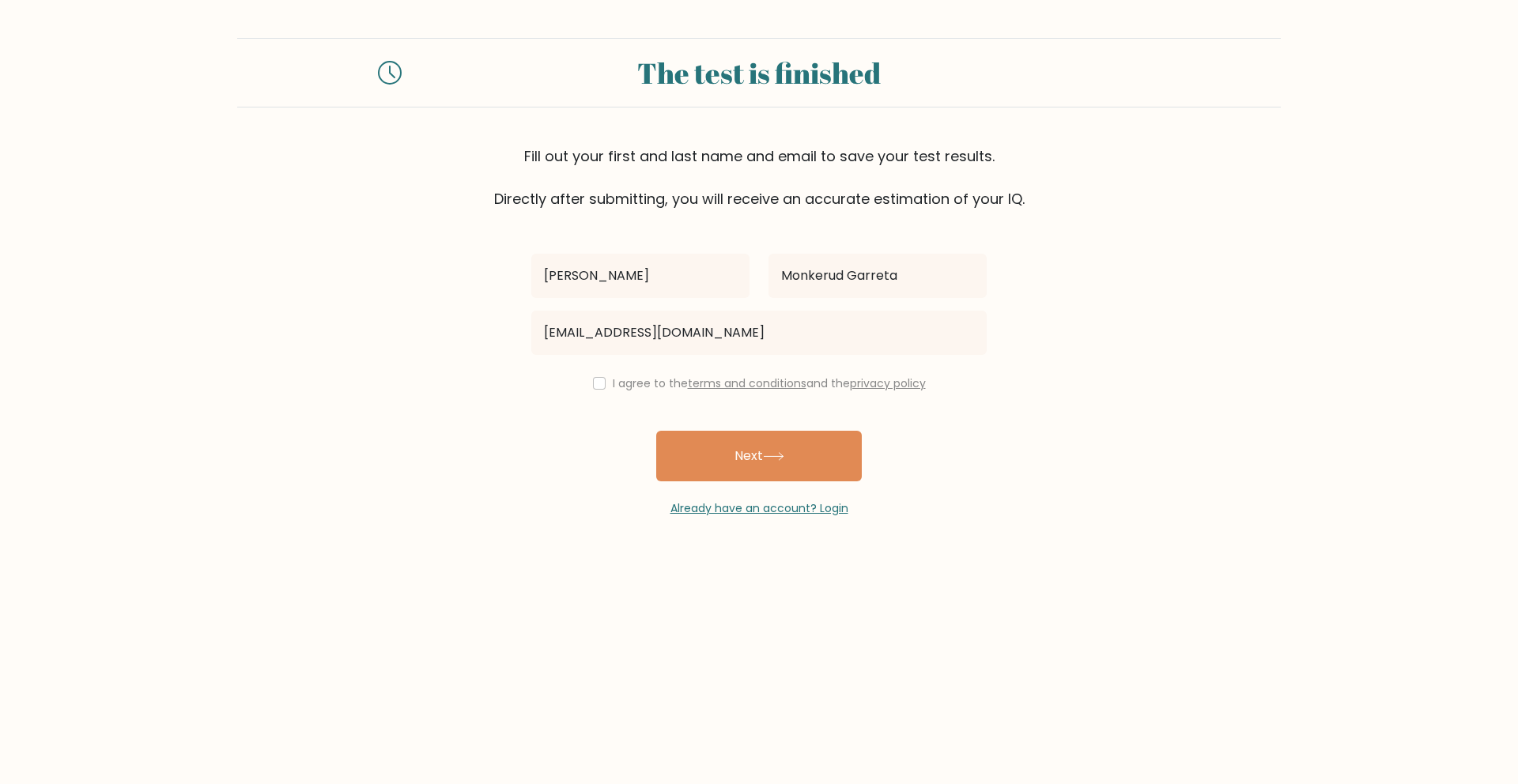
click at [617, 383] on label "I agree to the terms and conditions and the privacy policy" at bounding box center [769, 383] width 313 height 16
click at [600, 386] on div "I agree to the terms and conditions and the privacy policy" at bounding box center [758, 383] width 474 height 19
click at [594, 383] on input "checkbox" at bounding box center [599, 383] width 13 height 13
checkbox input "true"
click at [743, 460] on button "Next" at bounding box center [758, 456] width 205 height 50
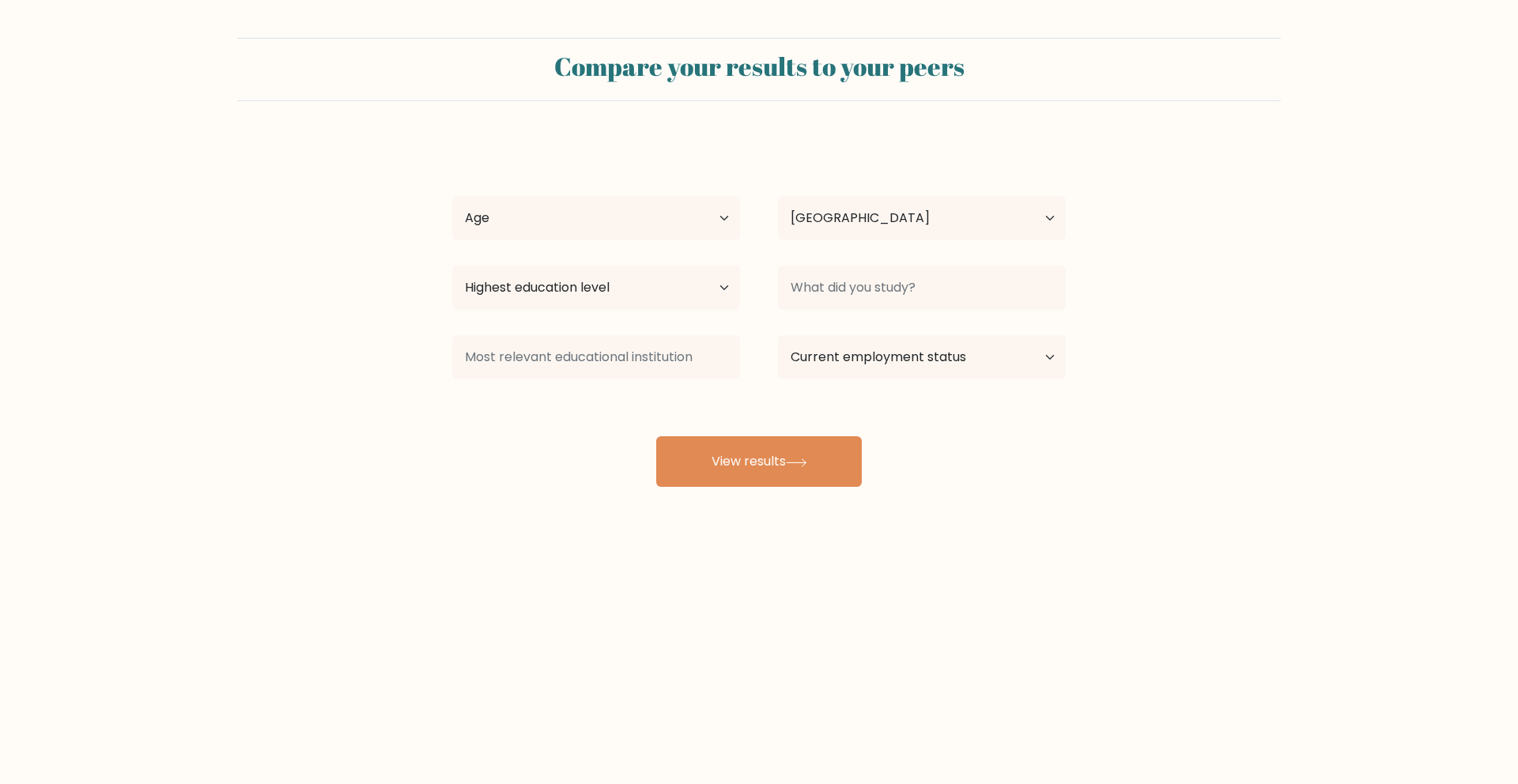
select select "GB"
click at [624, 208] on select "Age Under 18 years old 18-24 years old 25-34 years old 35-44 years old 45-54 ye…" at bounding box center [596, 218] width 288 height 44
click at [453, 196] on select "Age Under 18 years old 18-24 years old 25-34 years old 35-44 years old 45-54 ye…" at bounding box center [596, 218] width 288 height 44
click at [527, 220] on select "Age Under 18 years old 18-24 years old 25-34 years old 35-44 years old 45-54 ye…" at bounding box center [596, 218] width 288 height 44
select select "25_34"
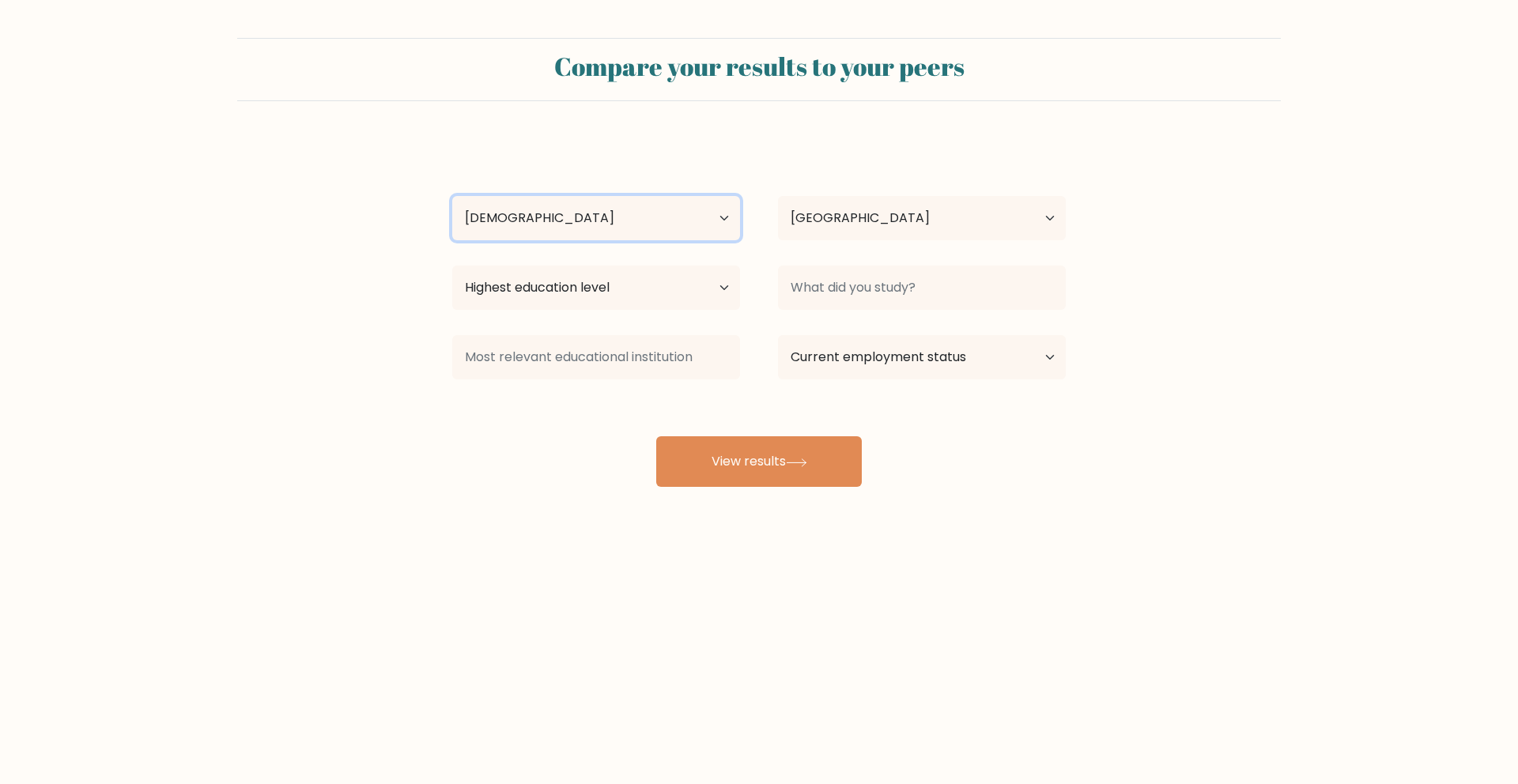
click at [453, 196] on select "Age Under 18 years old 18-24 years old 25-34 years old 35-44 years old 45-54 ye…" at bounding box center [596, 218] width 288 height 44
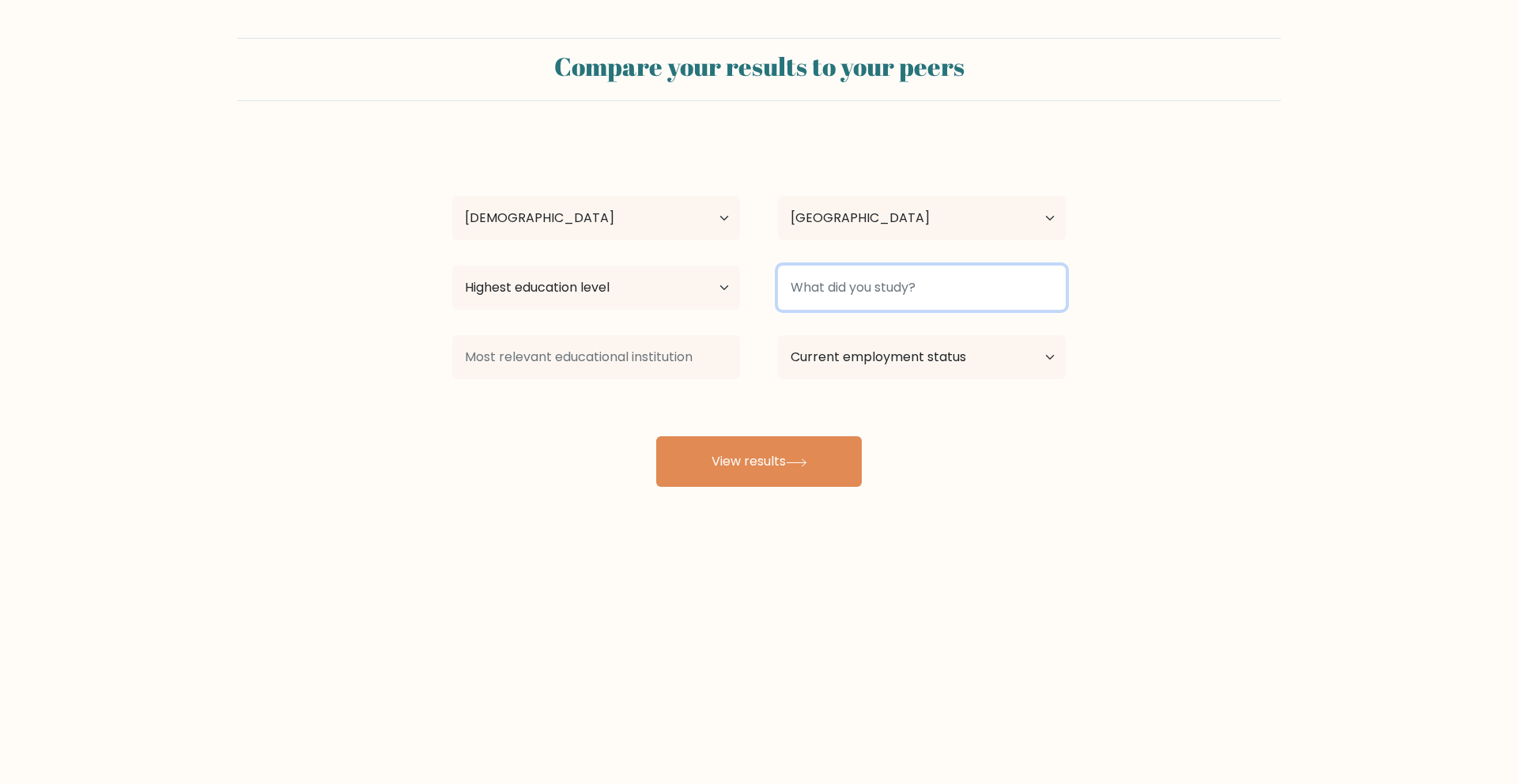
click at [846, 285] on input at bounding box center [921, 287] width 288 height 44
type input "Softw"
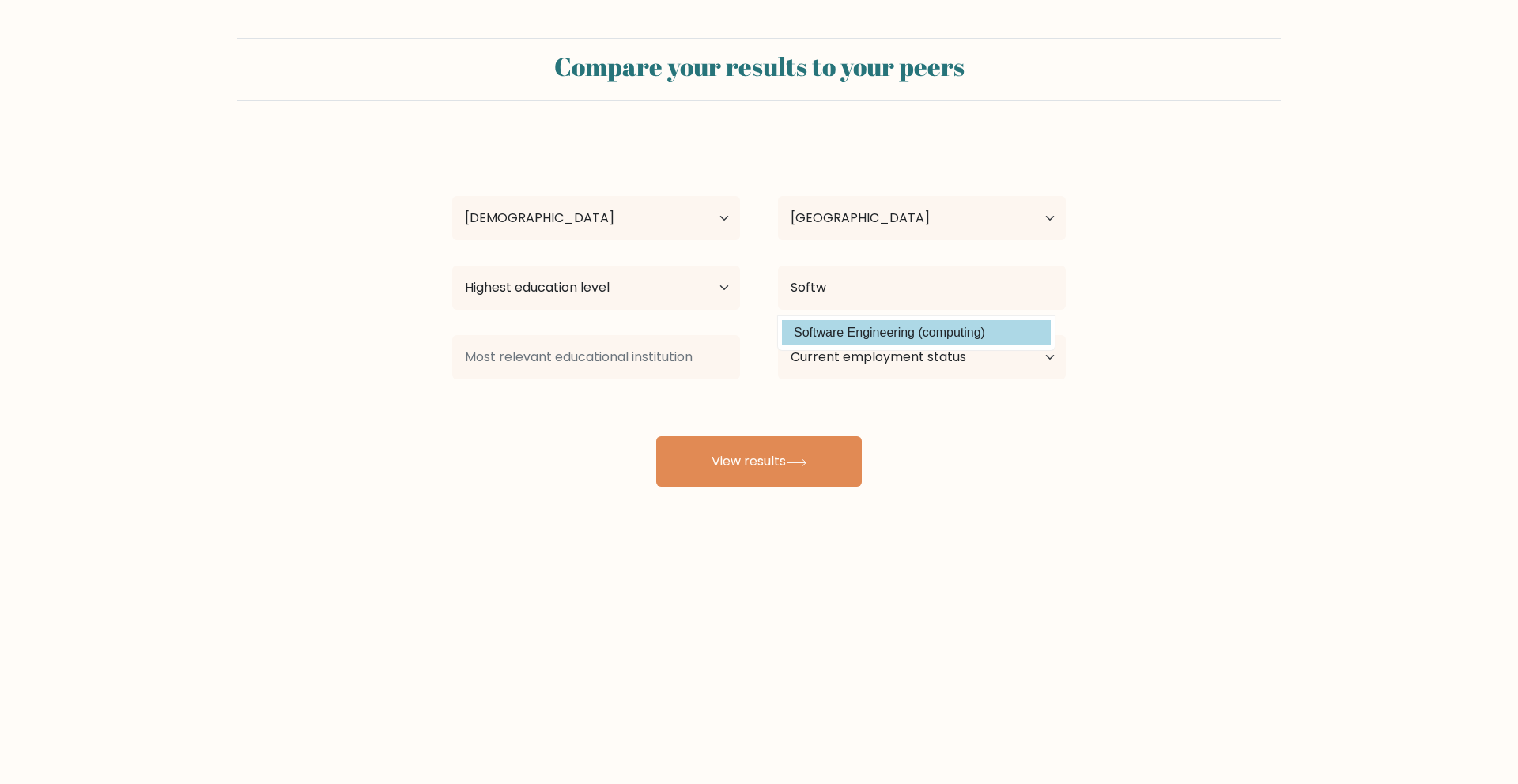
click at [850, 342] on div "Nicolas Kevin Monkerud Garreta Age Under 18 years old 18-24 years old 25-34 yea…" at bounding box center [759, 313] width 633 height 348
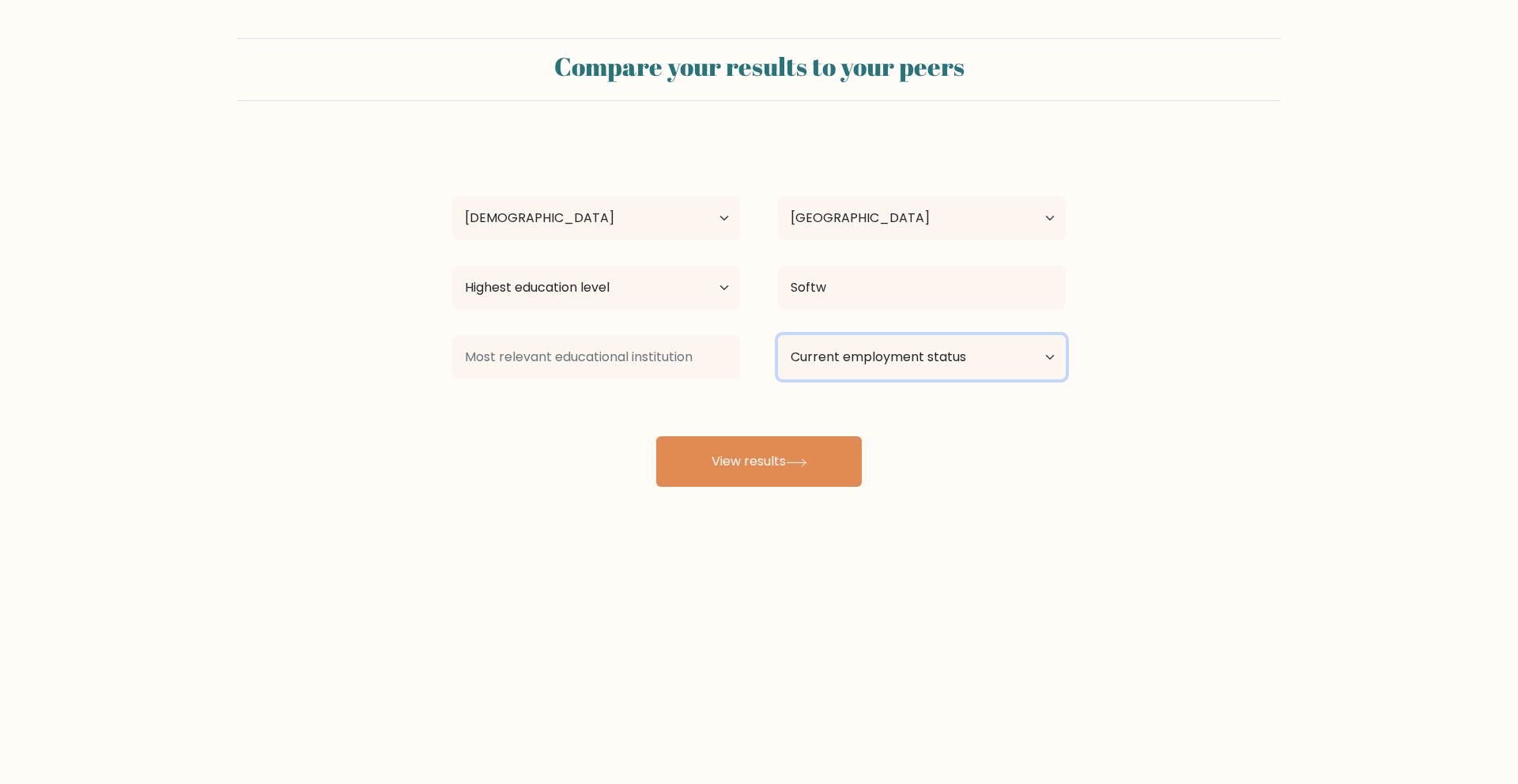
click at [844, 363] on select "Current employment status Employed Student Retired Other / prefer not to answer" at bounding box center [921, 357] width 288 height 44
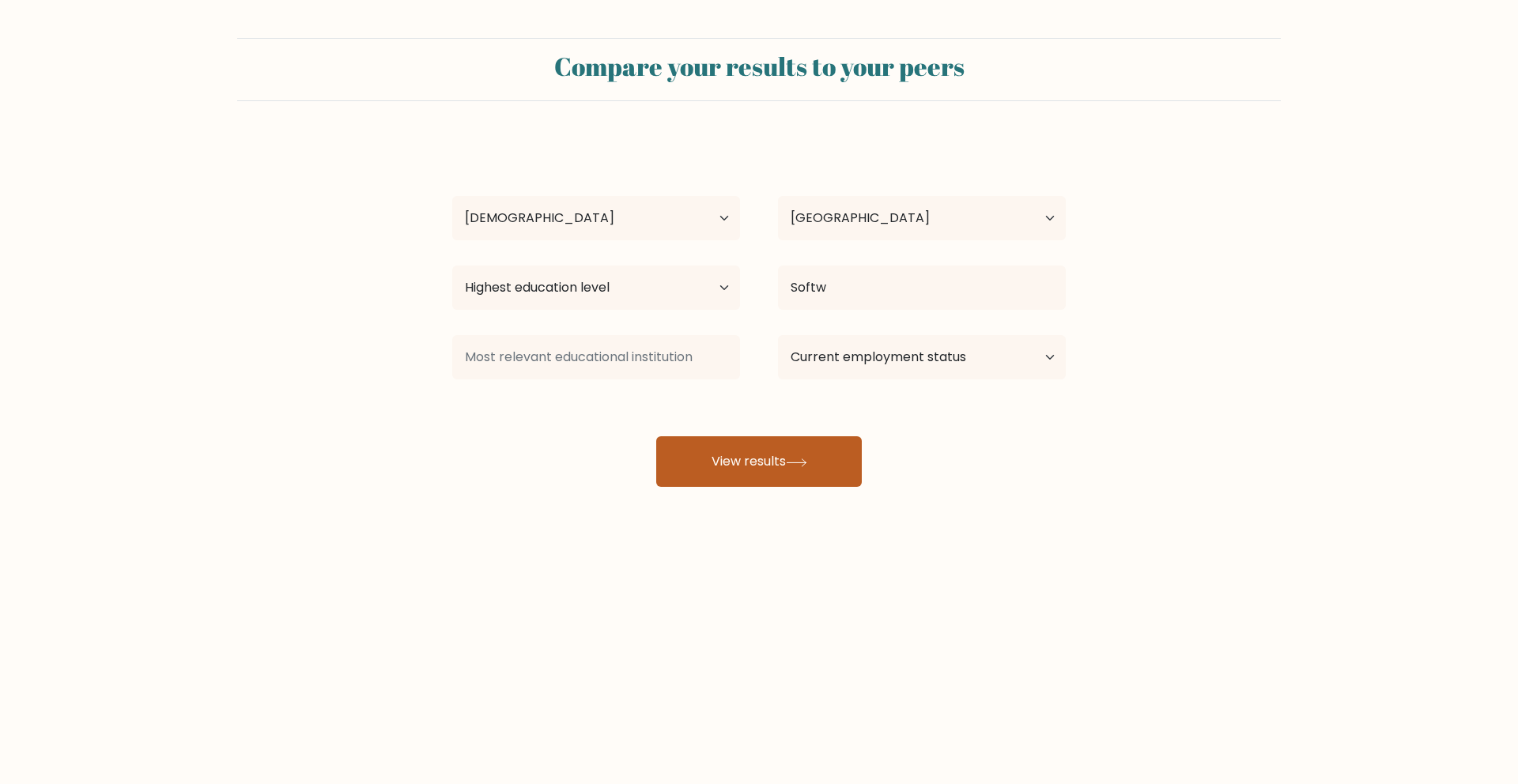
click at [713, 449] on button "View results" at bounding box center [758, 461] width 205 height 50
click at [600, 263] on div "Highest education level No schooling Primary Lower Secondary Upper Secondary Oc…" at bounding box center [595, 288] width 325 height 57
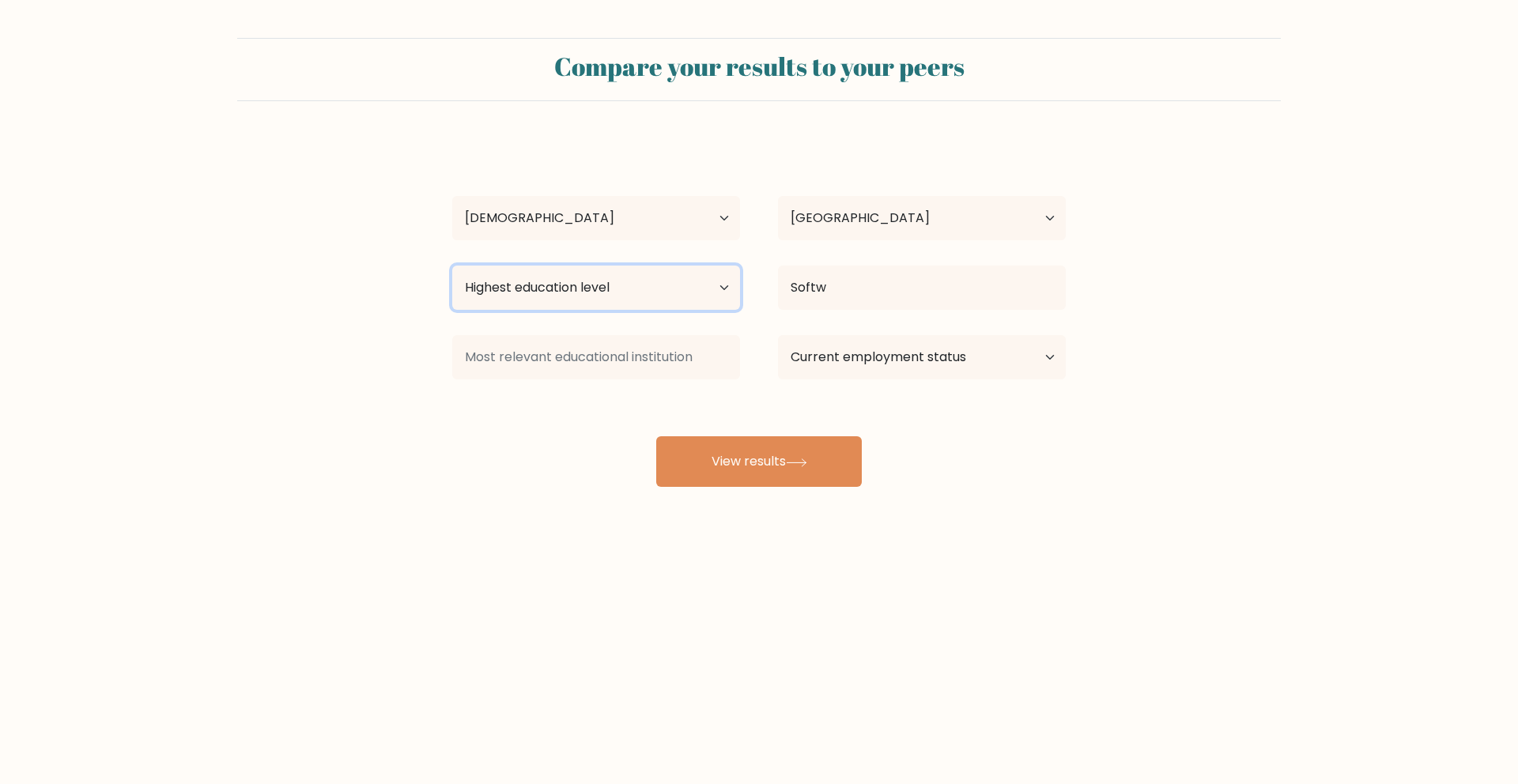
click at [595, 282] on select "Highest education level No schooling Primary Lower Secondary Upper Secondary Oc…" at bounding box center [596, 287] width 288 height 44
click at [453, 265] on select "Highest education level No schooling Primary Lower Secondary Upper Secondary Oc…" at bounding box center [596, 287] width 288 height 44
click at [561, 284] on select "Highest education level No schooling Primary Lower Secondary Upper Secondary Oc…" at bounding box center [596, 287] width 288 height 44
select select "masters_degree"
click at [453, 265] on select "Highest education level No schooling Primary Lower Secondary Upper Secondary Oc…" at bounding box center [596, 287] width 288 height 44
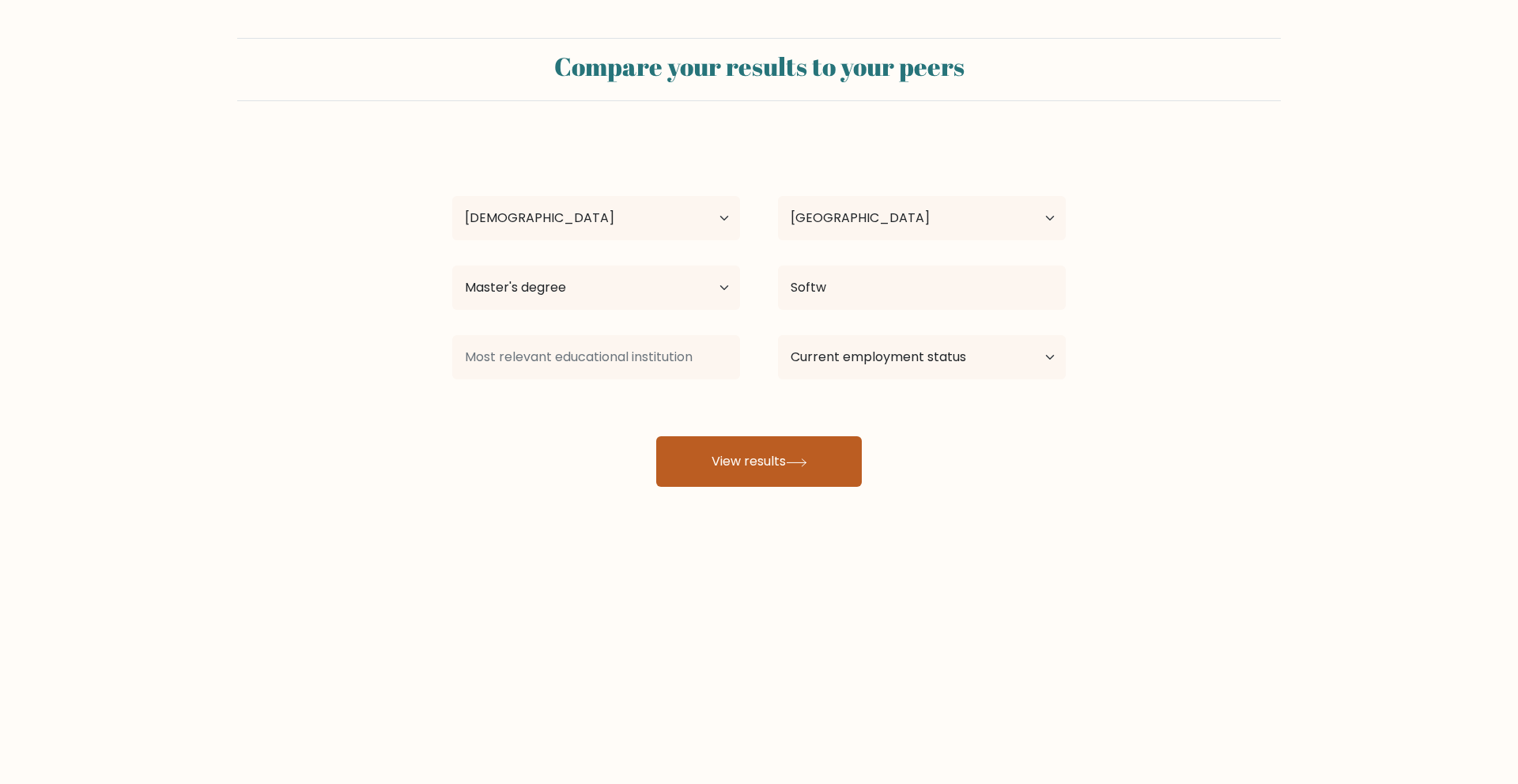
click at [733, 472] on button "View results" at bounding box center [758, 461] width 205 height 50
drag, startPoint x: 620, startPoint y: 327, endPoint x: 620, endPoint y: 349, distance: 22.0
click at [619, 327] on div "Nicolas Kevin Monkerud Garreta Age Under 18 years old 18-24 years old 25-34 yea…" at bounding box center [759, 313] width 633 height 348
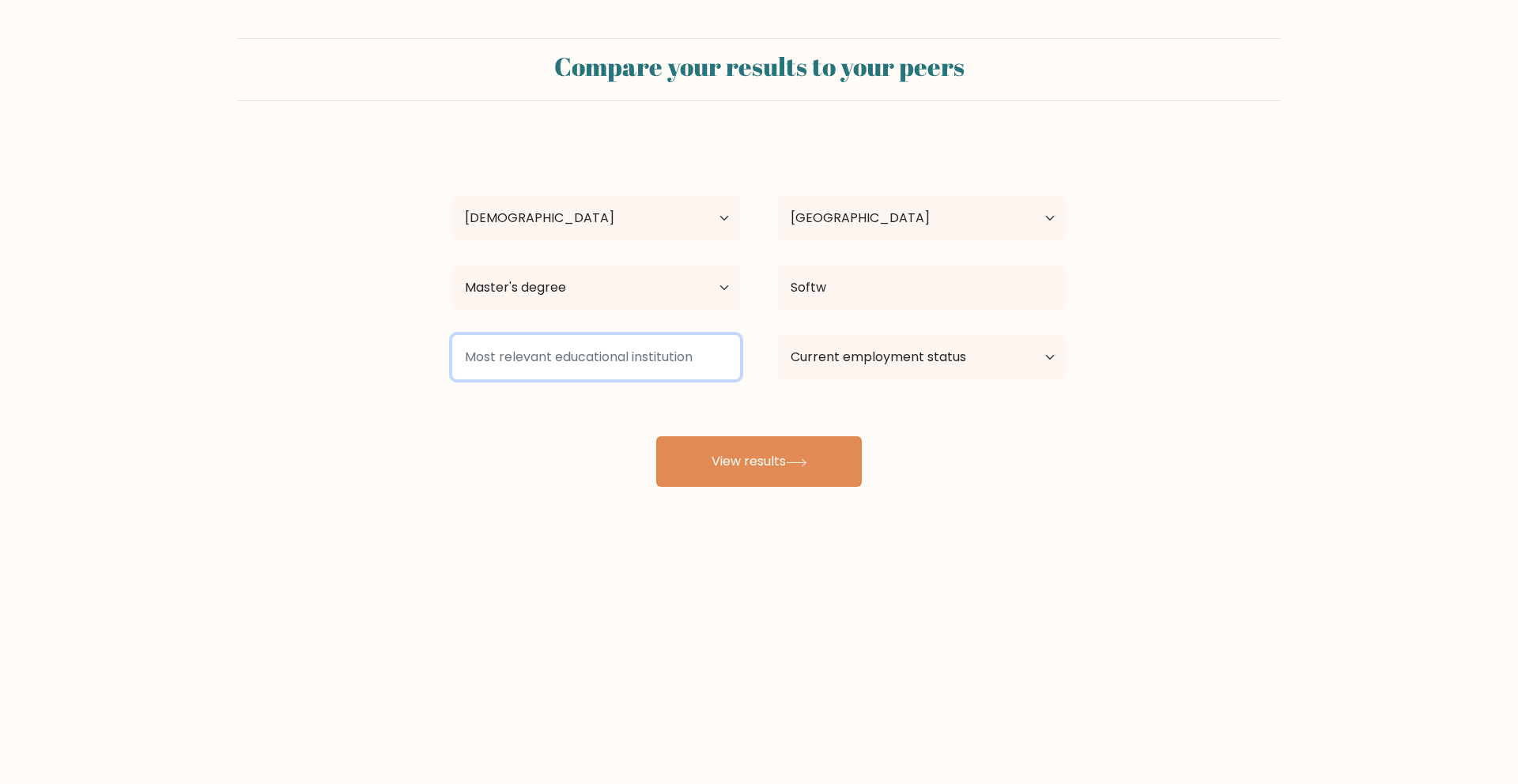
click at [620, 351] on input at bounding box center [596, 357] width 288 height 44
type input "UPV"
click at [781, 495] on div "Compare your results to your peers Nicolas Kevin Monkerud Garreta Age Under 18 …" at bounding box center [759, 299] width 1518 height 599
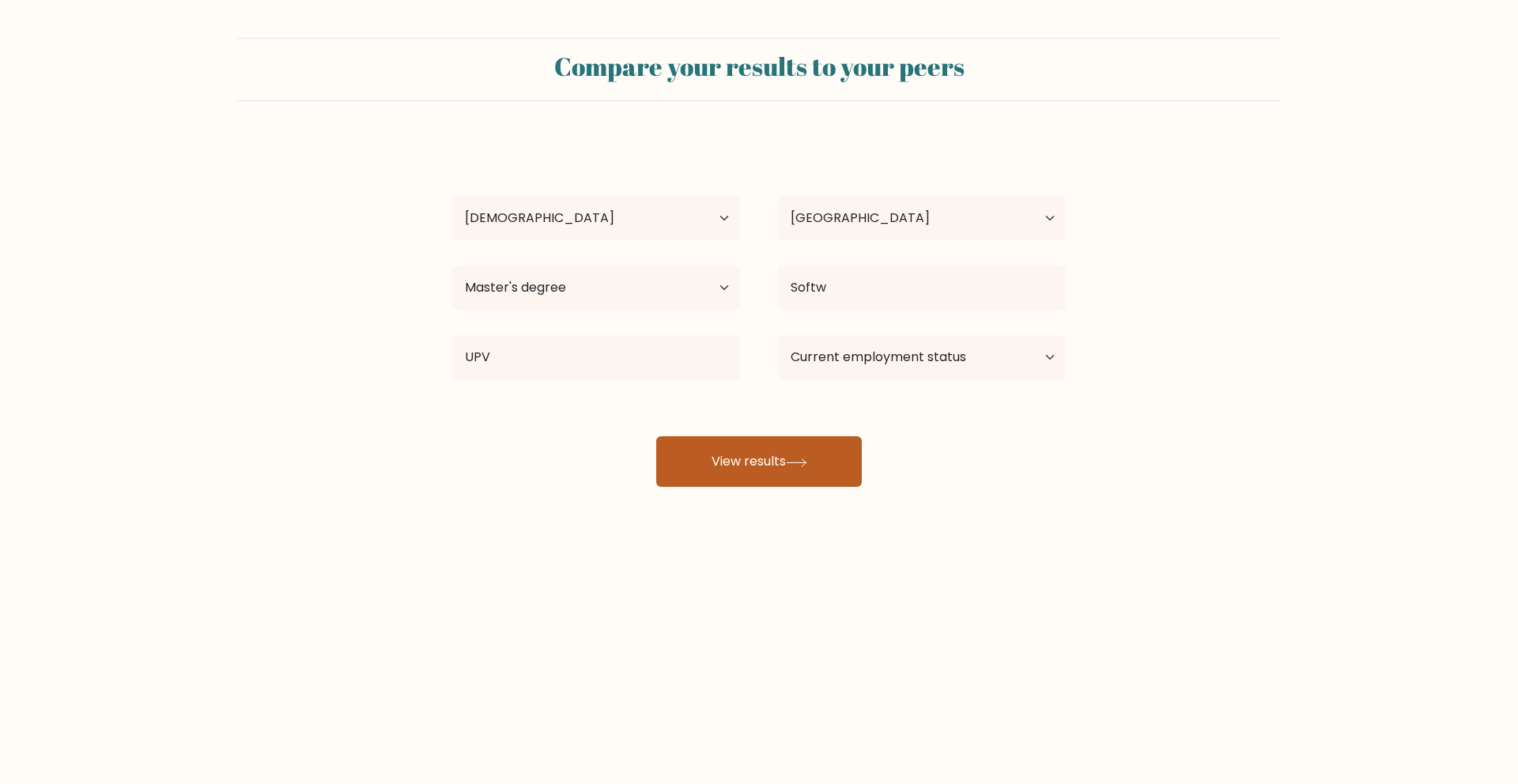
click at [782, 473] on button "View results" at bounding box center [758, 461] width 205 height 50
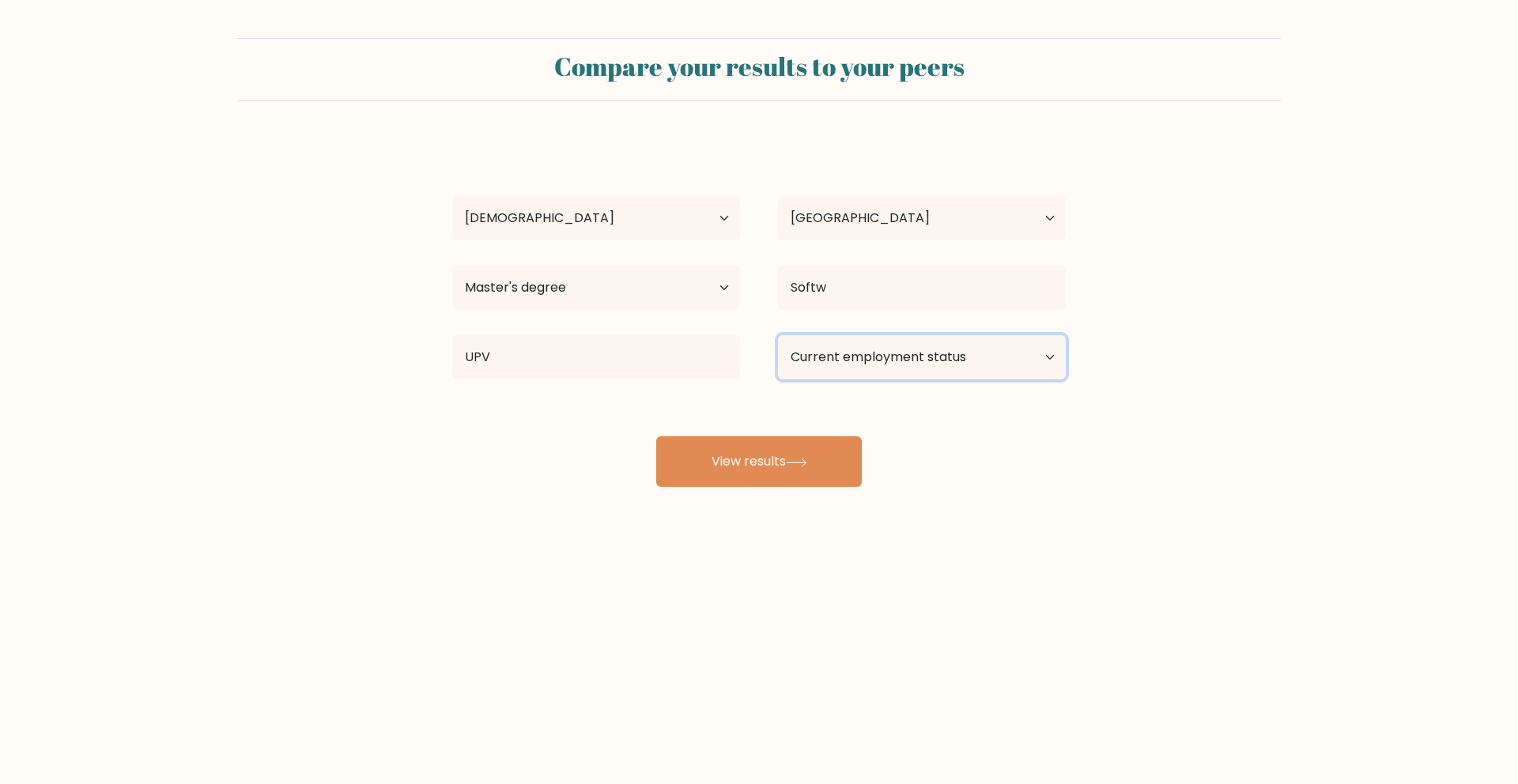
click at [884, 342] on select "Current employment status Employed Student Retired Other / prefer not to answer" at bounding box center [921, 357] width 288 height 44
click at [778, 335] on select "Current employment status Employed Student Retired Other / prefer not to answer" at bounding box center [921, 357] width 288 height 44
click at [854, 359] on select "Current employment status Employed Student Retired Other / prefer not to answer" at bounding box center [921, 357] width 288 height 44
select select "employed"
click at [778, 335] on select "Current employment status Employed Student Retired Other / prefer not to answer" at bounding box center [921, 357] width 288 height 44
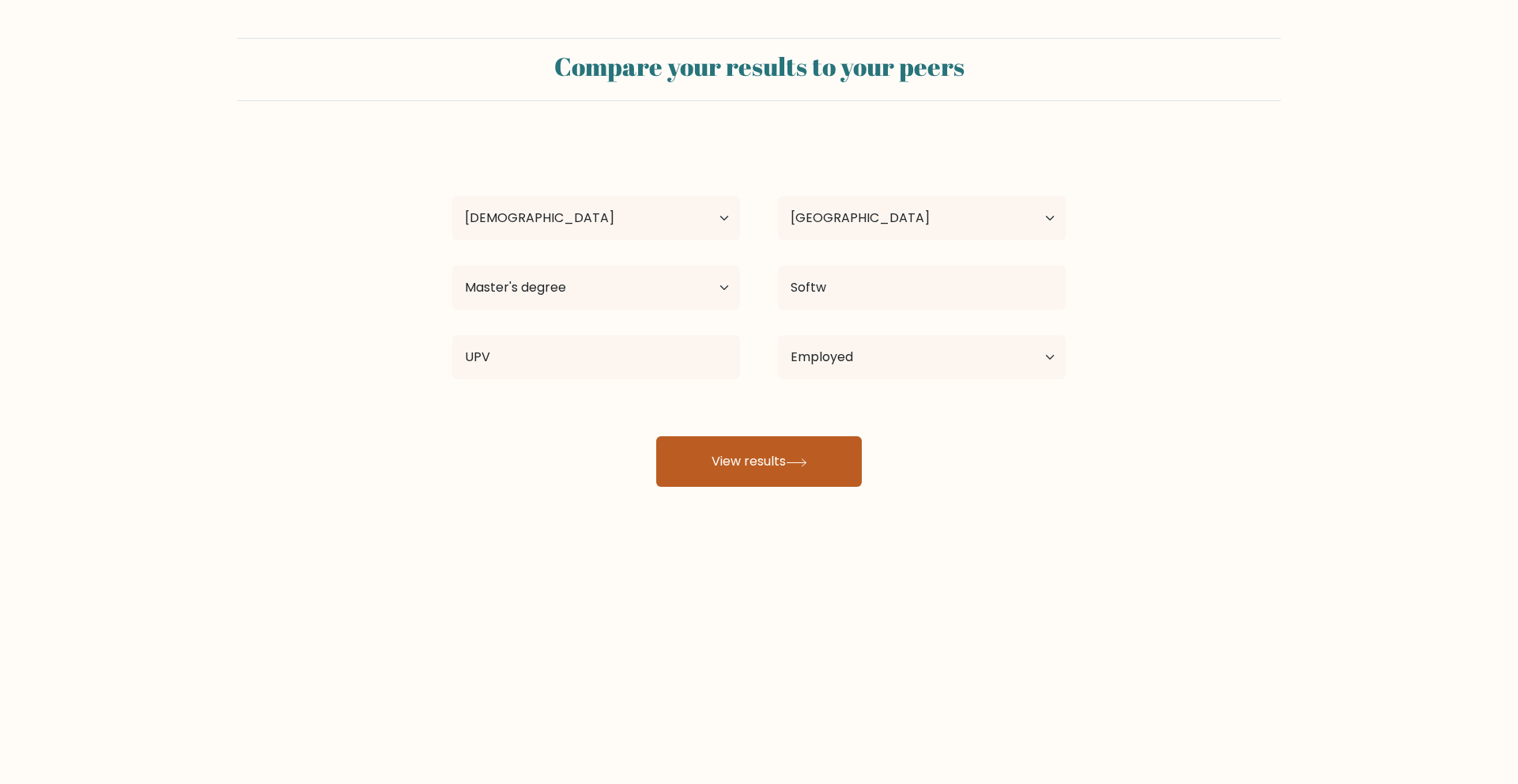
click at [798, 472] on button "View results" at bounding box center [758, 461] width 205 height 50
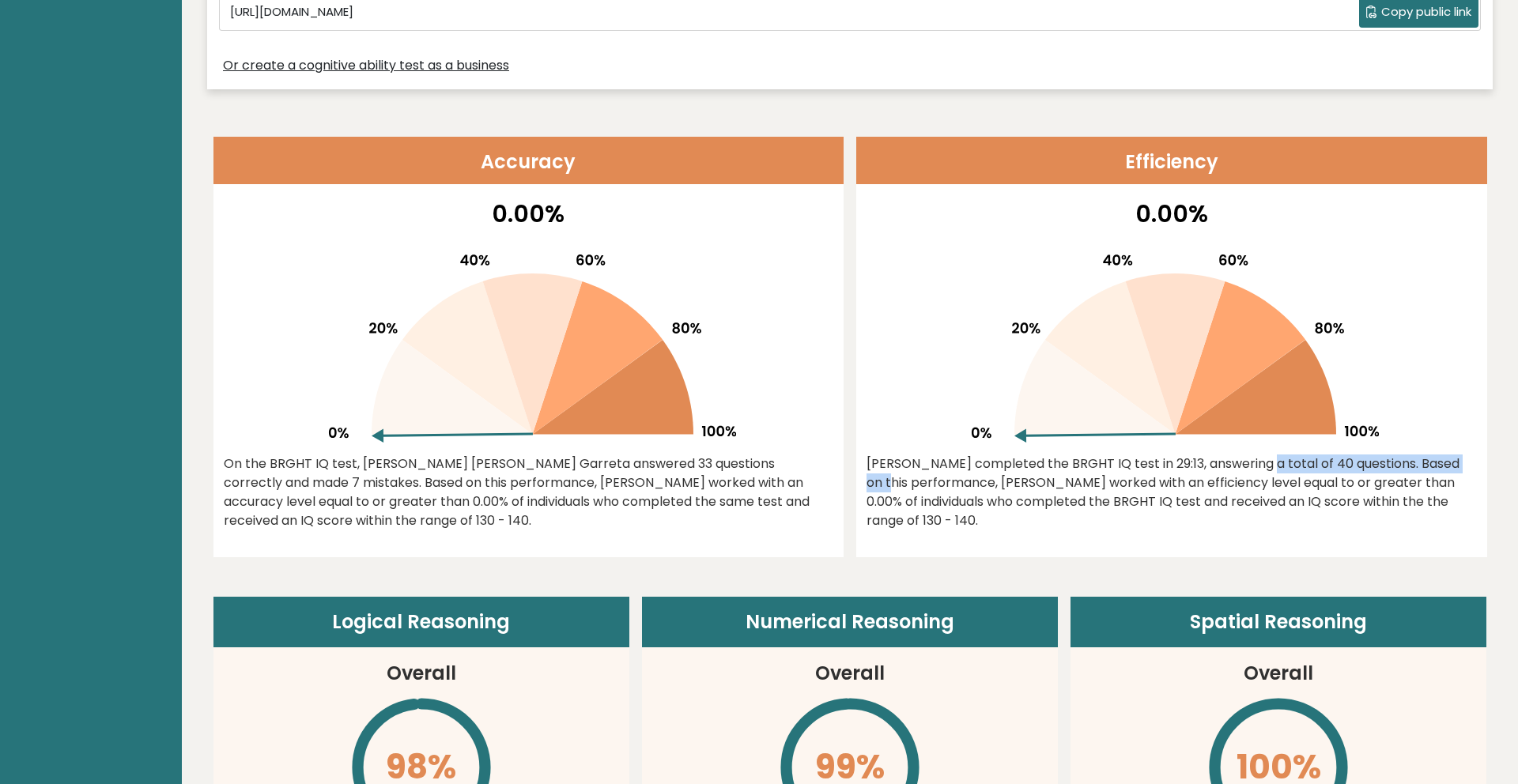
scroll to position [616, 0]
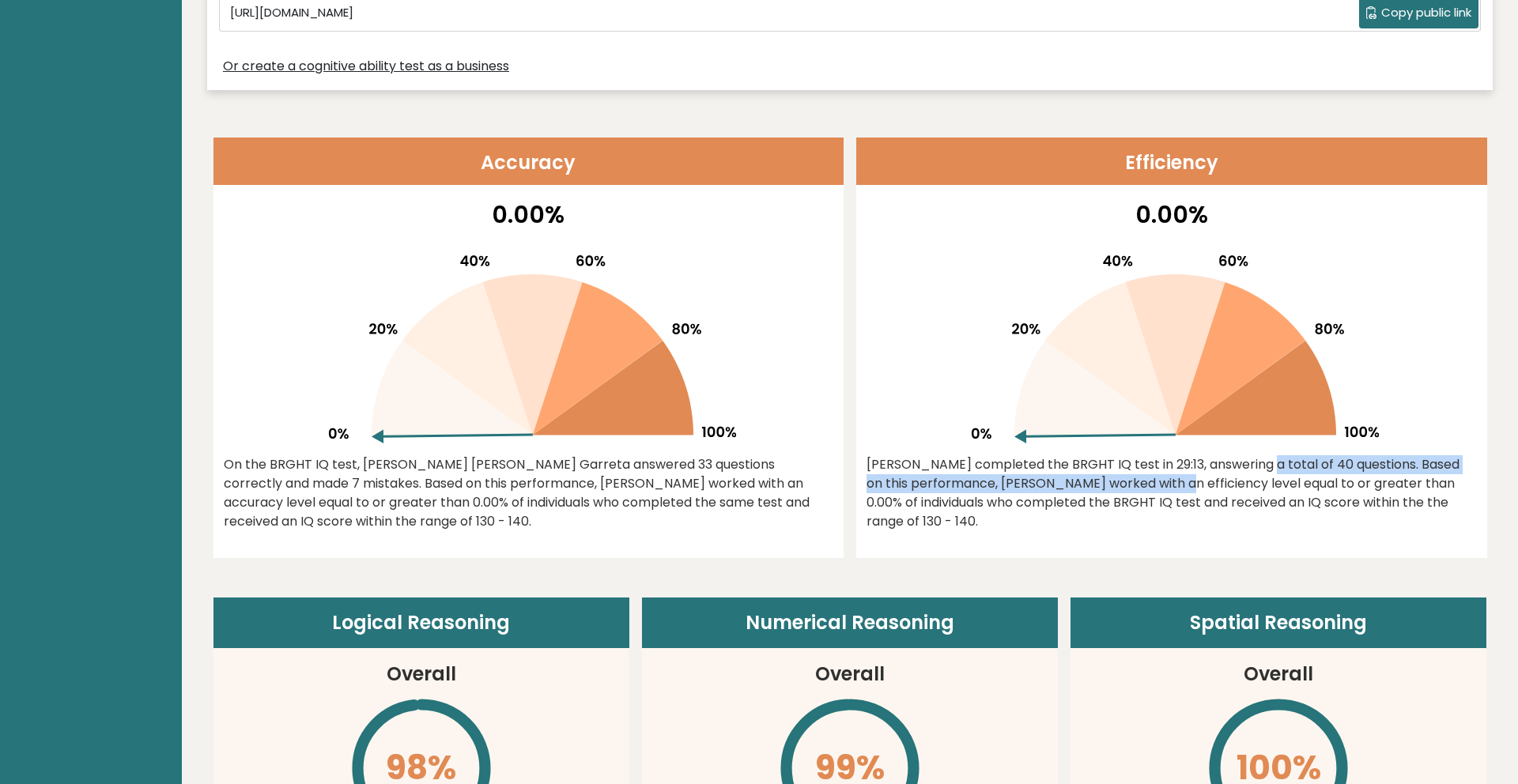
drag, startPoint x: 1150, startPoint y: 468, endPoint x: 1021, endPoint y: 495, distance: 131.8
click at [1032, 493] on div "[PERSON_NAME] completed the BRGHT IQ test in 29:13, answering a total of 40 que…" at bounding box center [1171, 493] width 610 height 76
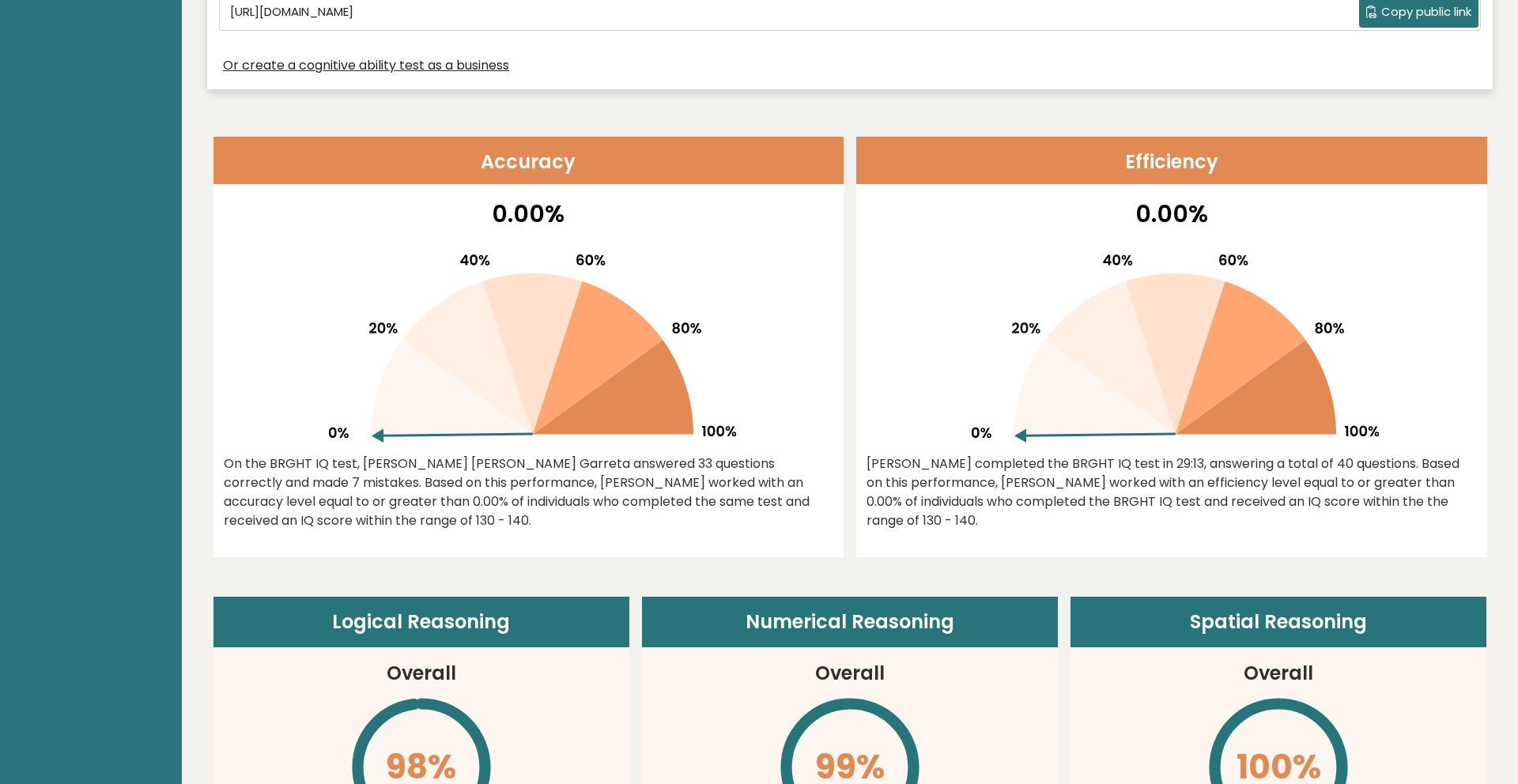
click at [1012, 495] on div "[PERSON_NAME] completed the BRGHT IQ test in 29:13, answering a total of 40 que…" at bounding box center [1171, 492] width 610 height 76
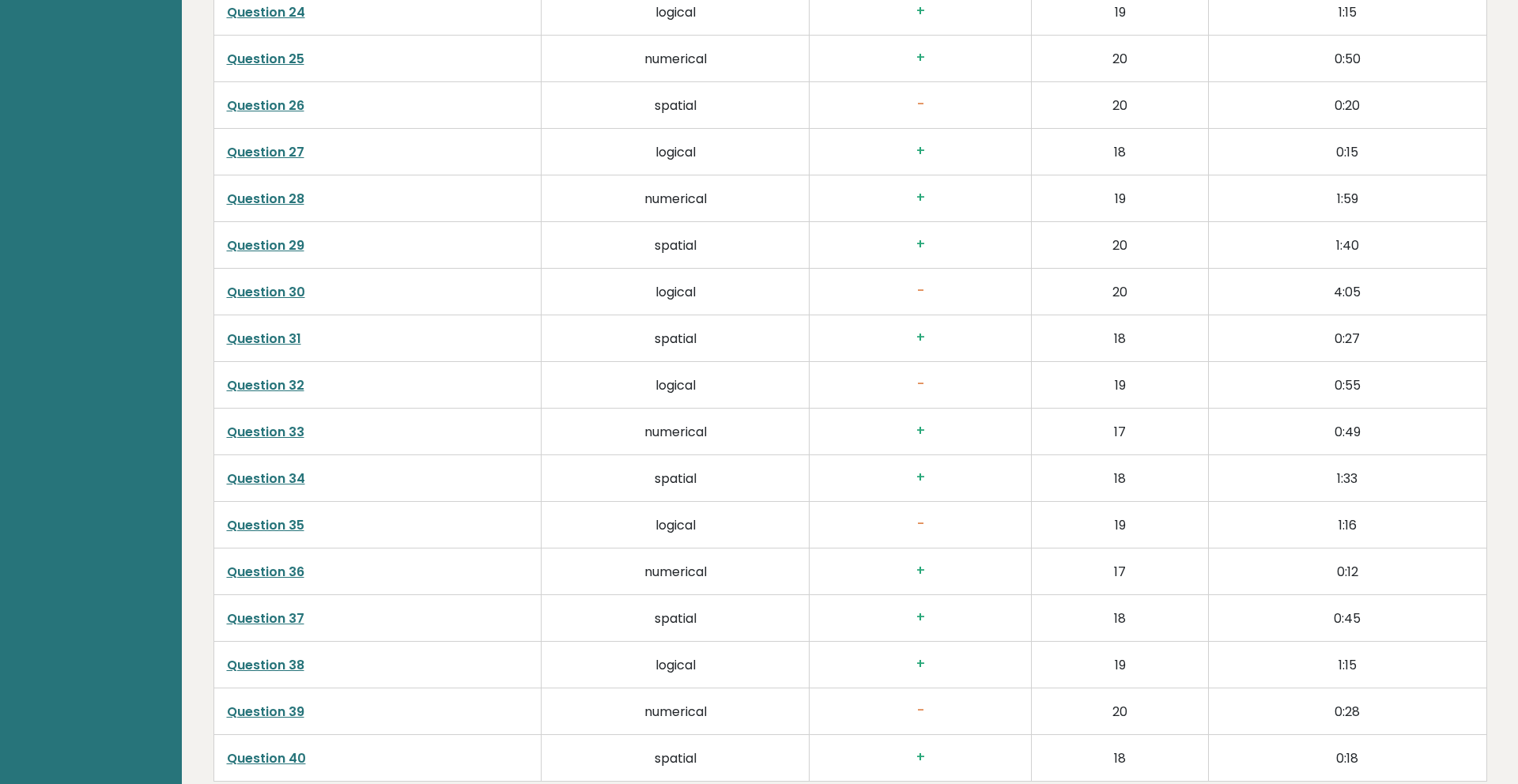
scroll to position [3985, 0]
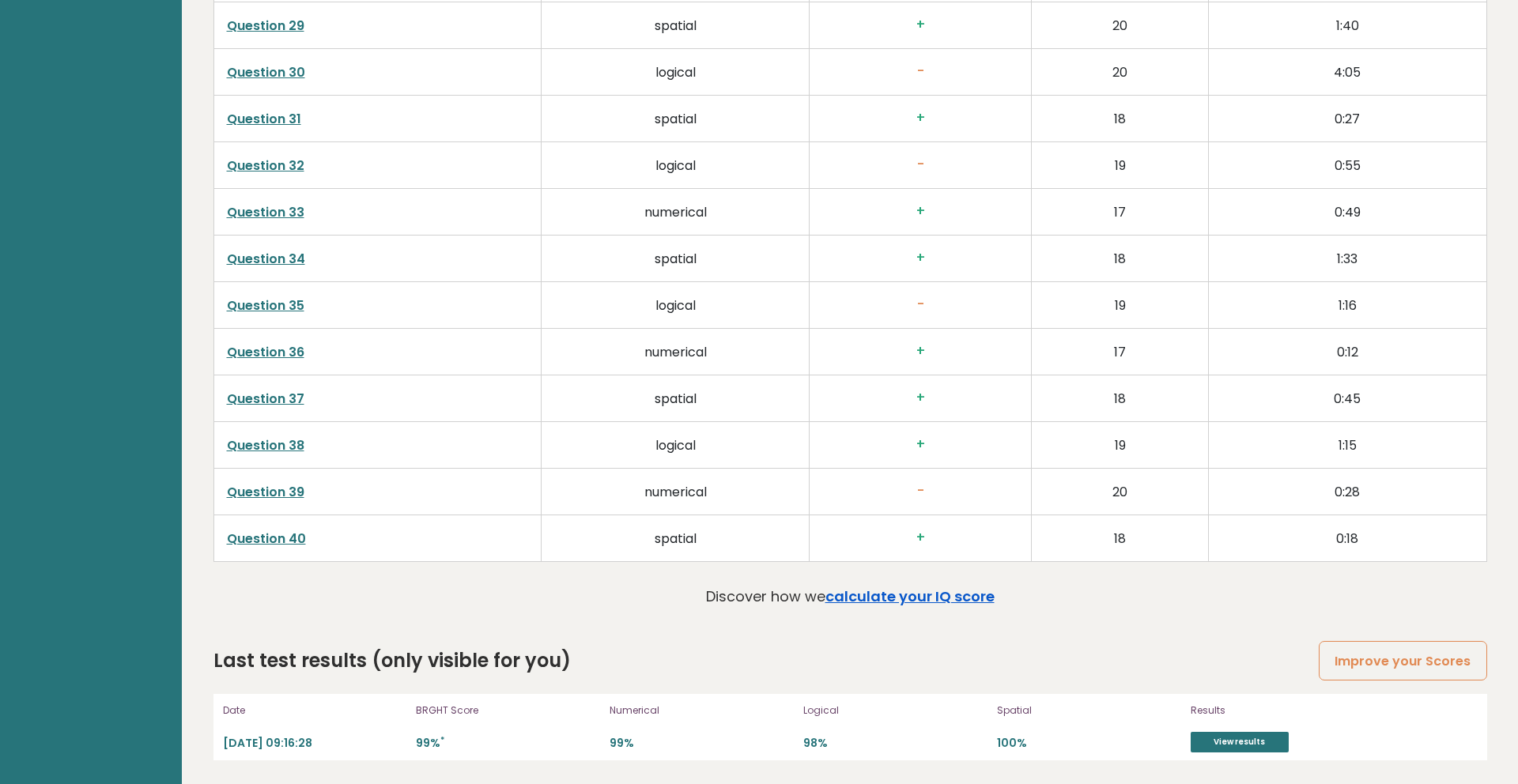
click at [944, 594] on link "calculate your IQ score" at bounding box center [910, 597] width 169 height 20
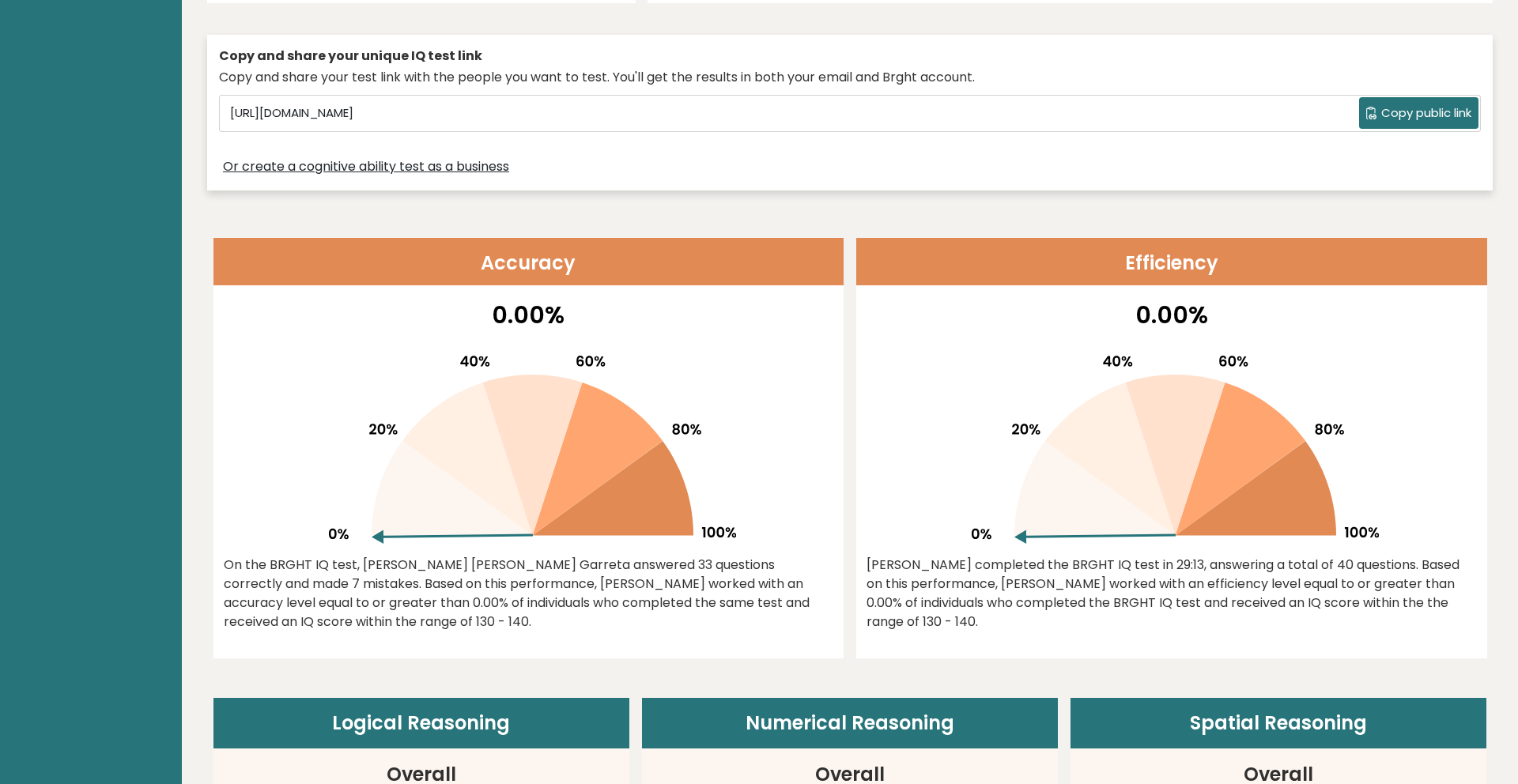
scroll to position [0, 0]
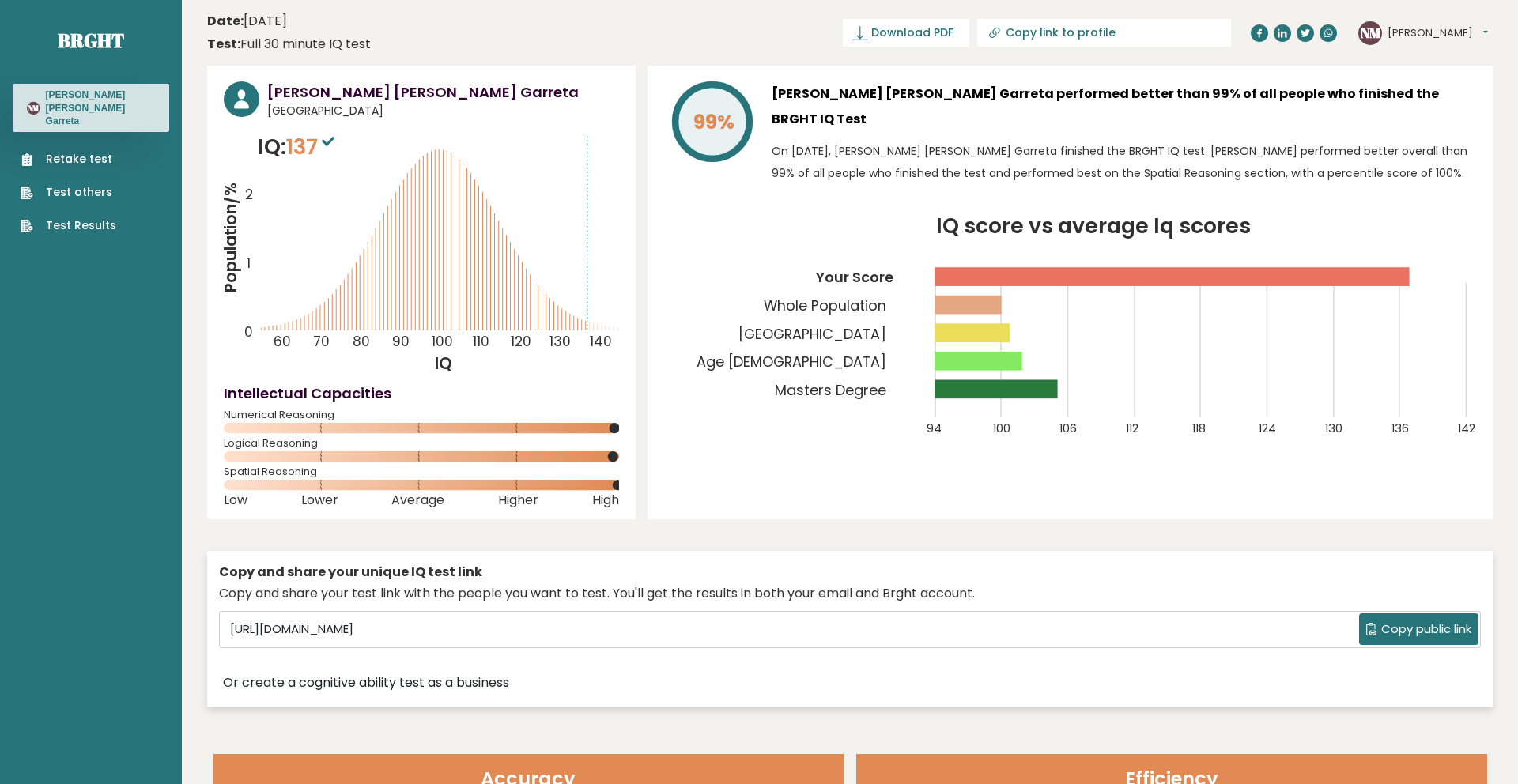
click at [329, 137] on icon at bounding box center [328, 142] width 13 height 10
drag, startPoint x: 809, startPoint y: 339, endPoint x: 863, endPoint y: 343, distance: 54.1
click at [863, 352] on tspan "Age [DEMOGRAPHIC_DATA]" at bounding box center [791, 362] width 190 height 20
drag, startPoint x: 35, startPoint y: 187, endPoint x: 47, endPoint y: 187, distance: 12.0
click at [35, 186] on link "Test others" at bounding box center [68, 193] width 96 height 17
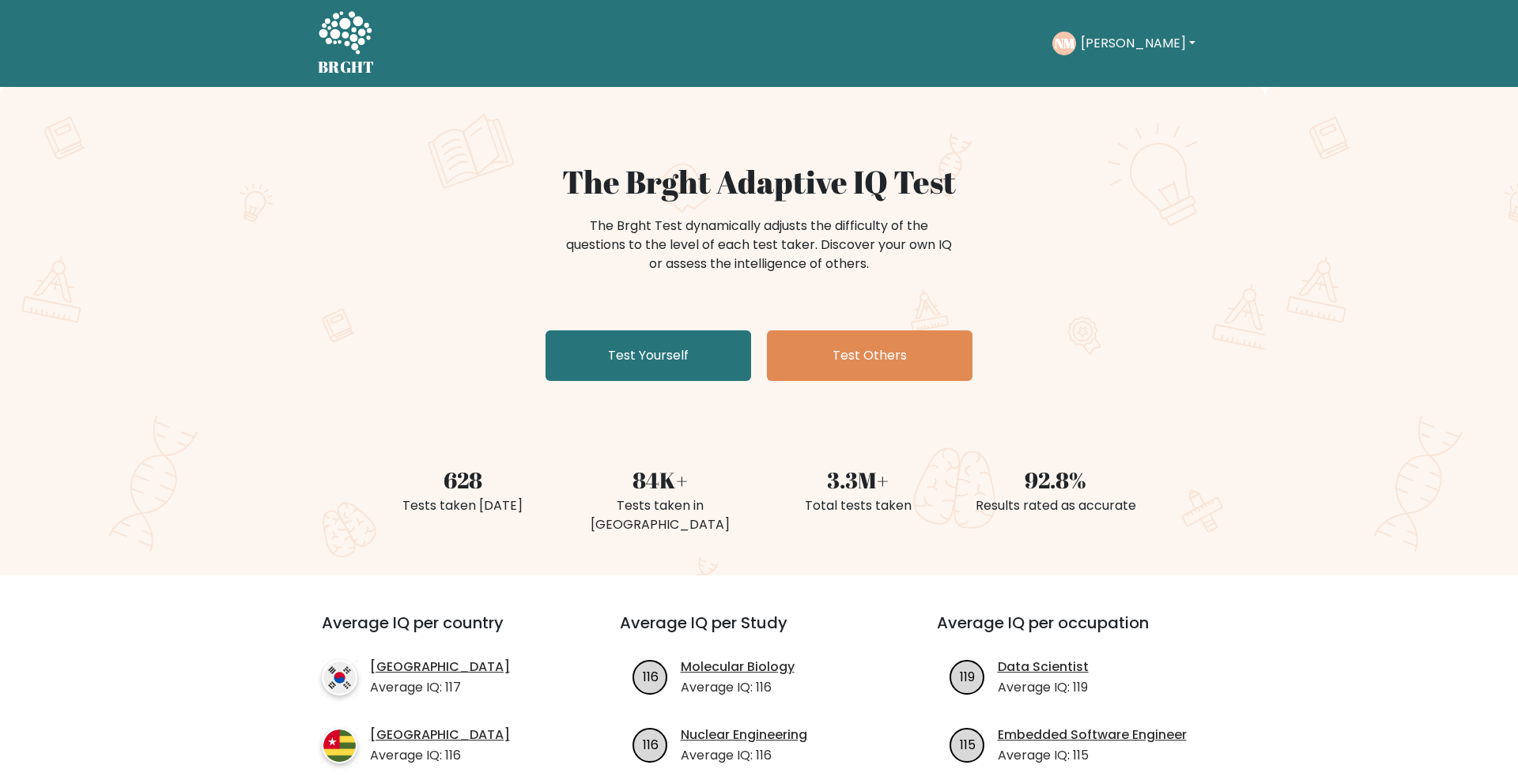
click at [1143, 48] on button "[PERSON_NAME]" at bounding box center [1138, 43] width 125 height 21
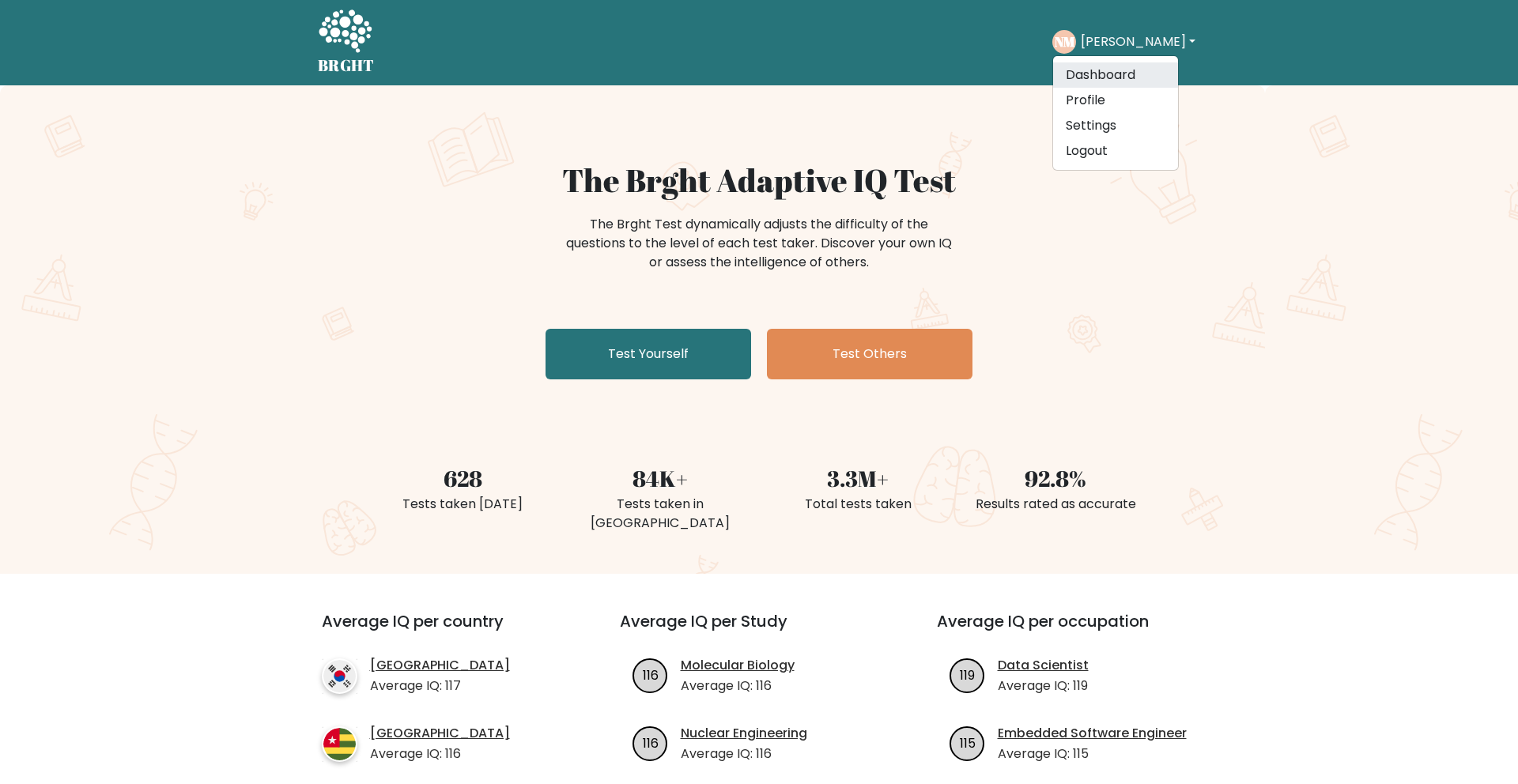
click at [1112, 73] on link "Dashboard" at bounding box center [1115, 75] width 125 height 25
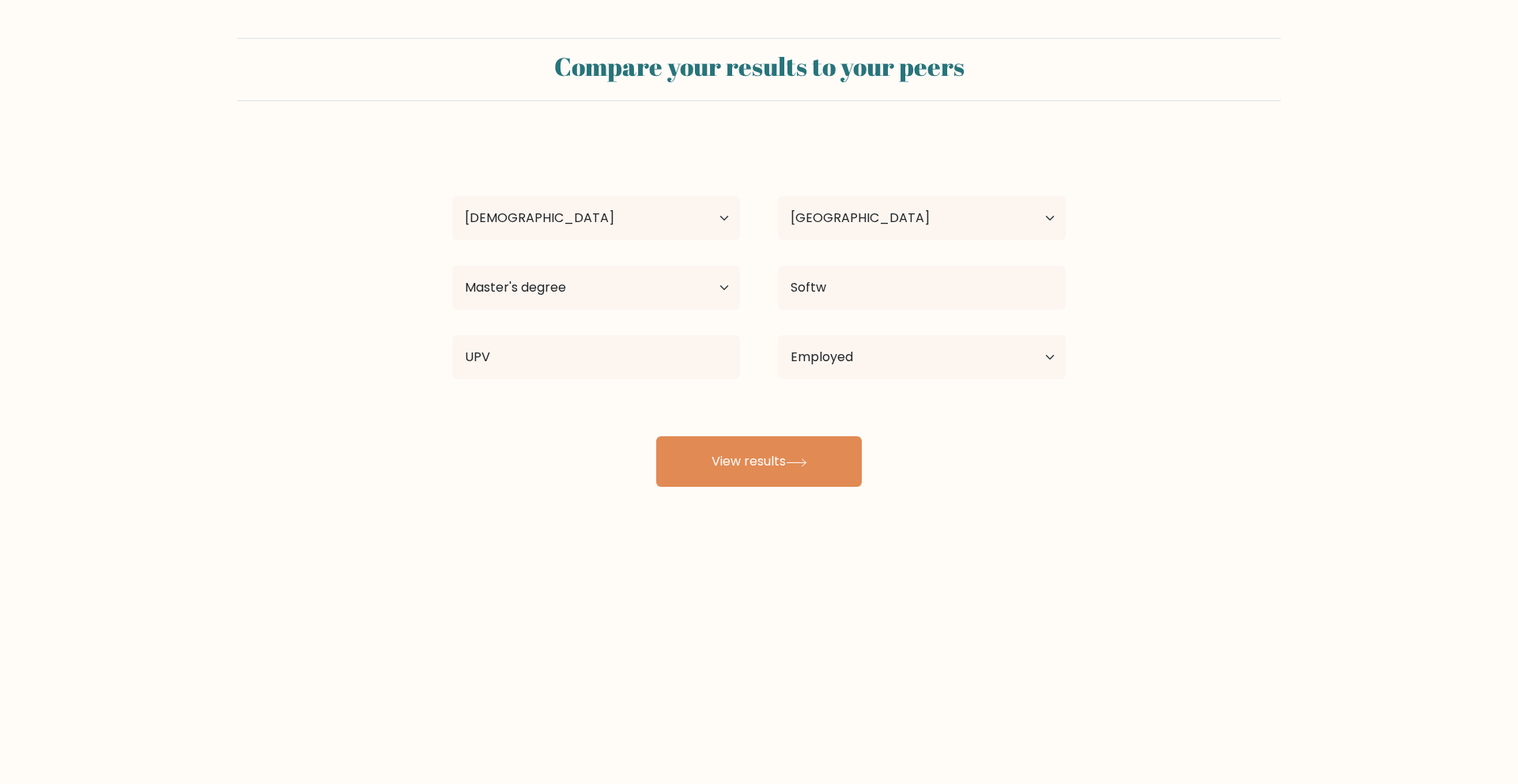
select select "25_34"
select select "GB"
select select "masters_degree"
select select "employed"
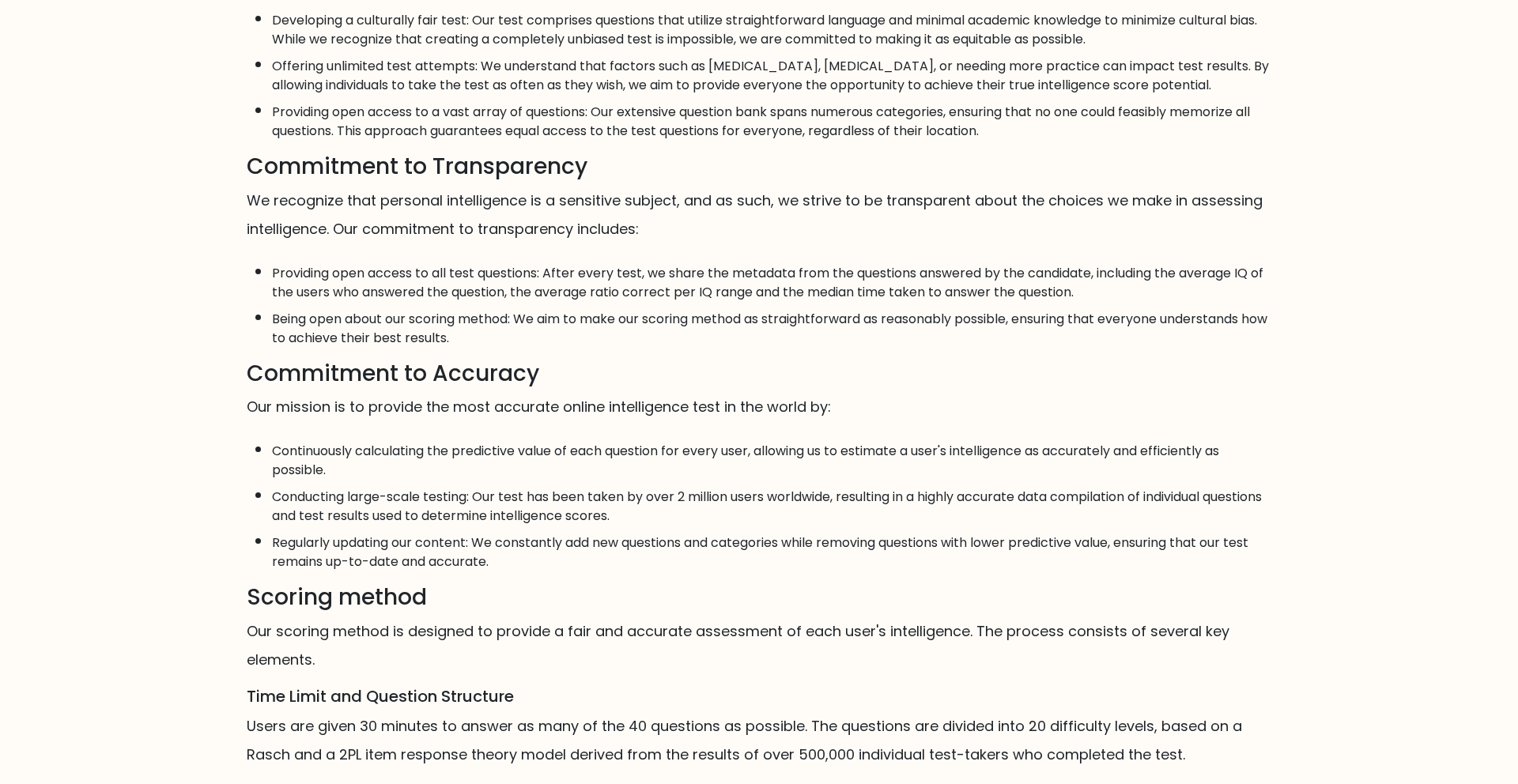
scroll to position [737, 0]
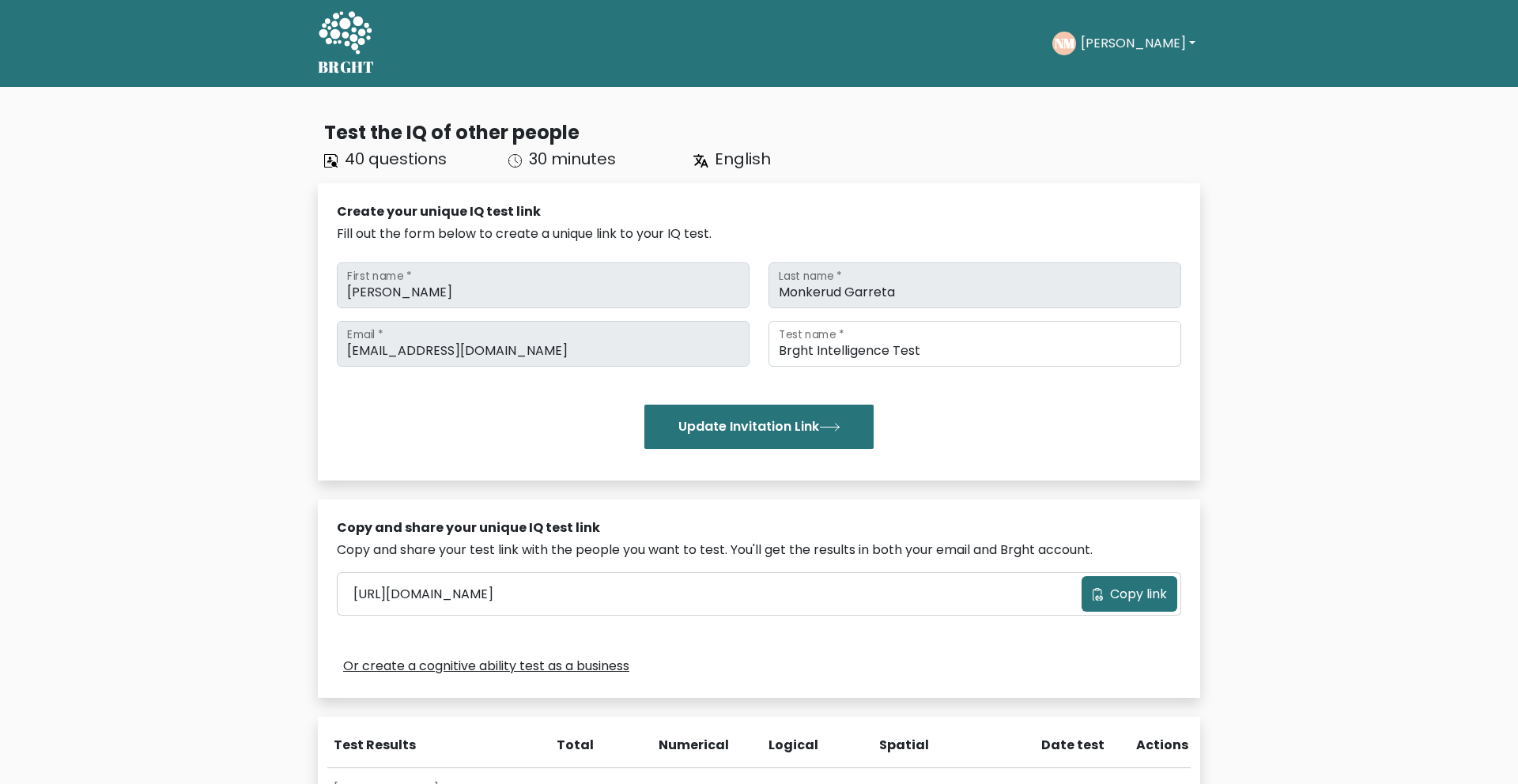
click at [1126, 602] on span "Copy link" at bounding box center [1139, 594] width 57 height 19
click at [1158, 53] on button "[PERSON_NAME]" at bounding box center [1138, 43] width 125 height 21
click at [1128, 82] on link "Dashboard" at bounding box center [1115, 76] width 125 height 25
click at [316, 49] on div "BRGHT BRGHT Take the test NM [PERSON_NAME] Dashboard Profile Settings Logout Da…" at bounding box center [759, 43] width 901 height 74
click at [335, 41] on icon at bounding box center [345, 32] width 53 height 43
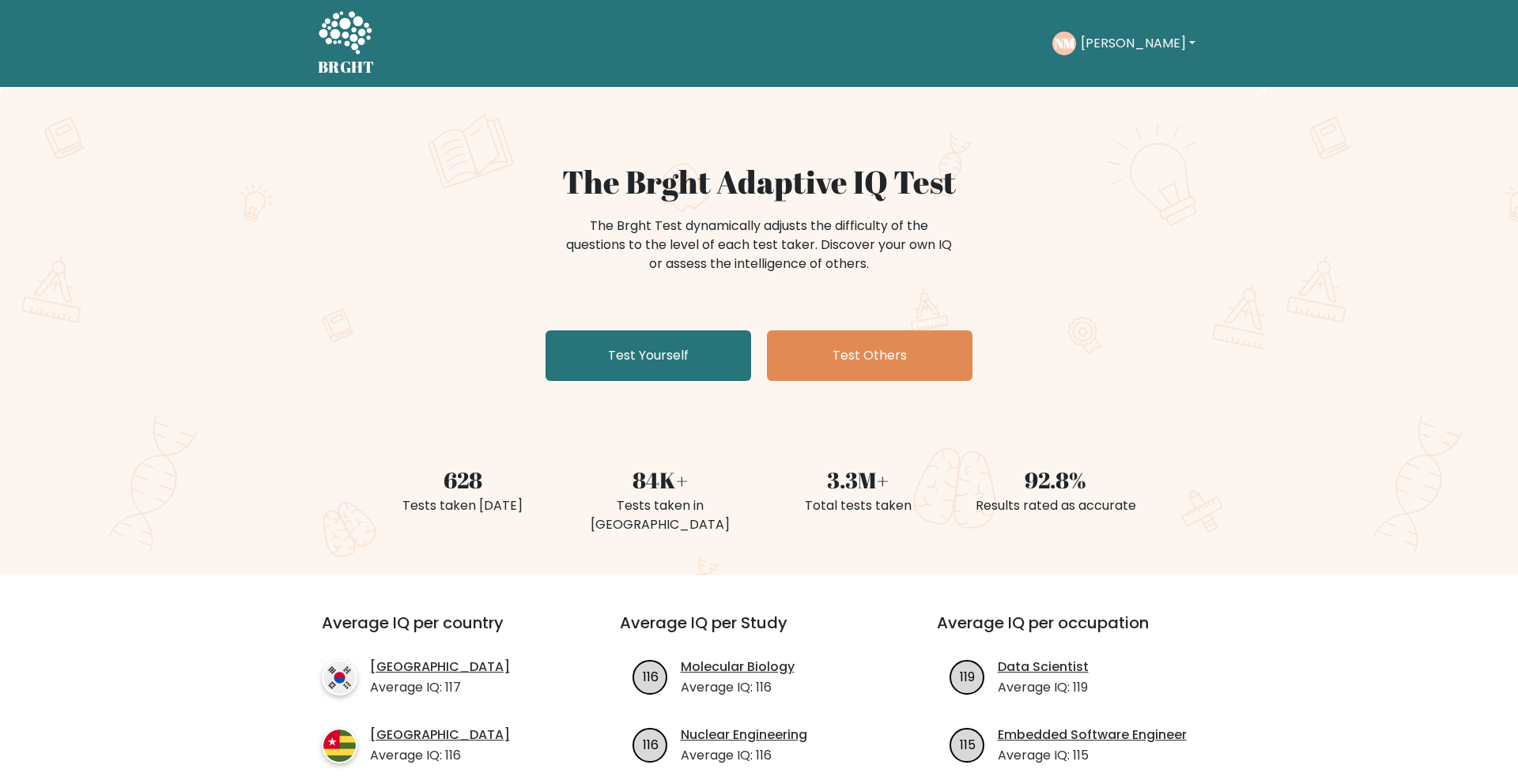
click at [1074, 50] on text "NM" at bounding box center [1064, 43] width 21 height 18
click at [1097, 38] on button "[PERSON_NAME]" at bounding box center [1138, 43] width 125 height 21
click at [1105, 99] on link "Profile" at bounding box center [1115, 102] width 125 height 25
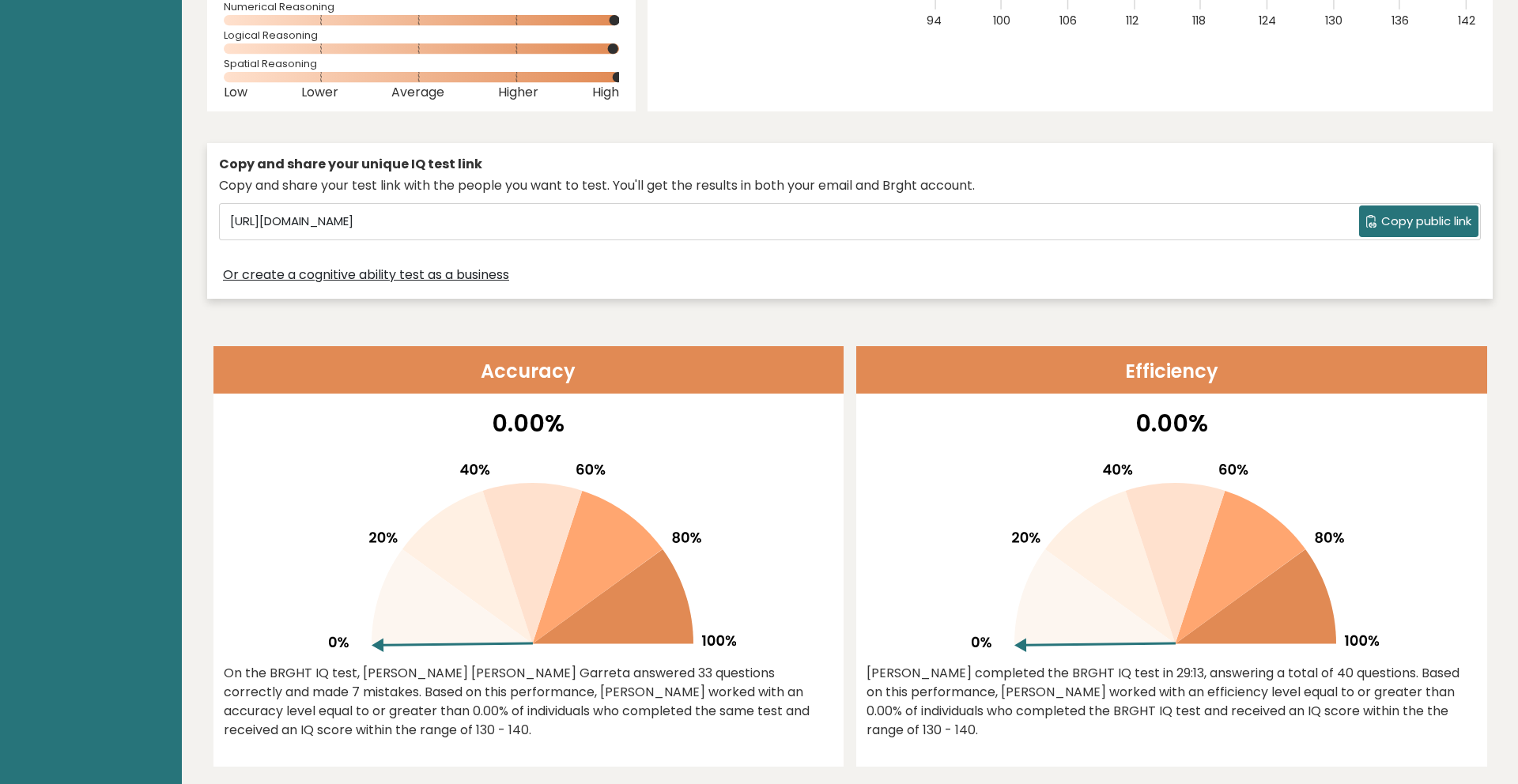
scroll to position [422, 0]
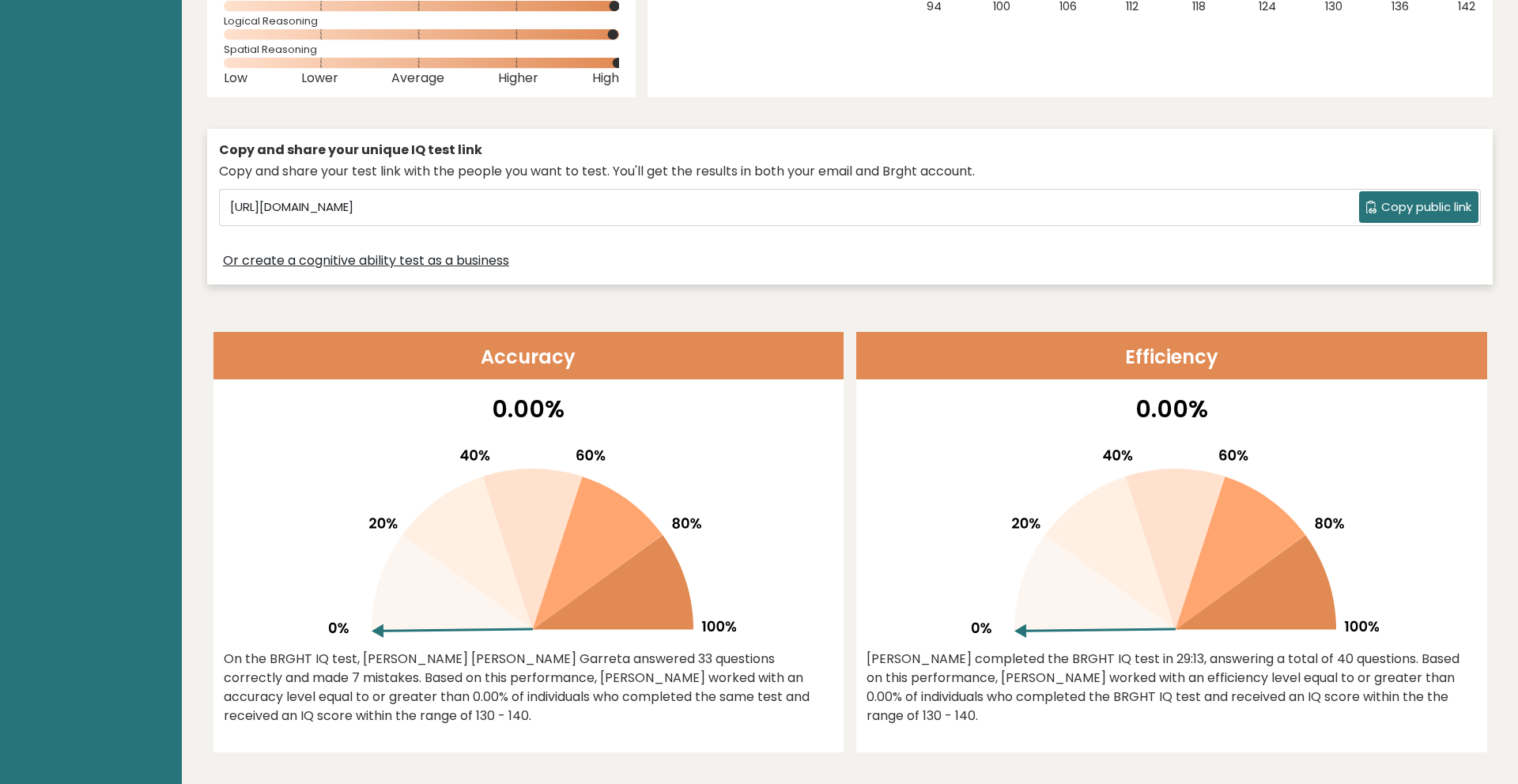
drag, startPoint x: 468, startPoint y: 659, endPoint x: 770, endPoint y: 718, distance: 307.7
click at [770, 718] on div "On the BRGHT IQ test, [PERSON_NAME] [PERSON_NAME] Garreta answered 33 questions…" at bounding box center [529, 687] width 610 height 76
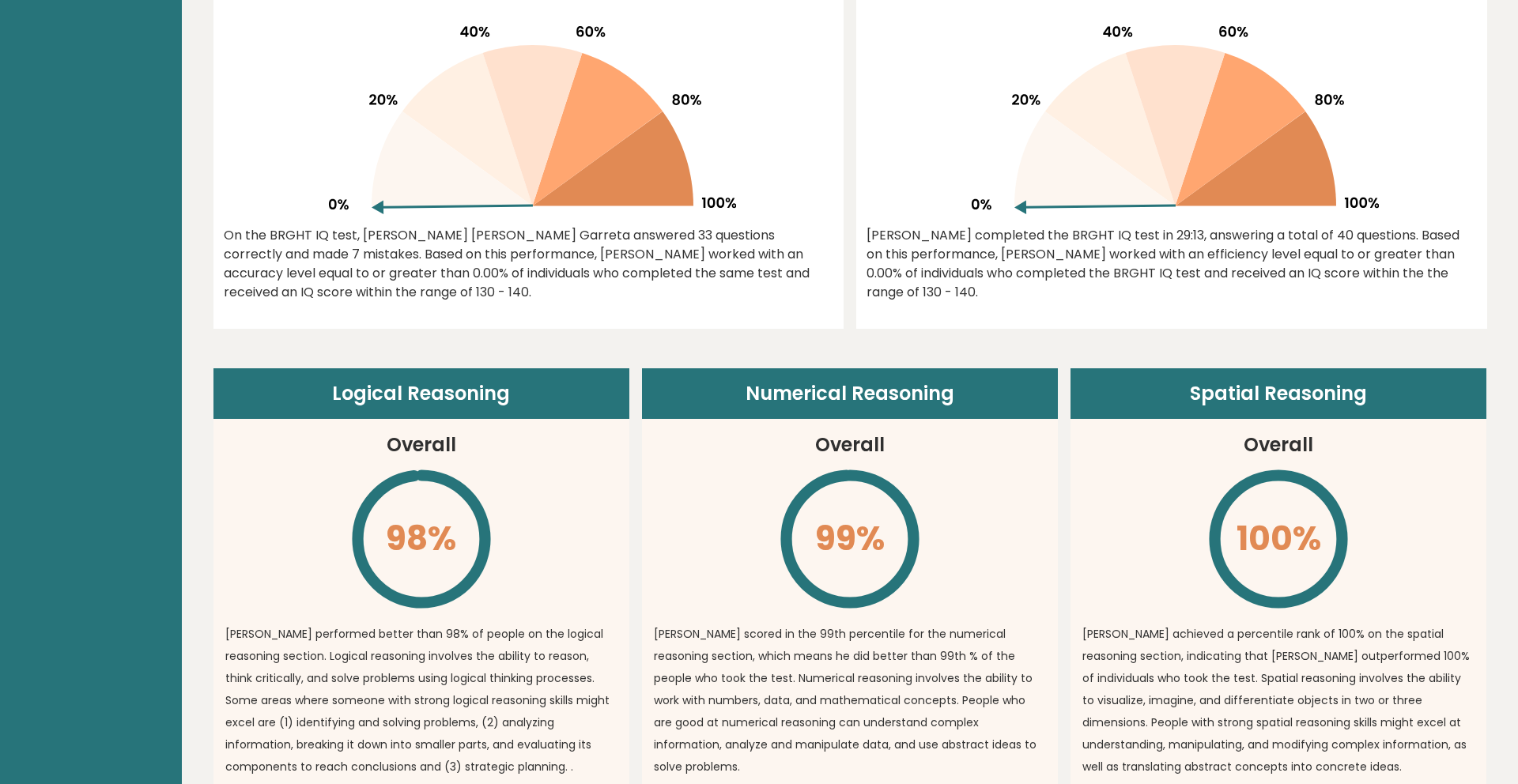
scroll to position [0, 0]
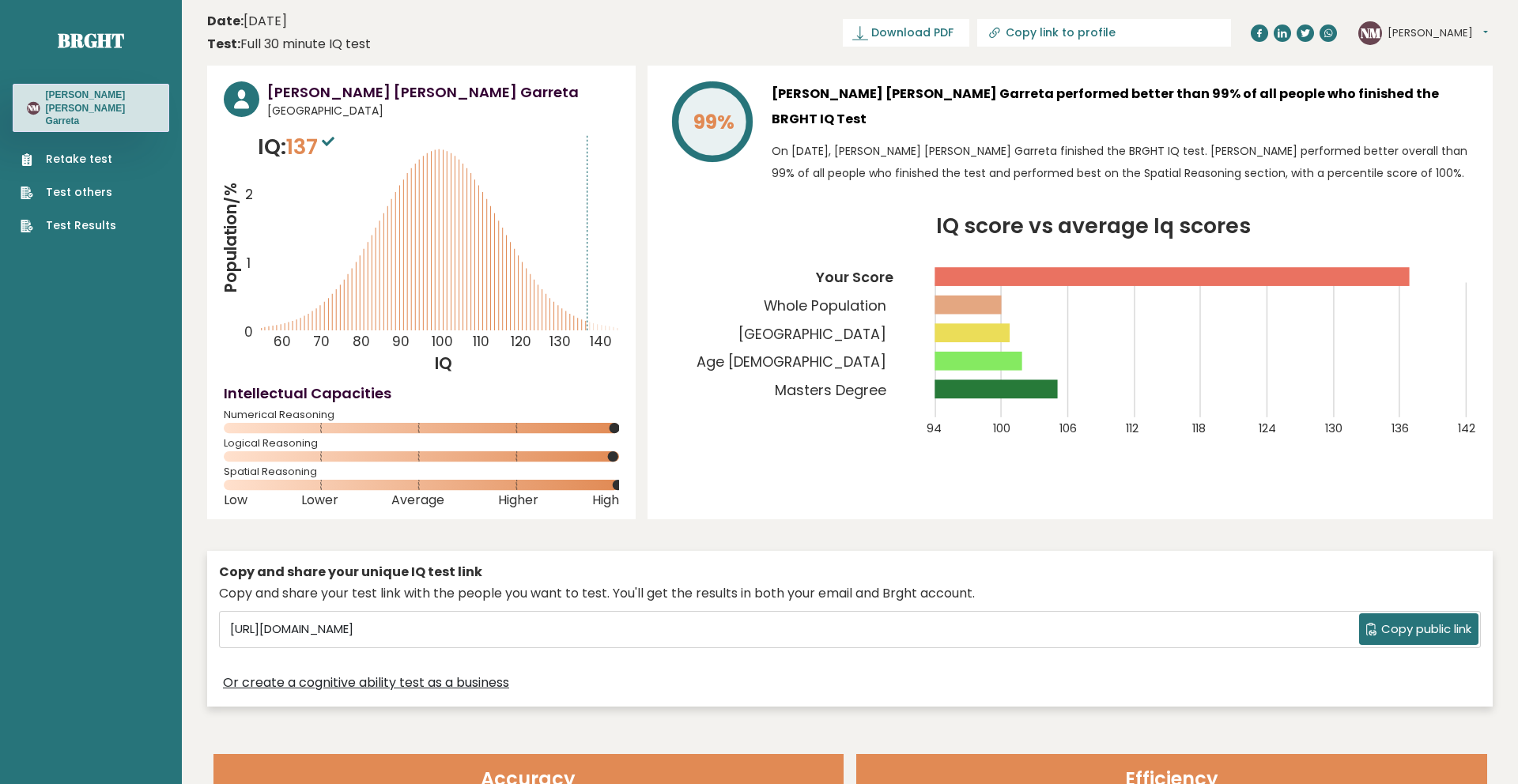
drag, startPoint x: 326, startPoint y: 44, endPoint x: 401, endPoint y: 43, distance: 75.0
click at [401, 43] on header "Date: [DATE] Test: Full 30 minute IQ test Download PDF Downloading... Downloadi…" at bounding box center [850, 33] width 1285 height 50
click at [91, 39] on link "Brght" at bounding box center [91, 40] width 66 height 25
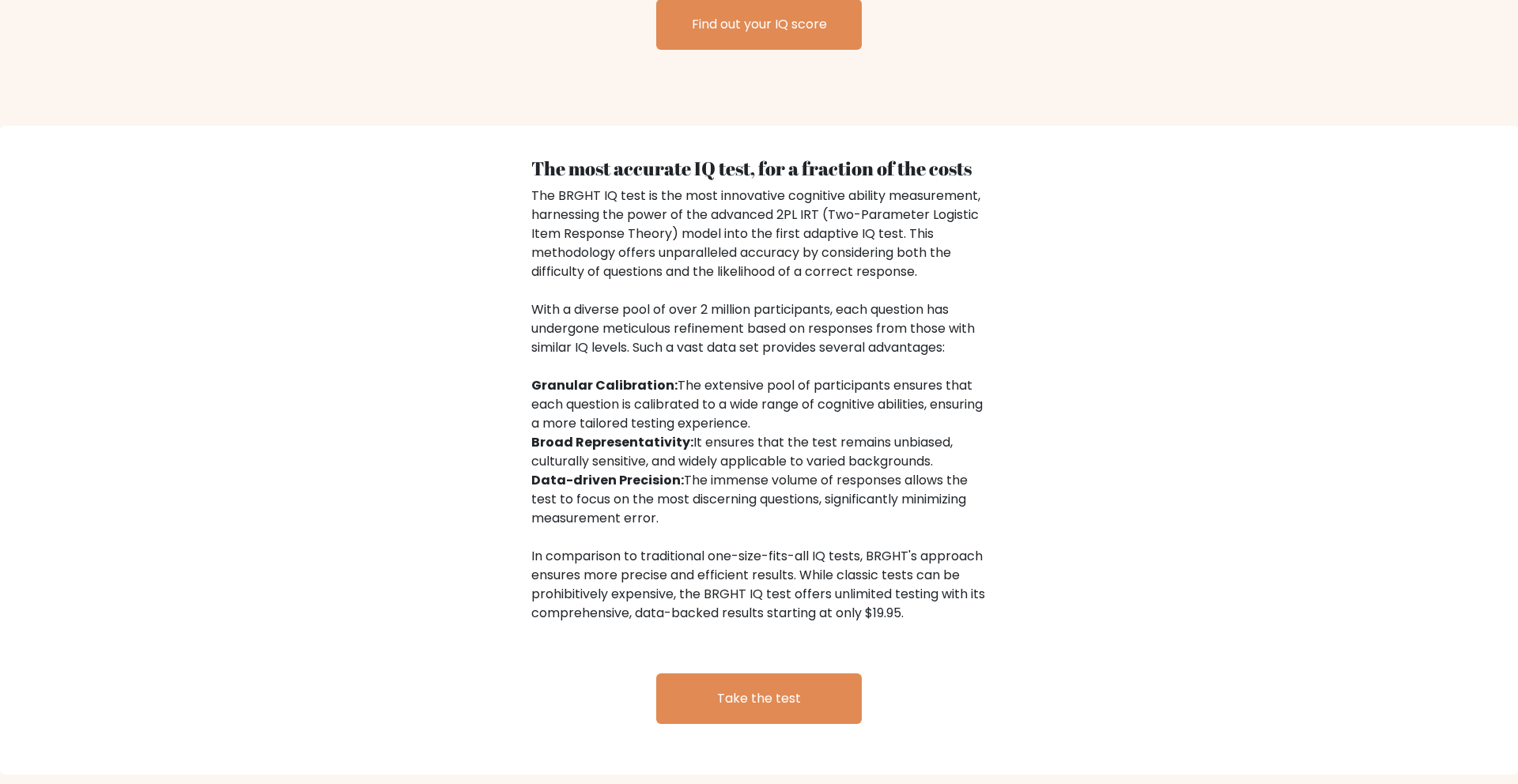
scroll to position [2399, 0]
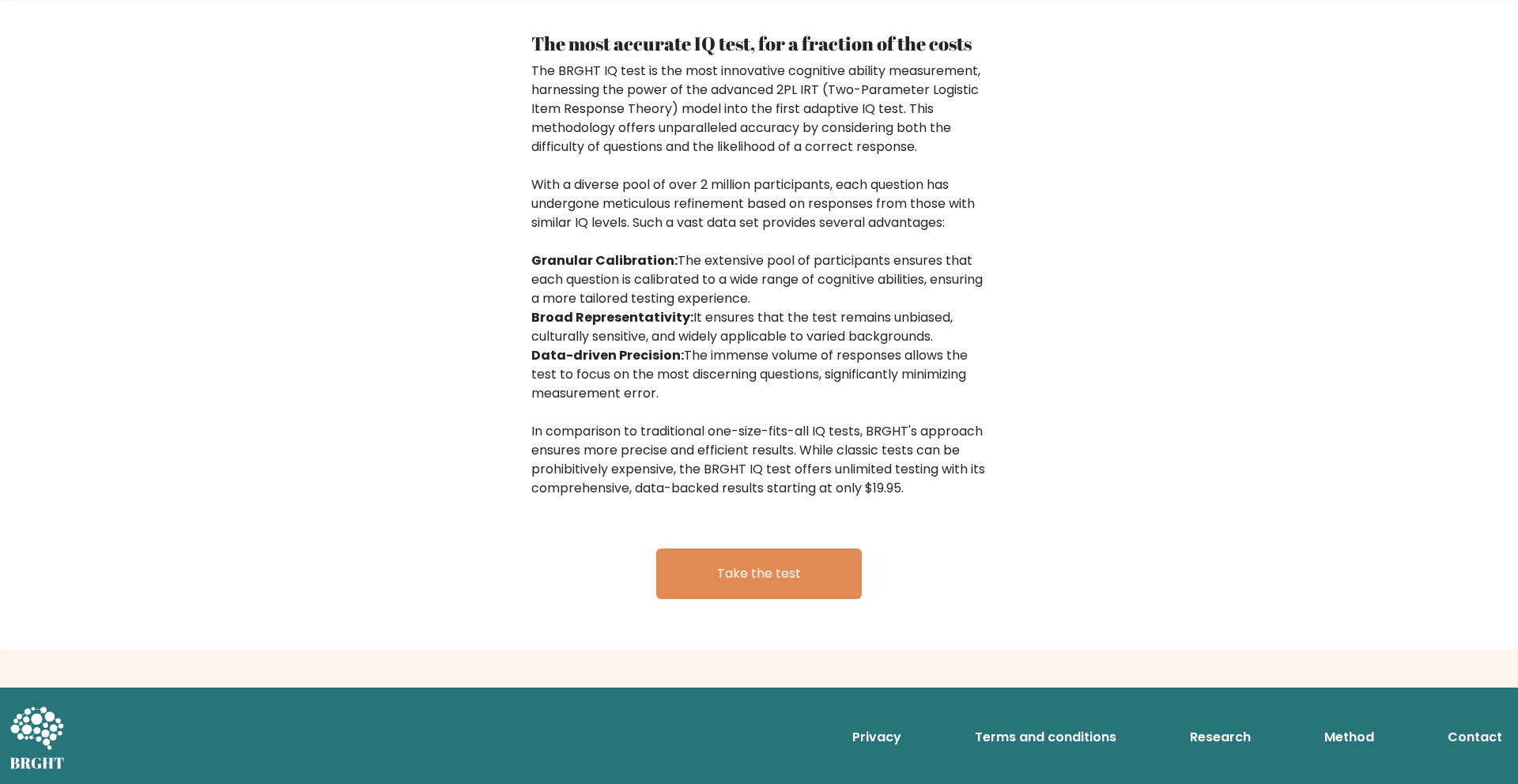
click at [1226, 735] on link "Research" at bounding box center [1220, 737] width 73 height 31
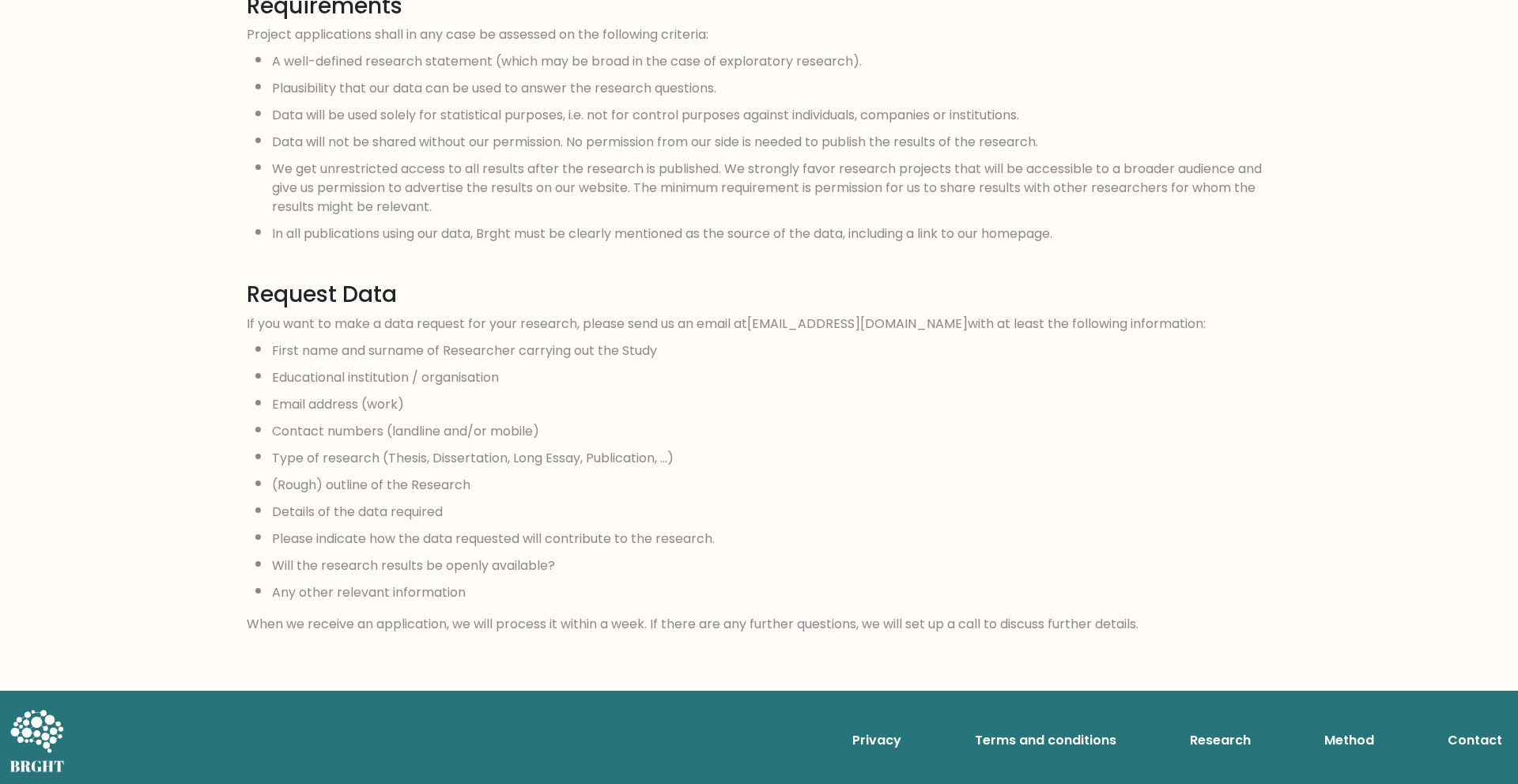
scroll to position [1297, 0]
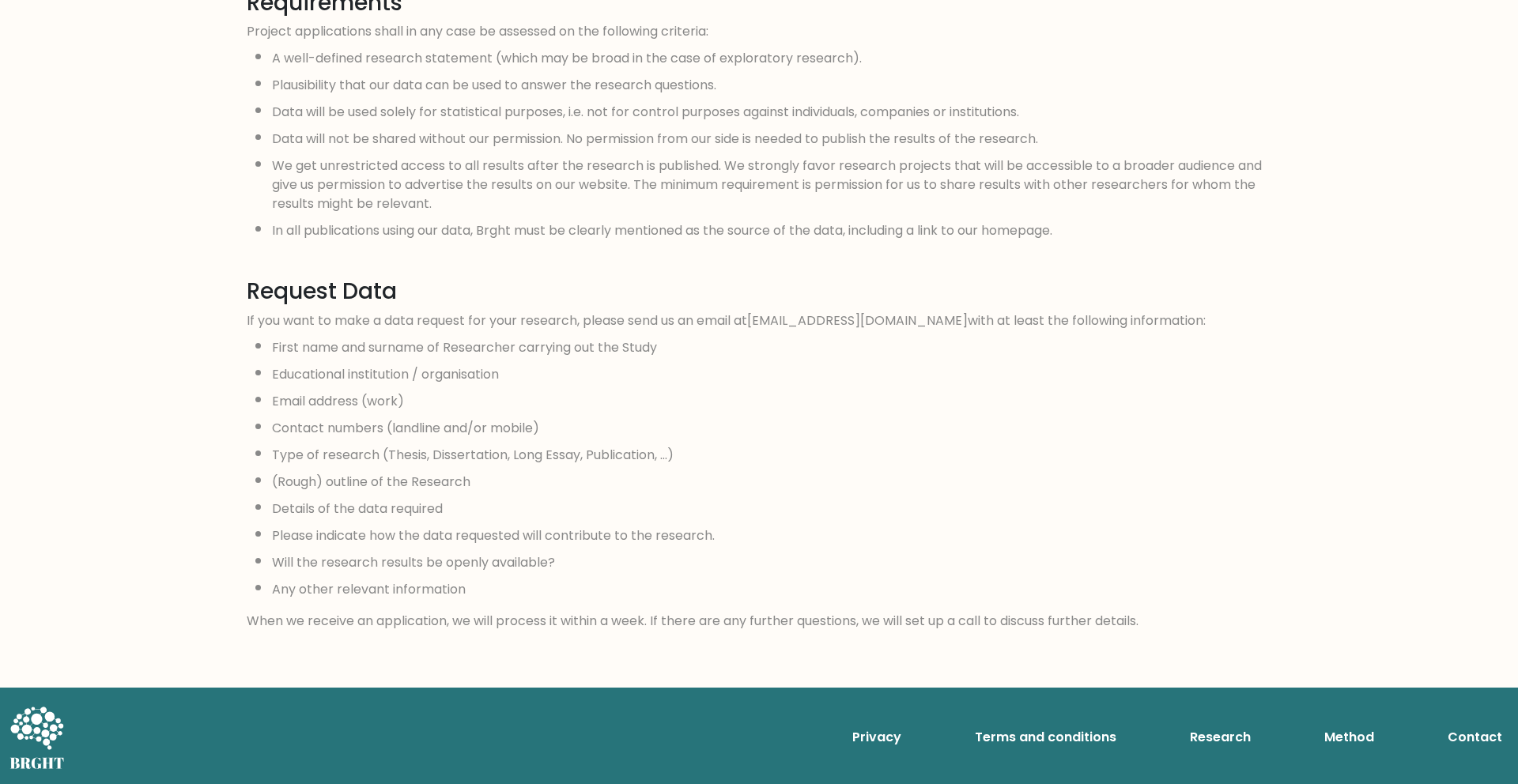
click at [1325, 735] on link "Method" at bounding box center [1350, 737] width 63 height 31
